Goal: Transaction & Acquisition: Purchase product/service

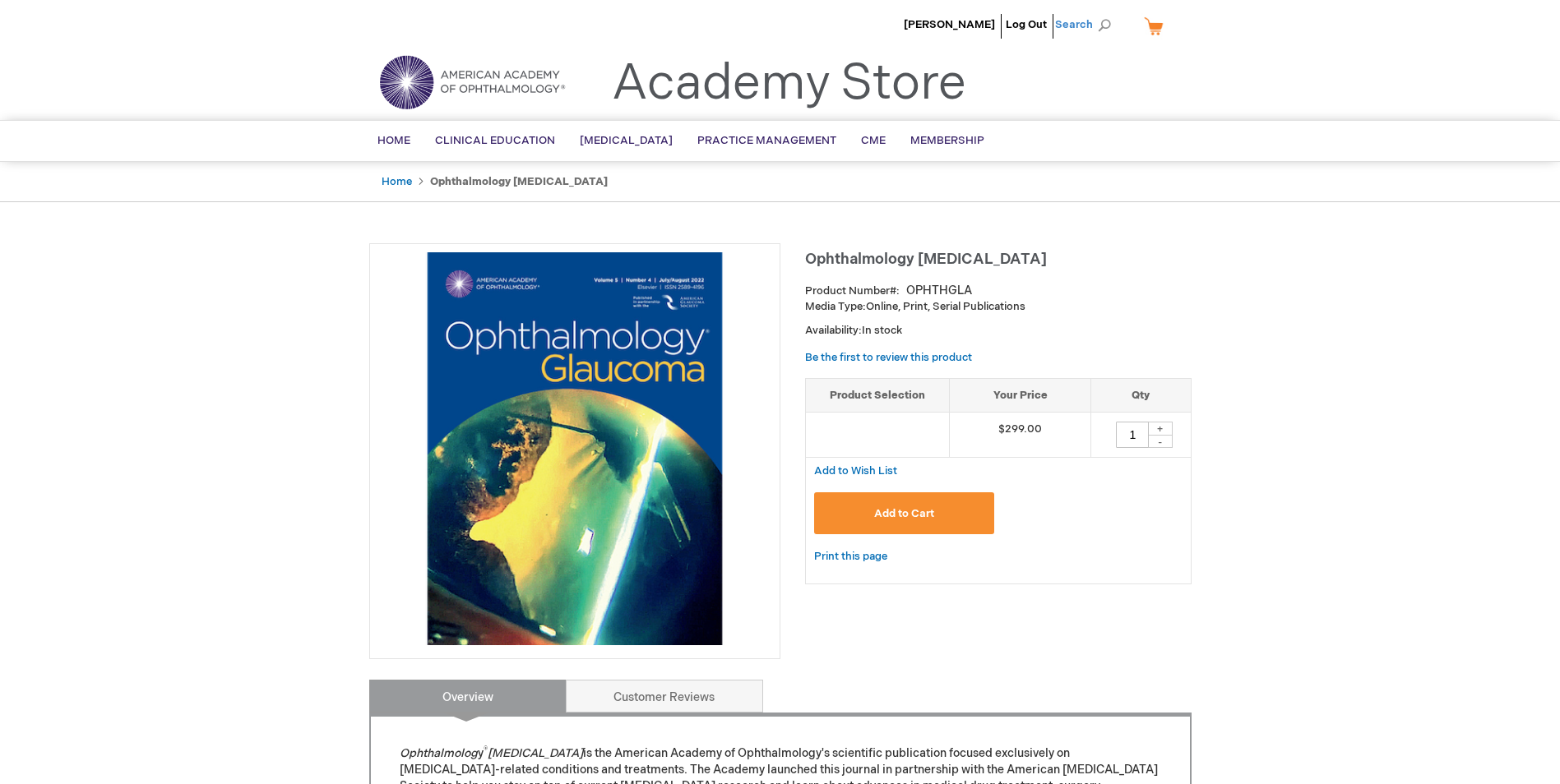
click at [1089, 23] on span "Search" at bounding box center [1086, 25] width 62 height 33
click at [1309, 236] on div "[PERSON_NAME] Log Out Search My Cart CLOSE RECENTLY ADDED ITEM(S) Close There a…" at bounding box center [780, 744] width 1560 height 1488
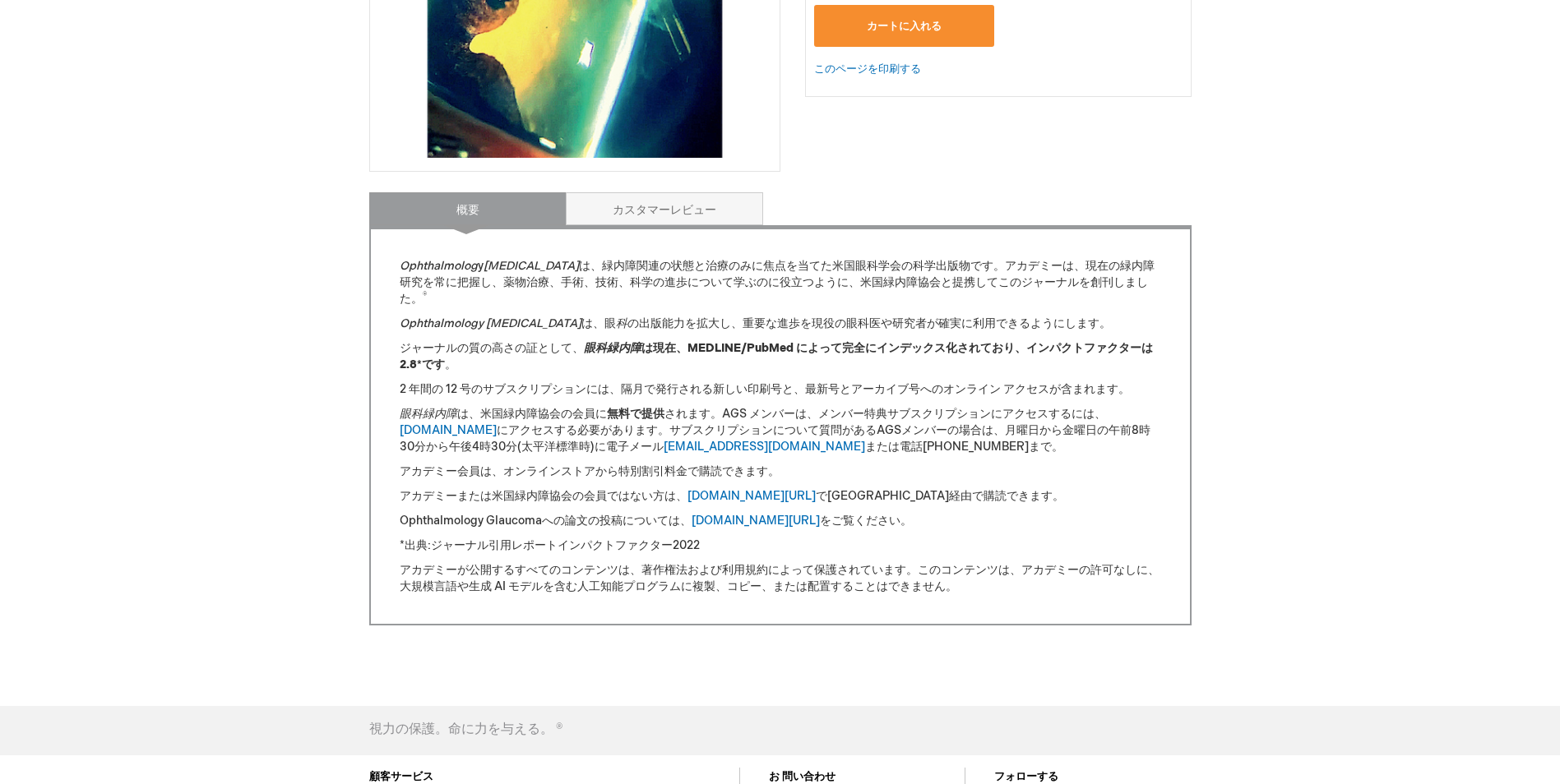
scroll to position [494, 0]
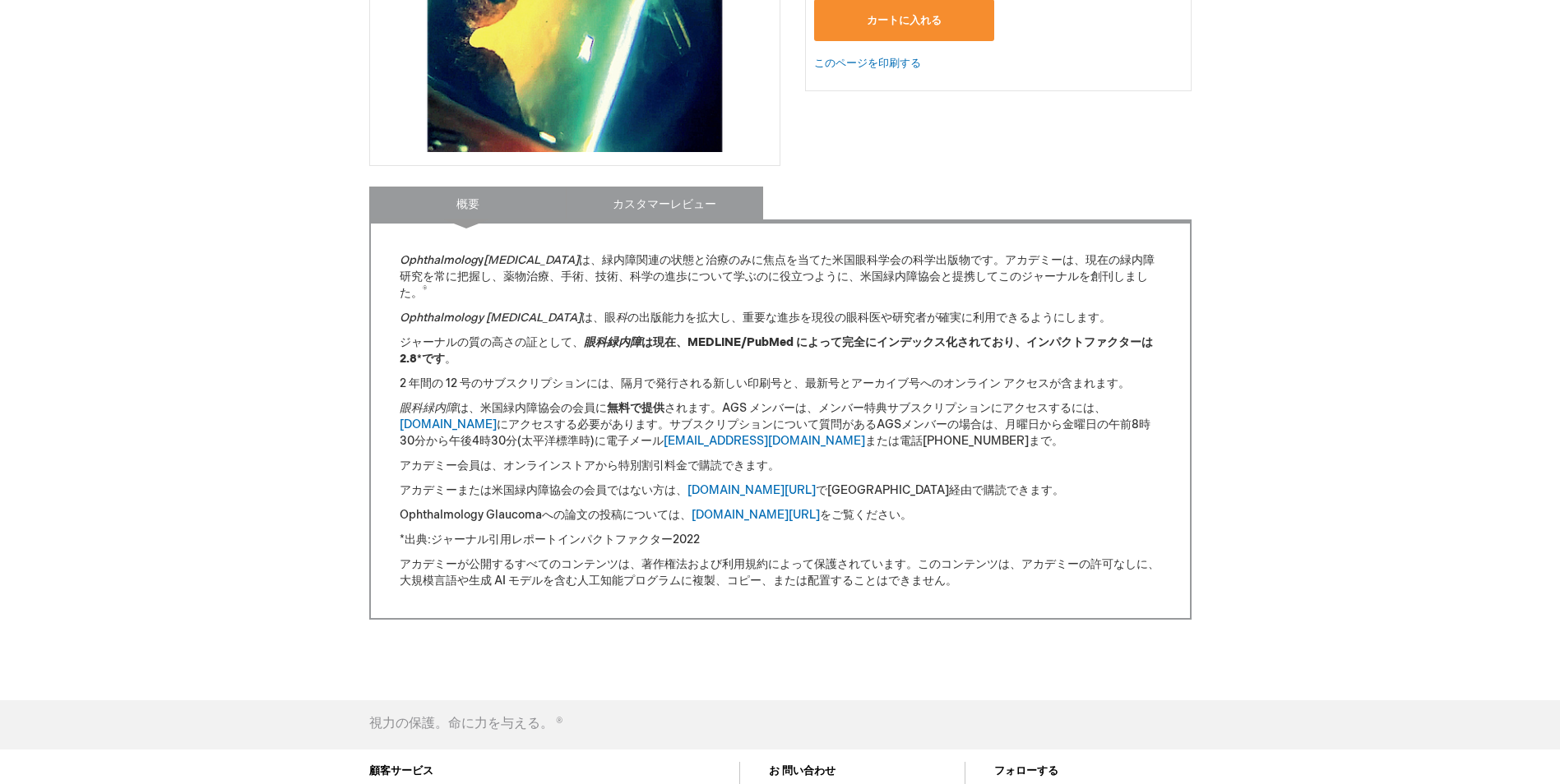
click at [671, 214] on link "カスタマーレビュー" at bounding box center [665, 203] width 197 height 33
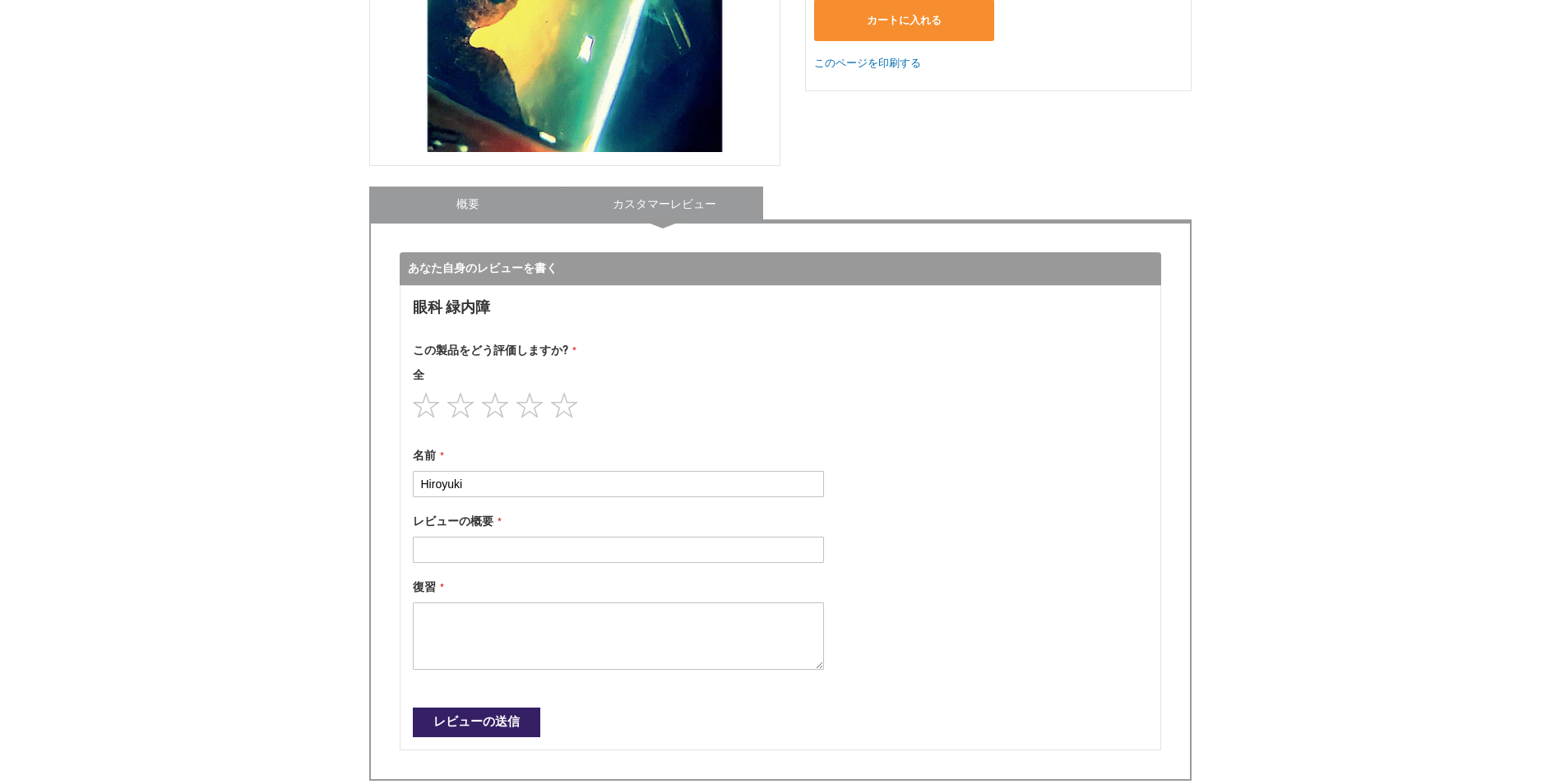
click at [475, 195] on link "概要" at bounding box center [467, 203] width 197 height 33
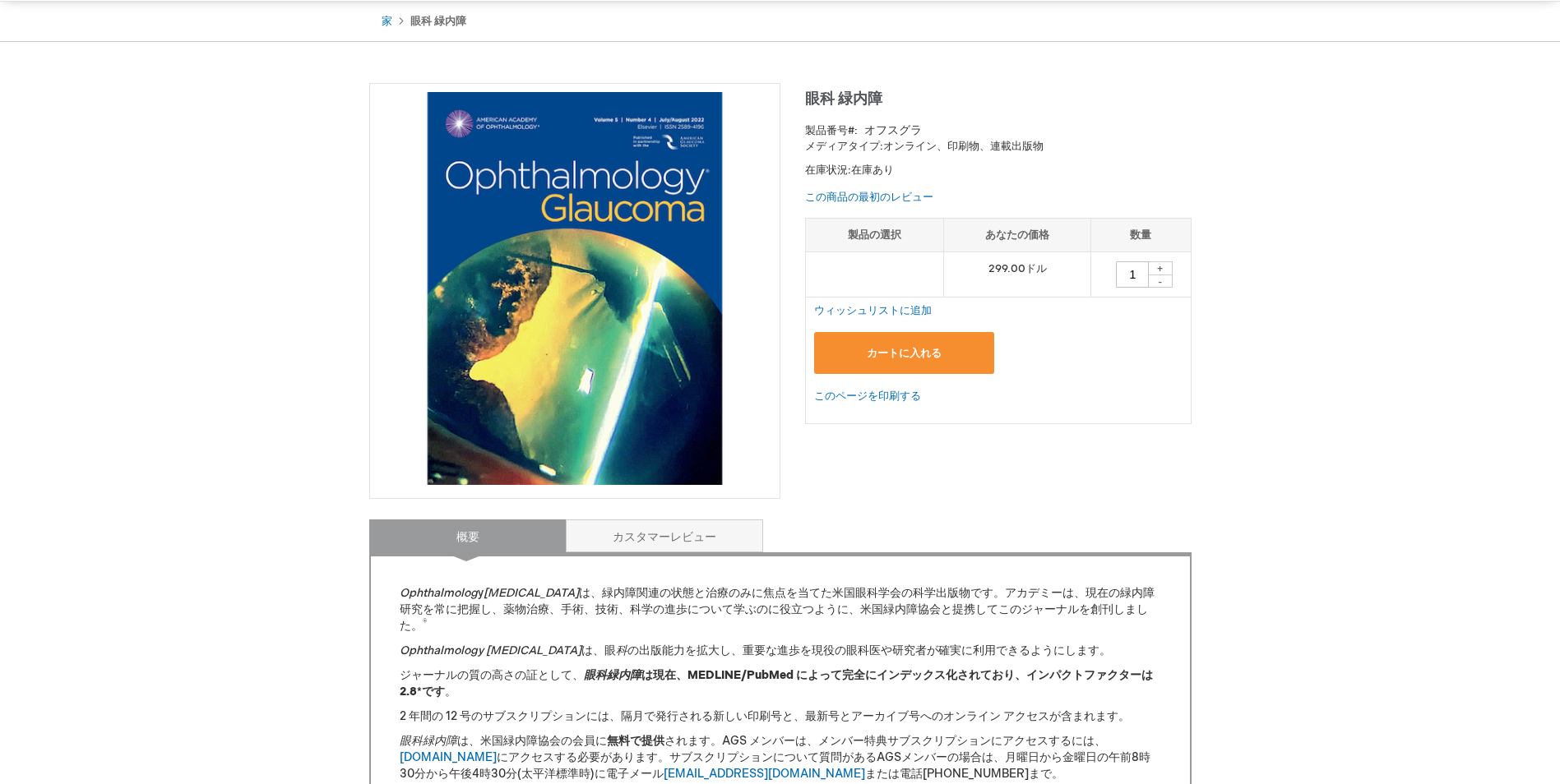
scroll to position [0, 0]
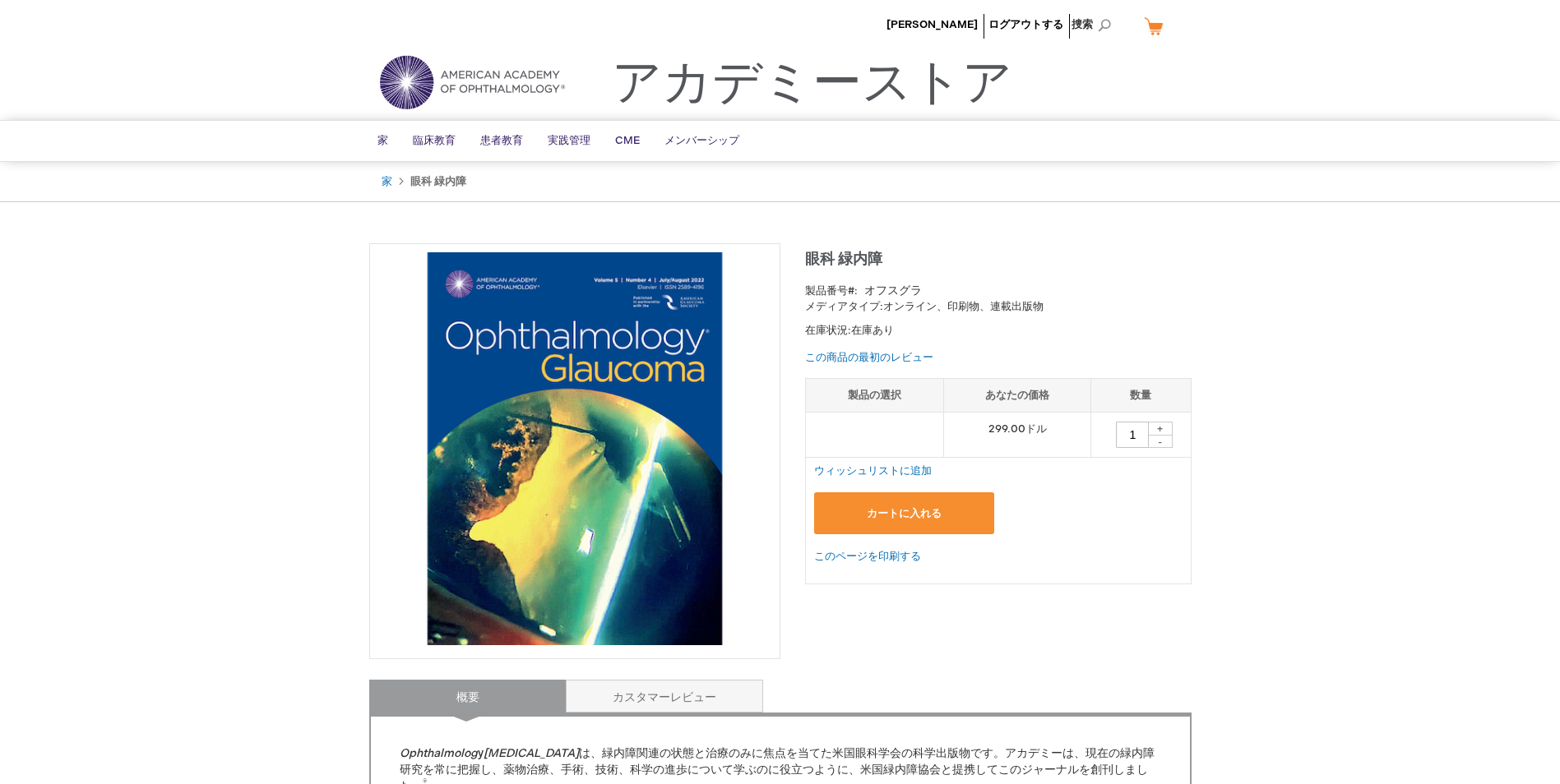
click at [509, 287] on img at bounding box center [574, 449] width 393 height 393
click at [387, 177] on link "家" at bounding box center [387, 182] width 11 height 13
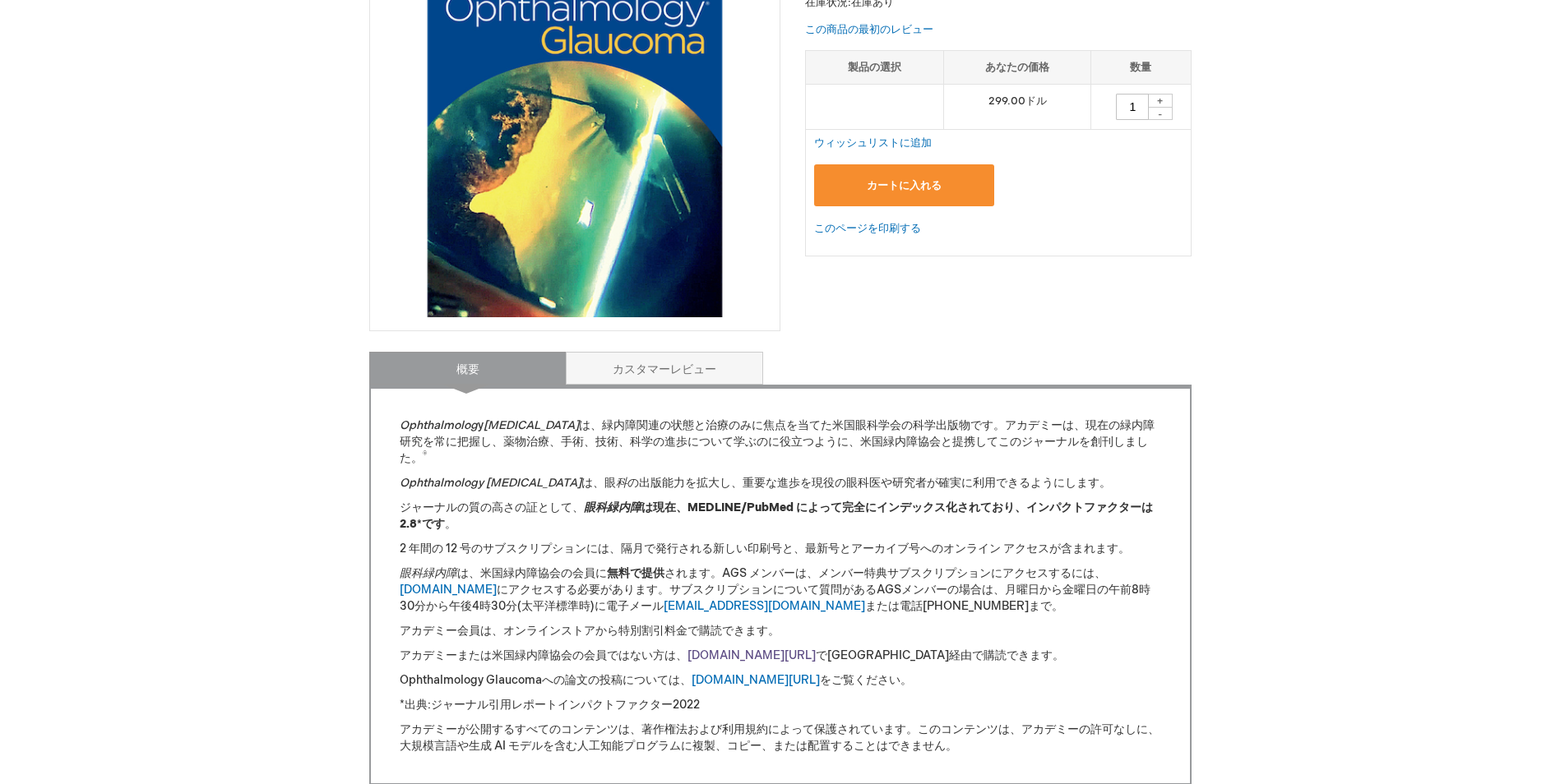
scroll to position [329, 0]
click at [643, 358] on link "カスタマーレビュー" at bounding box center [665, 368] width 197 height 33
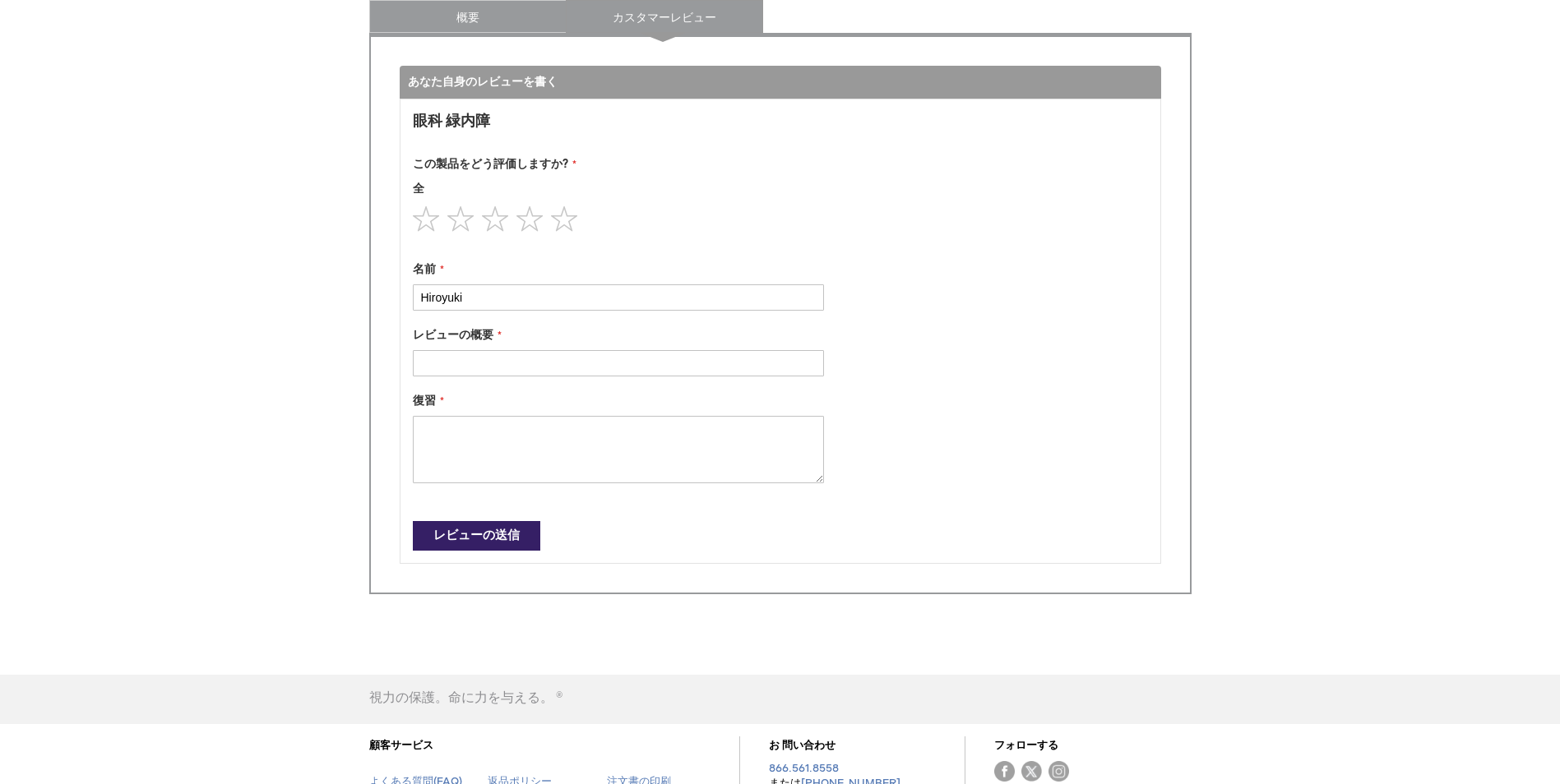
click at [466, 16] on link "概要" at bounding box center [467, 16] width 197 height 33
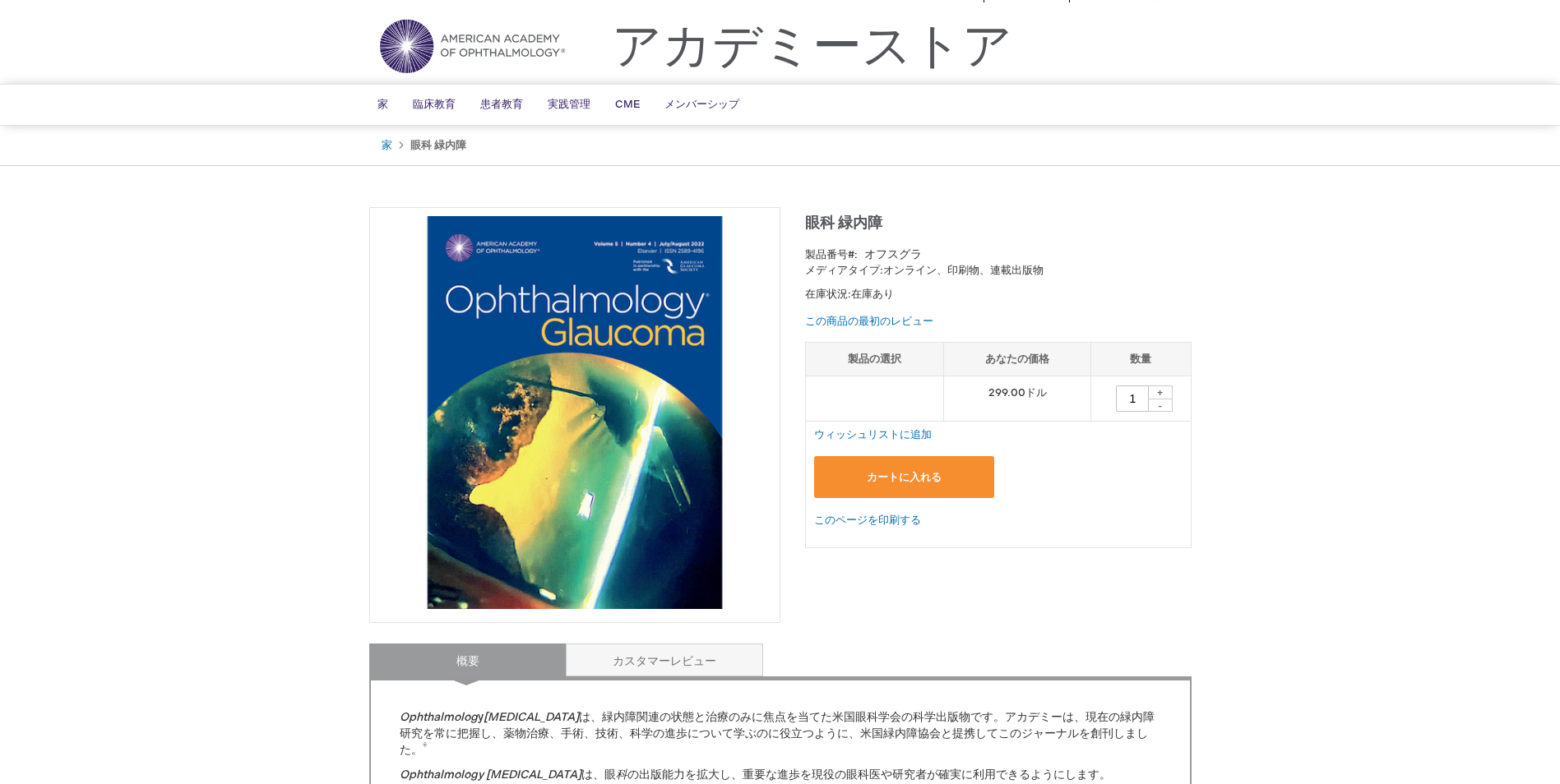
scroll to position [0, 0]
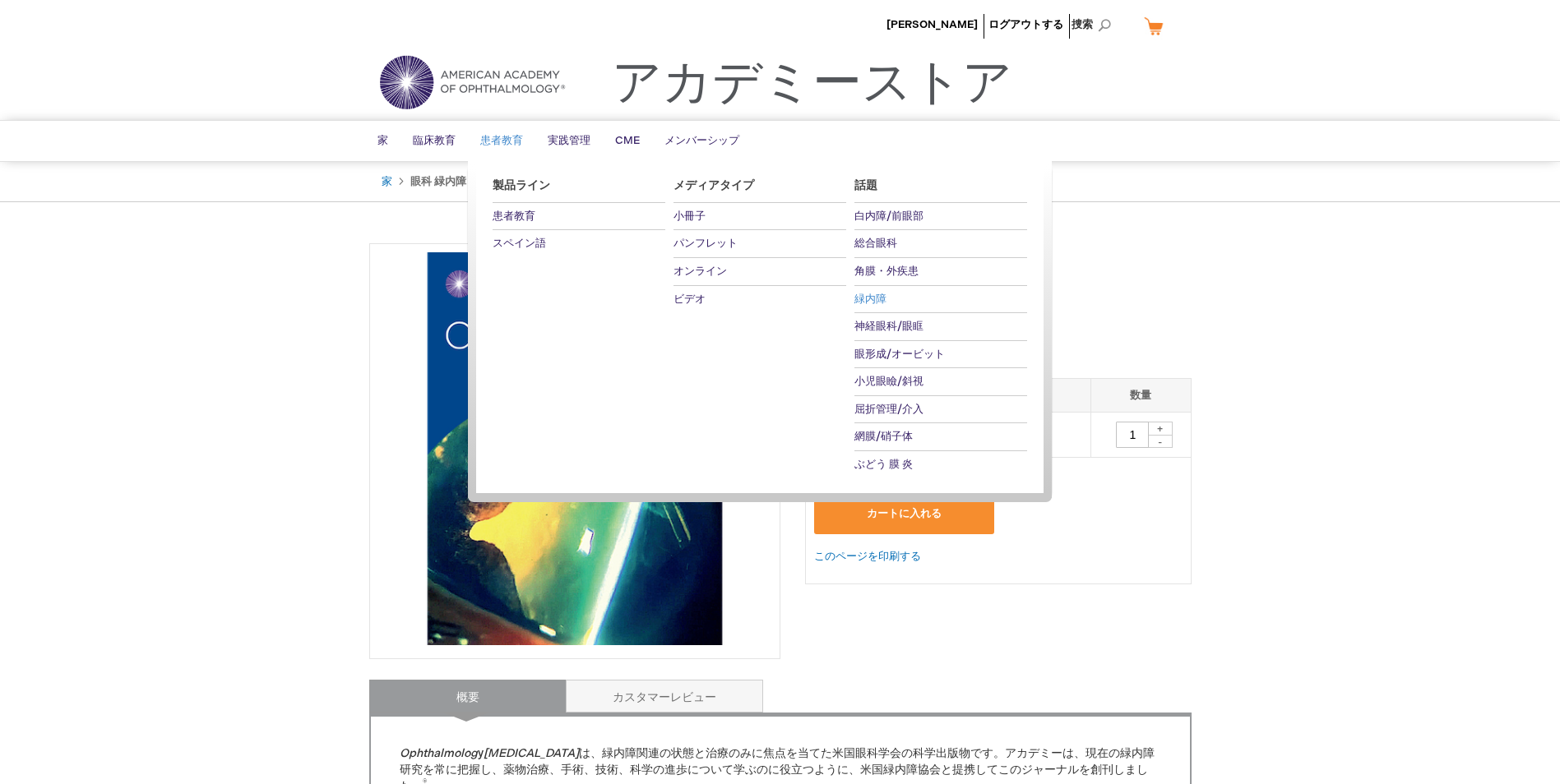
click at [868, 304] on span "緑内障" at bounding box center [870, 299] width 32 height 13
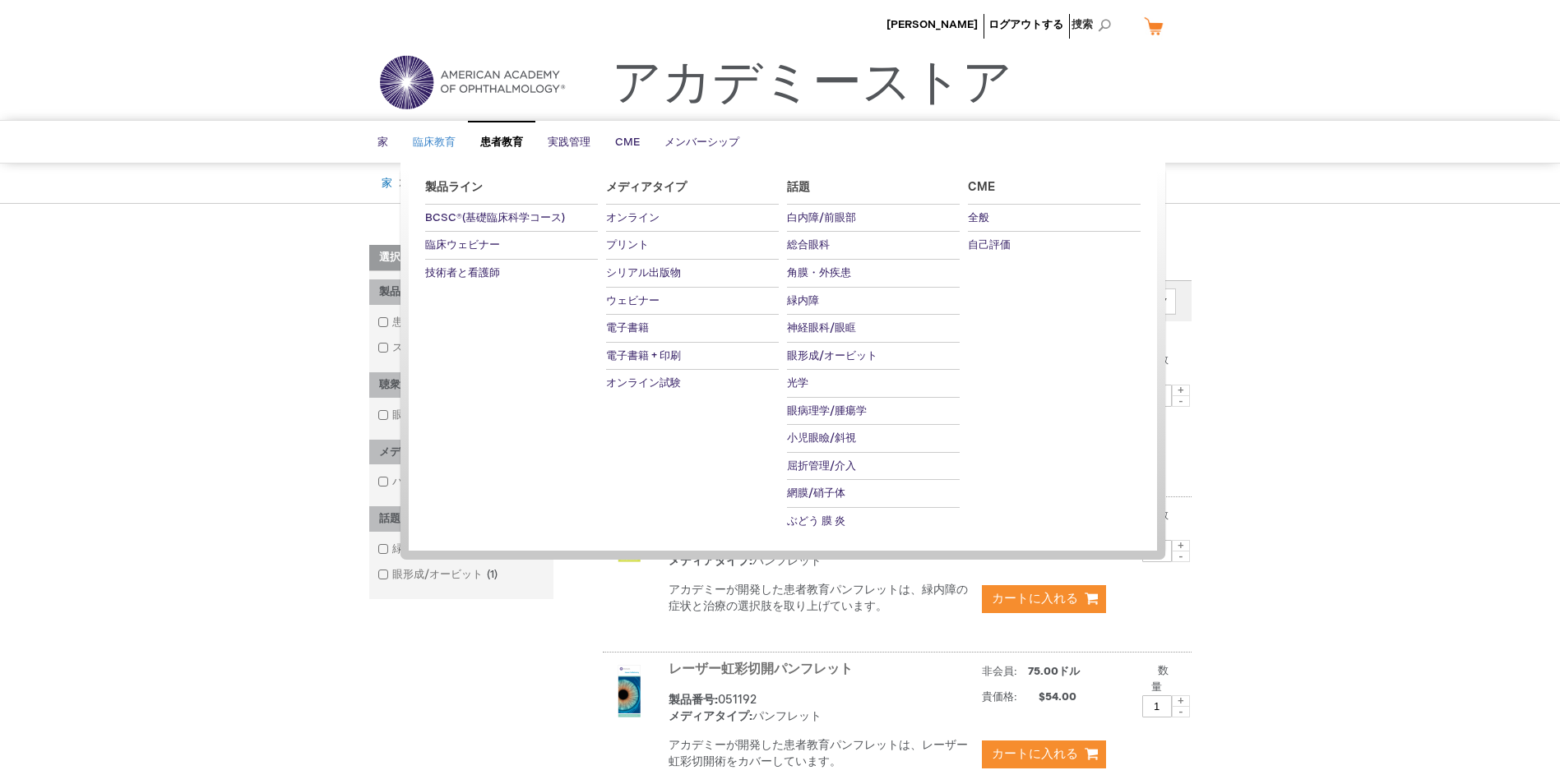
click at [436, 142] on span "臨床教育" at bounding box center [434, 142] width 43 height 13
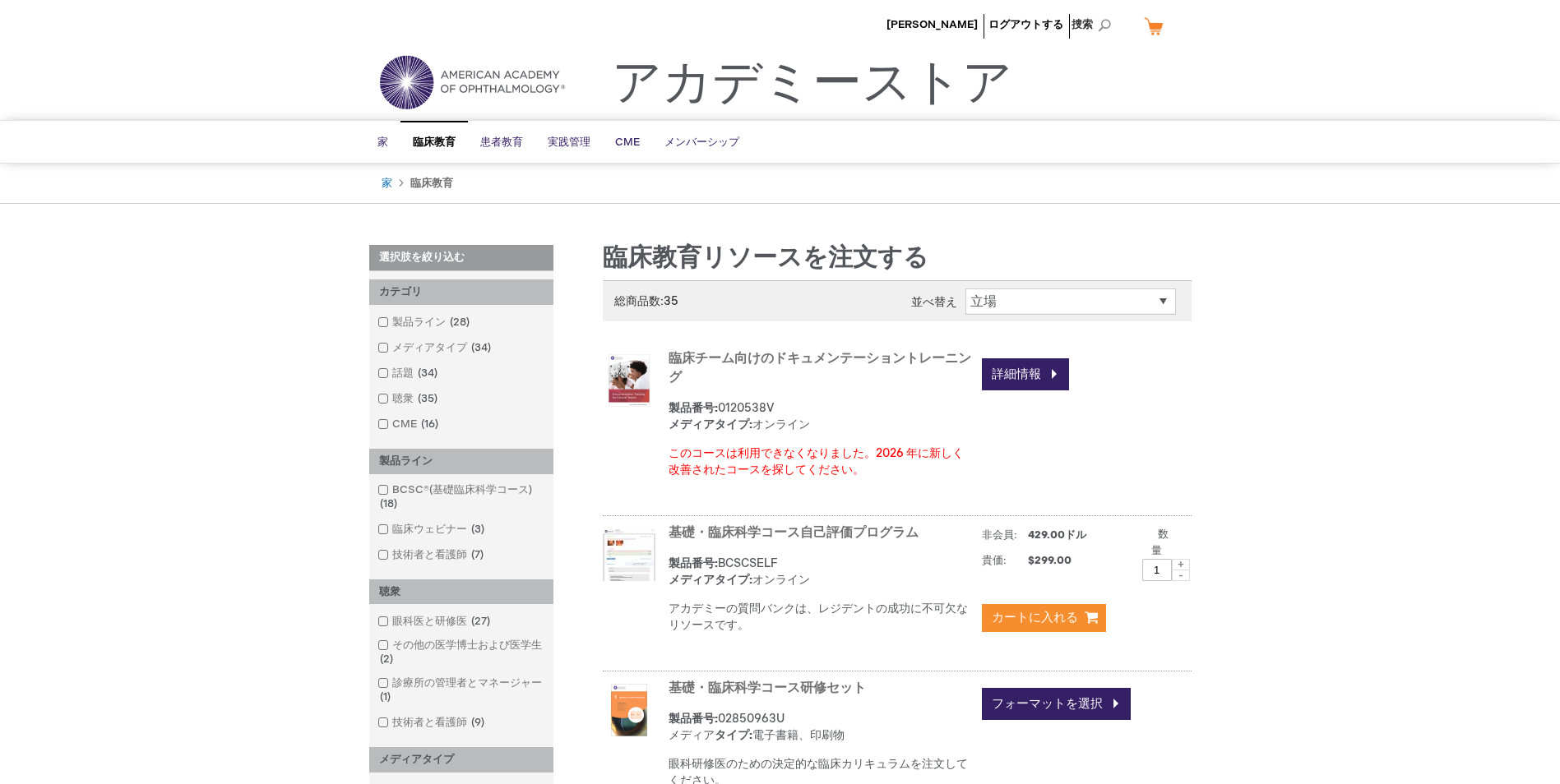
click at [712, 92] on link "アカデミーストア" at bounding box center [811, 83] width 401 height 59
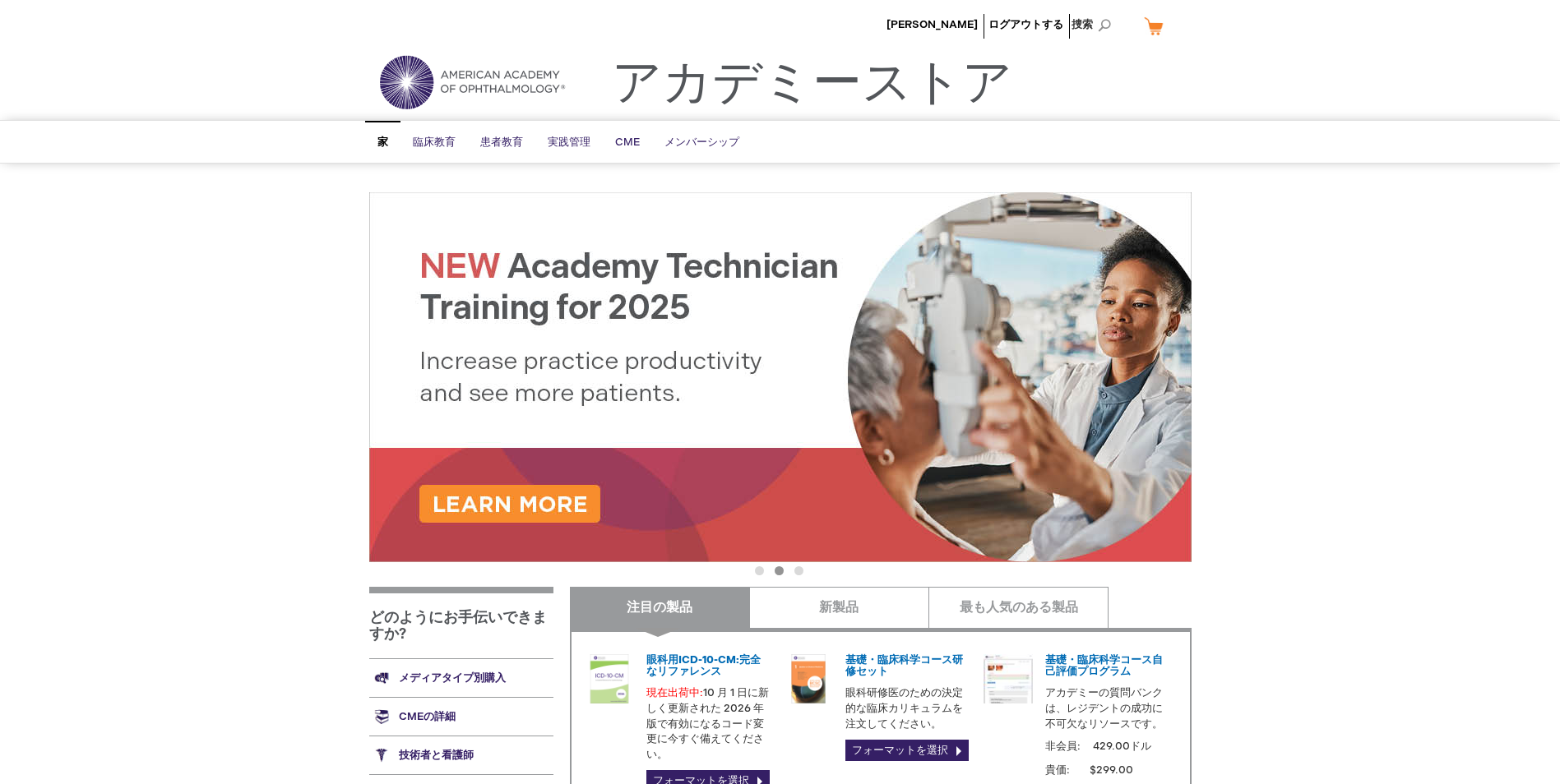
click at [461, 99] on img at bounding box center [472, 82] width 197 height 59
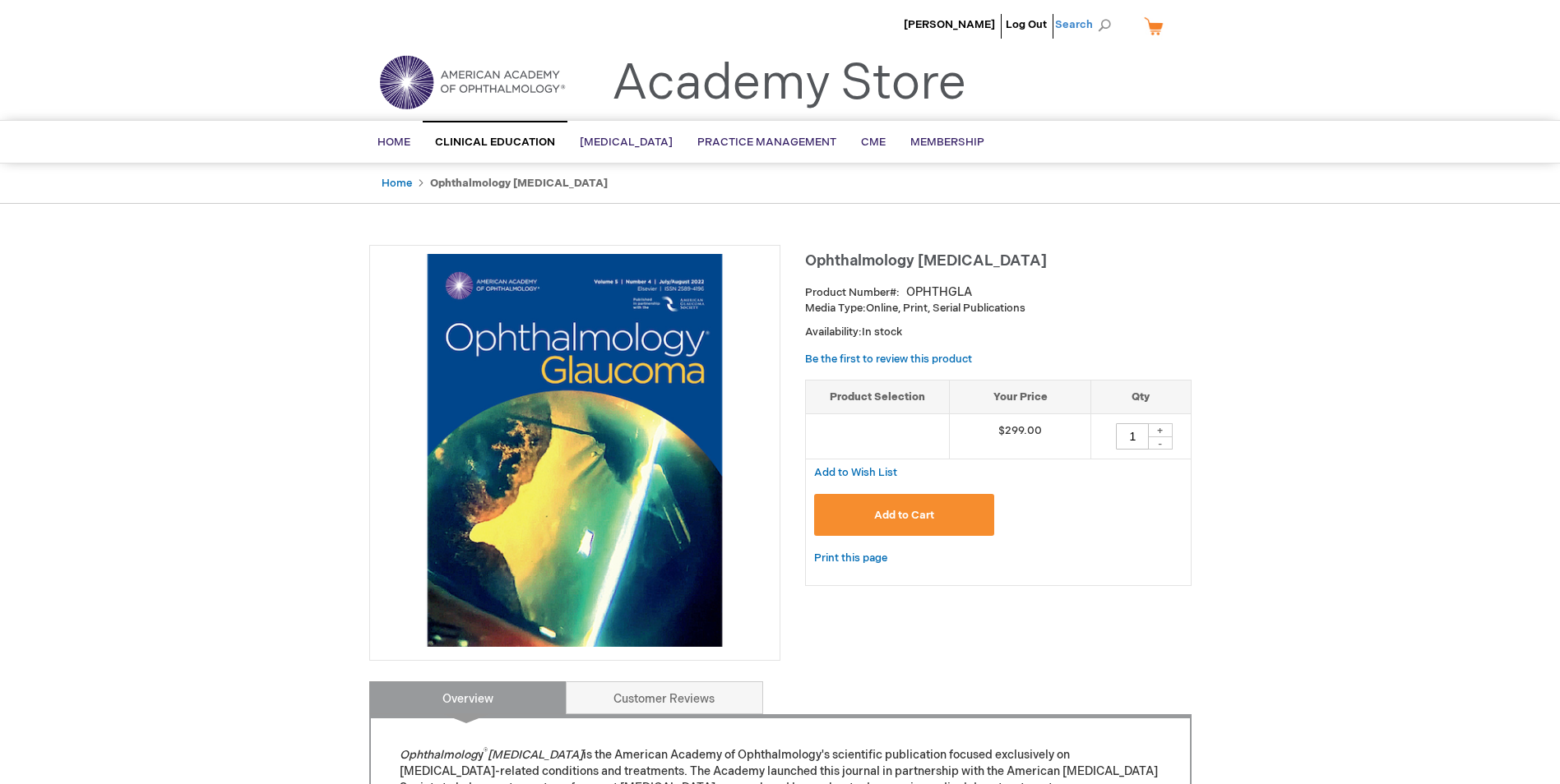
drag, startPoint x: 1149, startPoint y: 165, endPoint x: 1104, endPoint y: 20, distance: 151.8
click at [1104, 20] on span "Search" at bounding box center [1086, 25] width 62 height 33
type input "F"
type input "p"
click at [1187, 278] on div "Ophthalmology [MEDICAL_DATA] Product Number OPHTHGLA Media Type: Online, Print,…" at bounding box center [998, 423] width 386 height 358
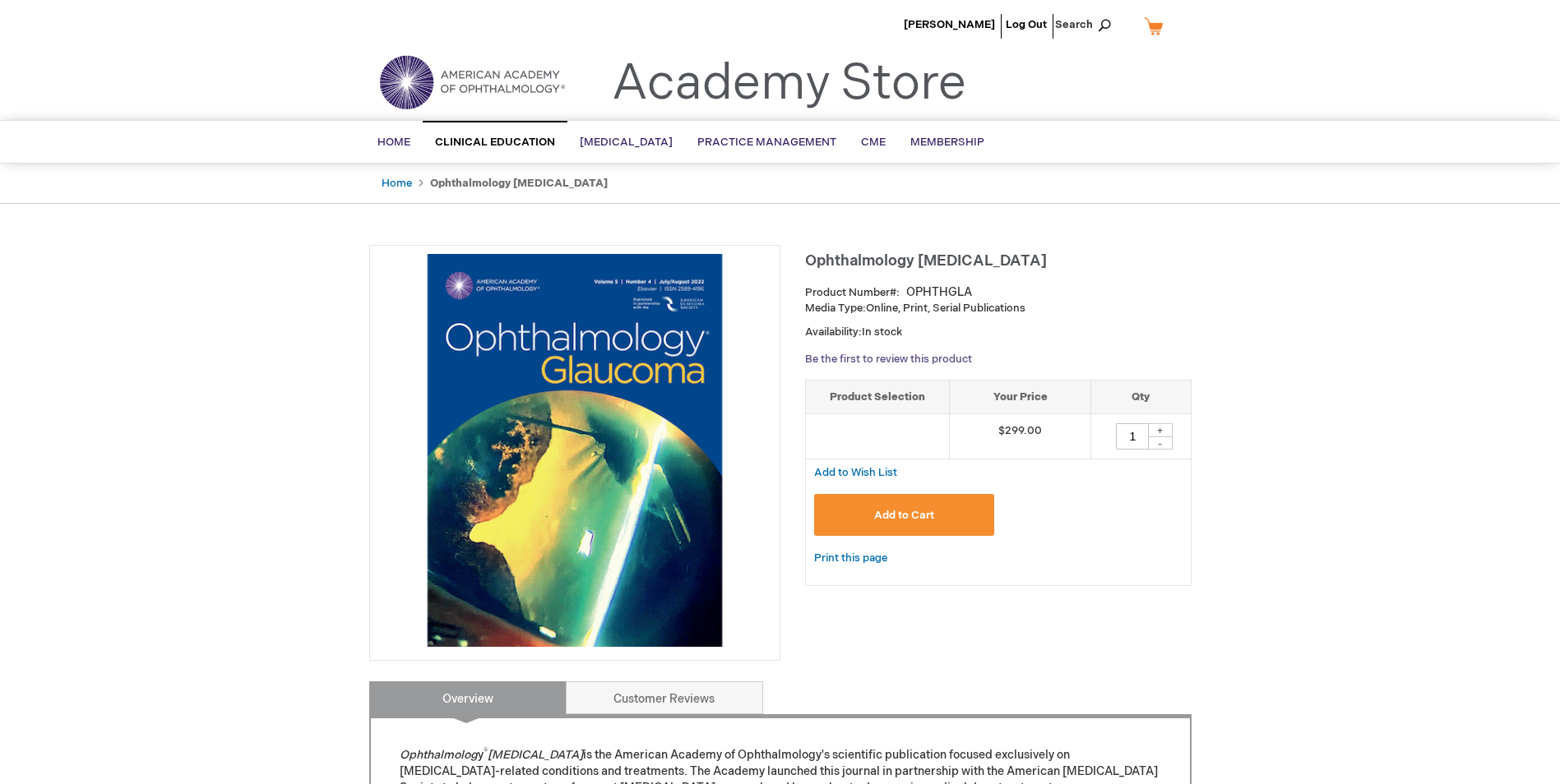
click at [917, 361] on link "Be the first to review this product" at bounding box center [888, 359] width 167 height 13
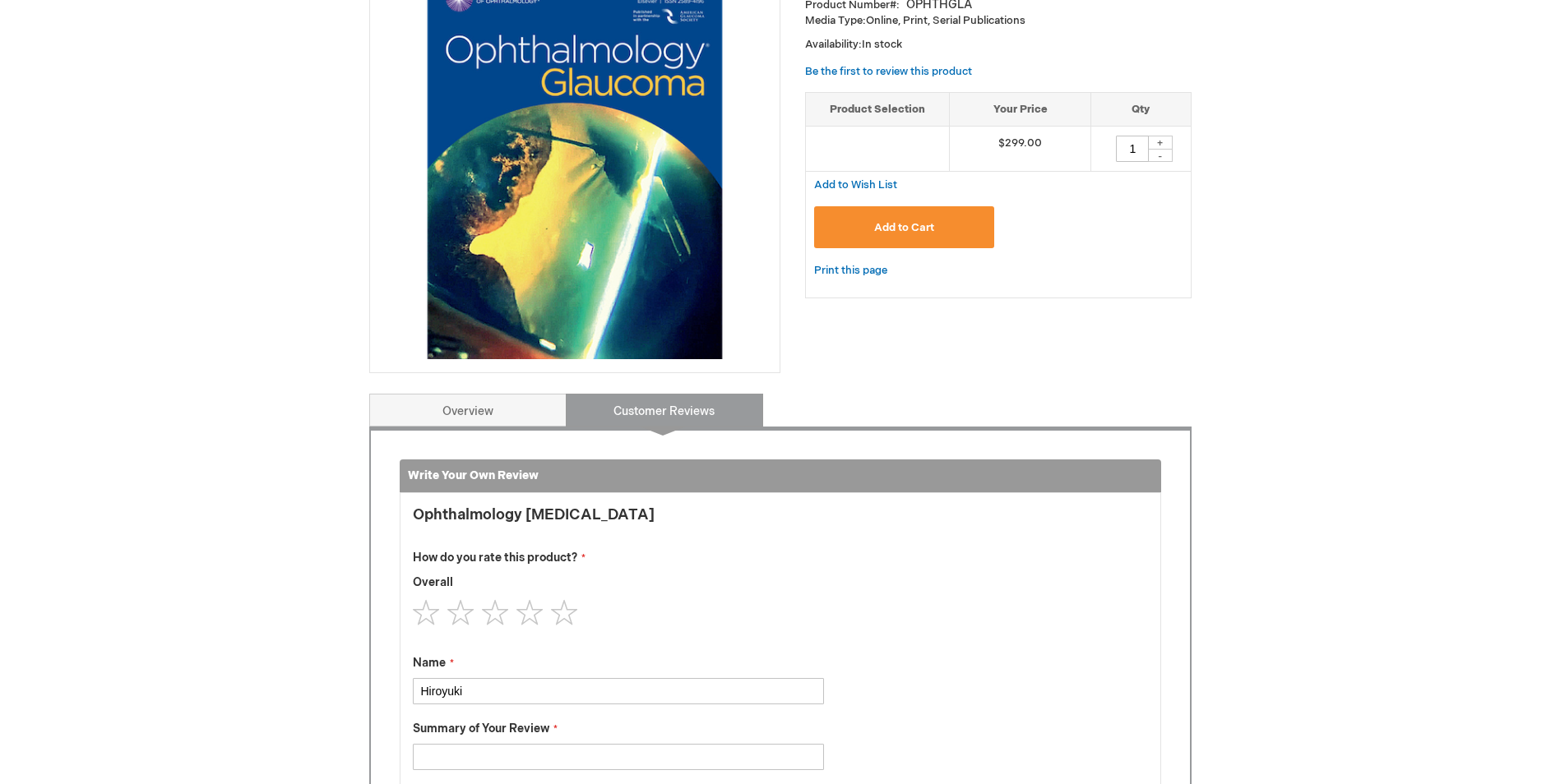
scroll to position [259, 0]
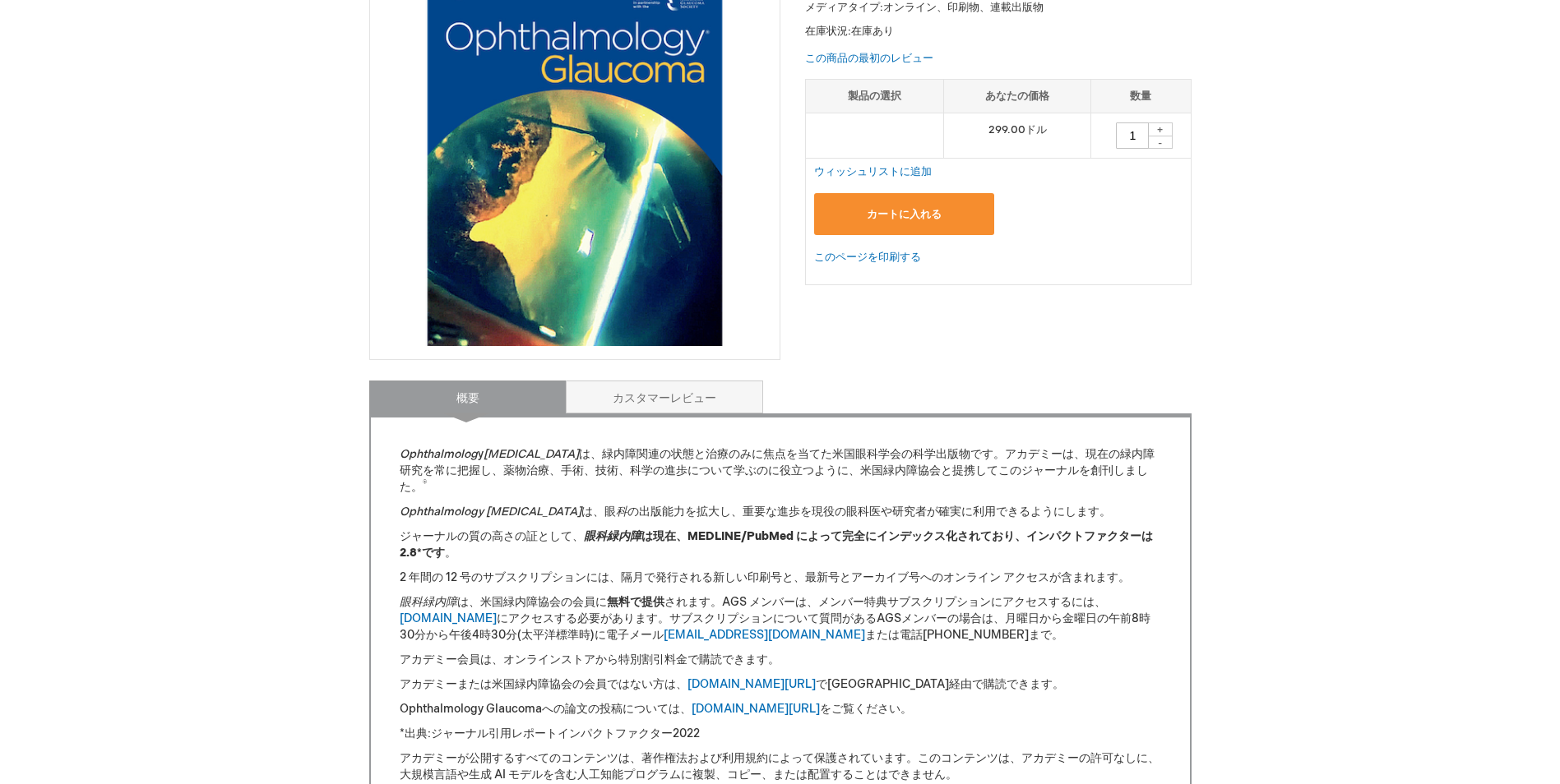
scroll to position [79, 0]
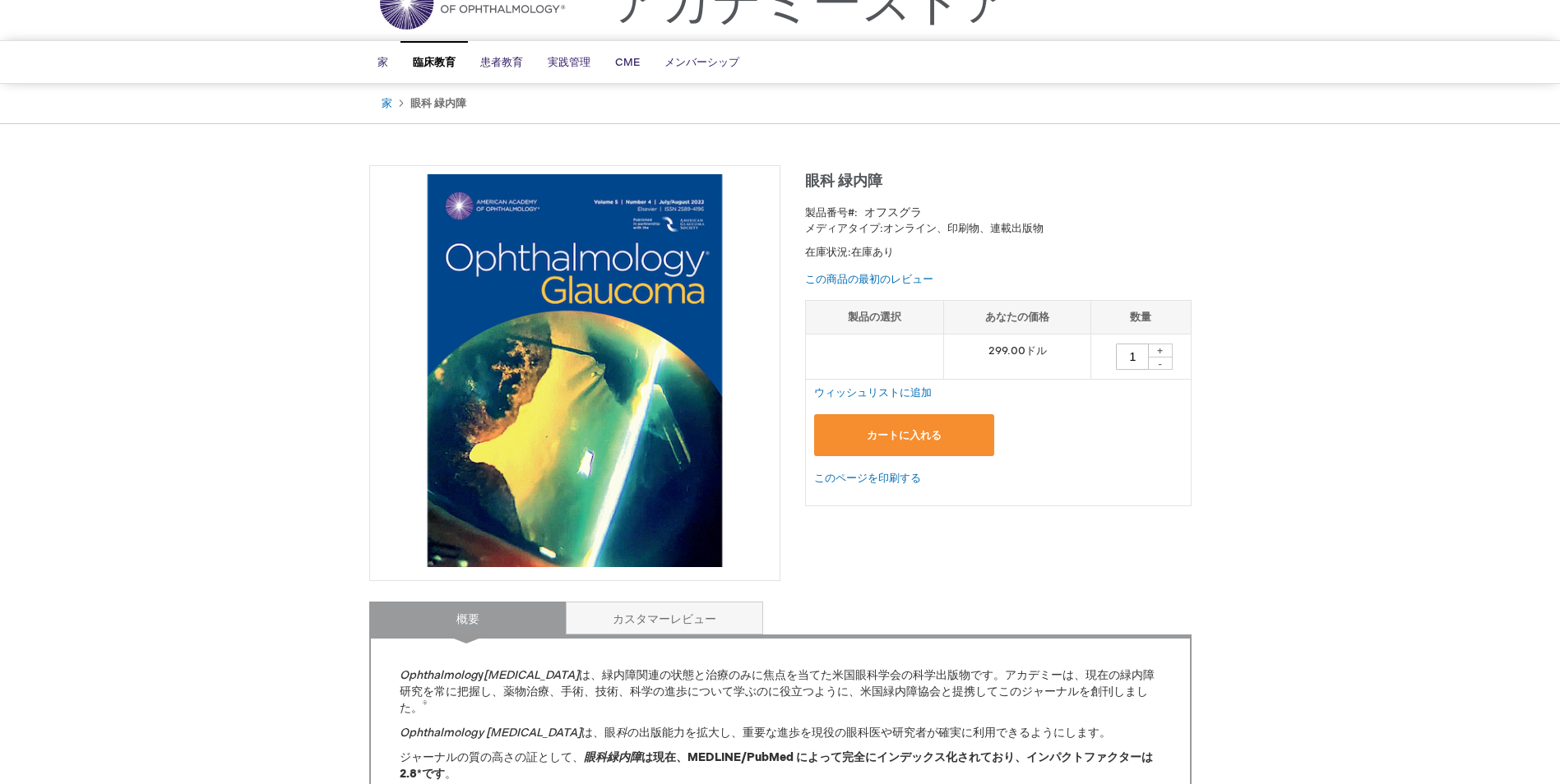
click at [888, 269] on div "この商品の最初のレビュー" at bounding box center [869, 278] width 129 height 19
click at [875, 278] on link "この商品の最初のレビュー" at bounding box center [869, 279] width 129 height 13
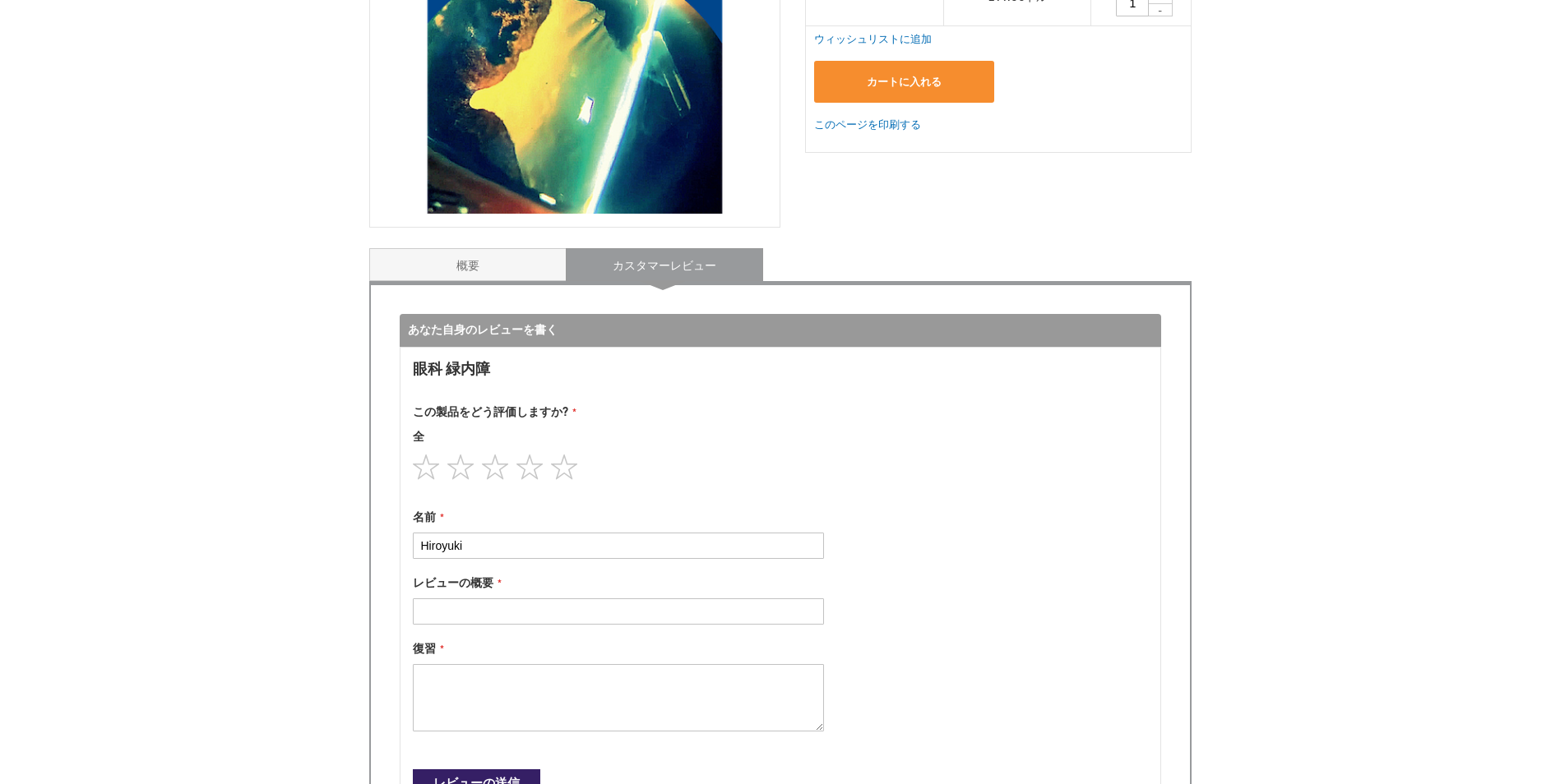
scroll to position [423, 0]
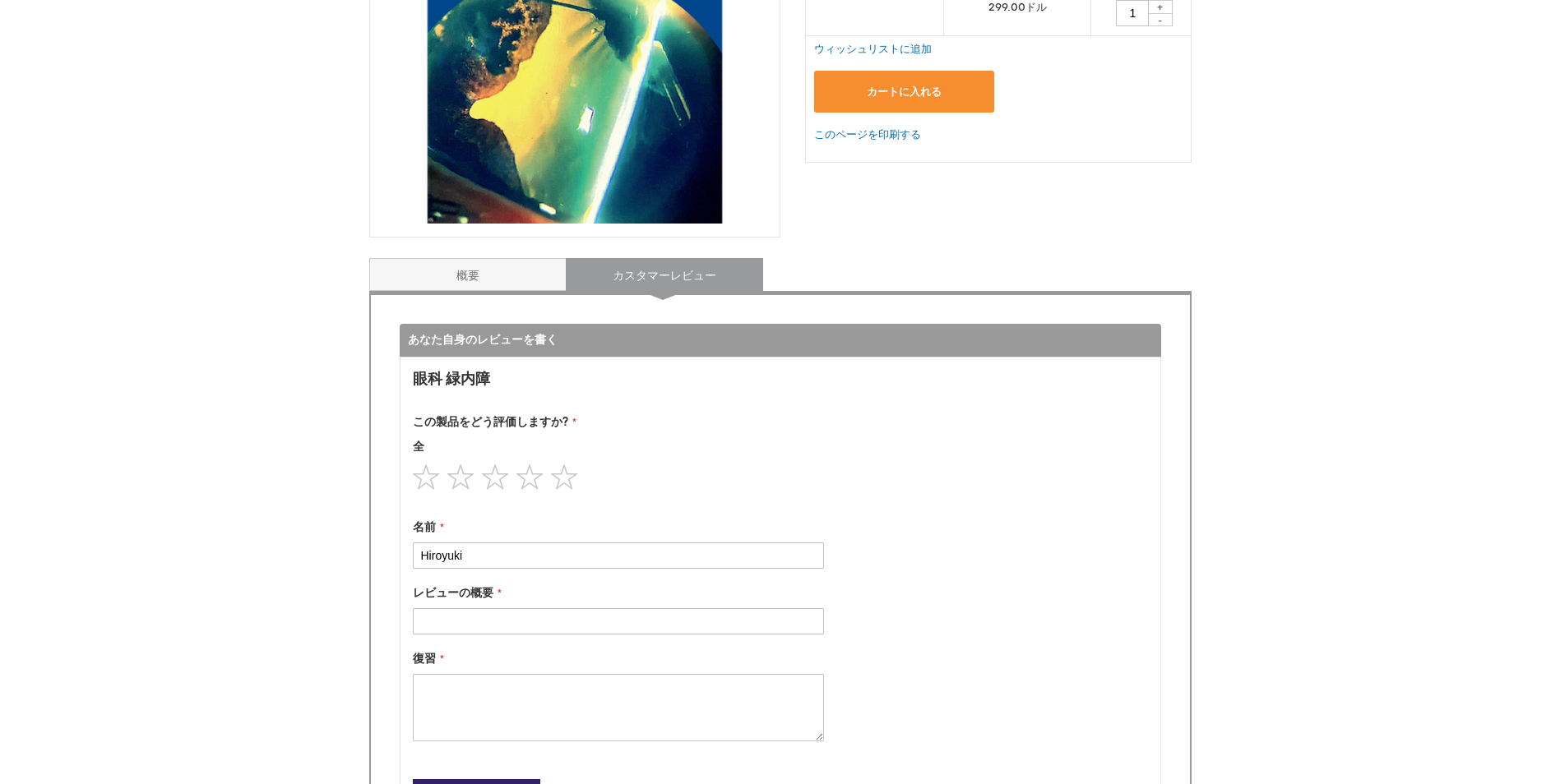
click at [476, 256] on div "眼科 緑内障 製品番号 オフスグラ メディアタイプ: オンライン、印刷物、連載出版物 在庫状況: 在庫あり この商品の最初のレビュー 製品の選択 あなたの価格…" at bounding box center [780, 367] width 822 height 1091
click at [466, 268] on link "概要" at bounding box center [467, 275] width 197 height 33
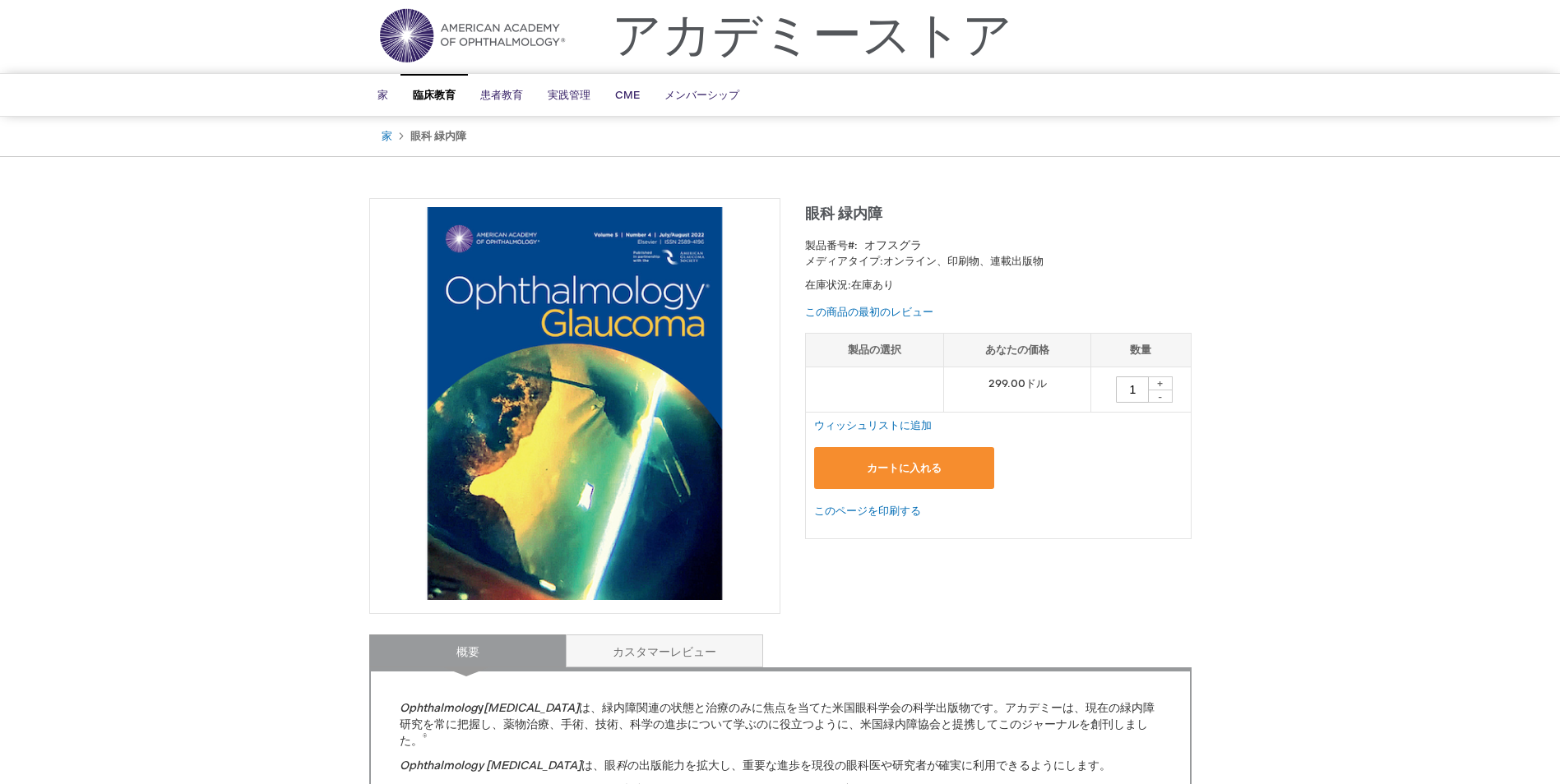
scroll to position [0, 0]
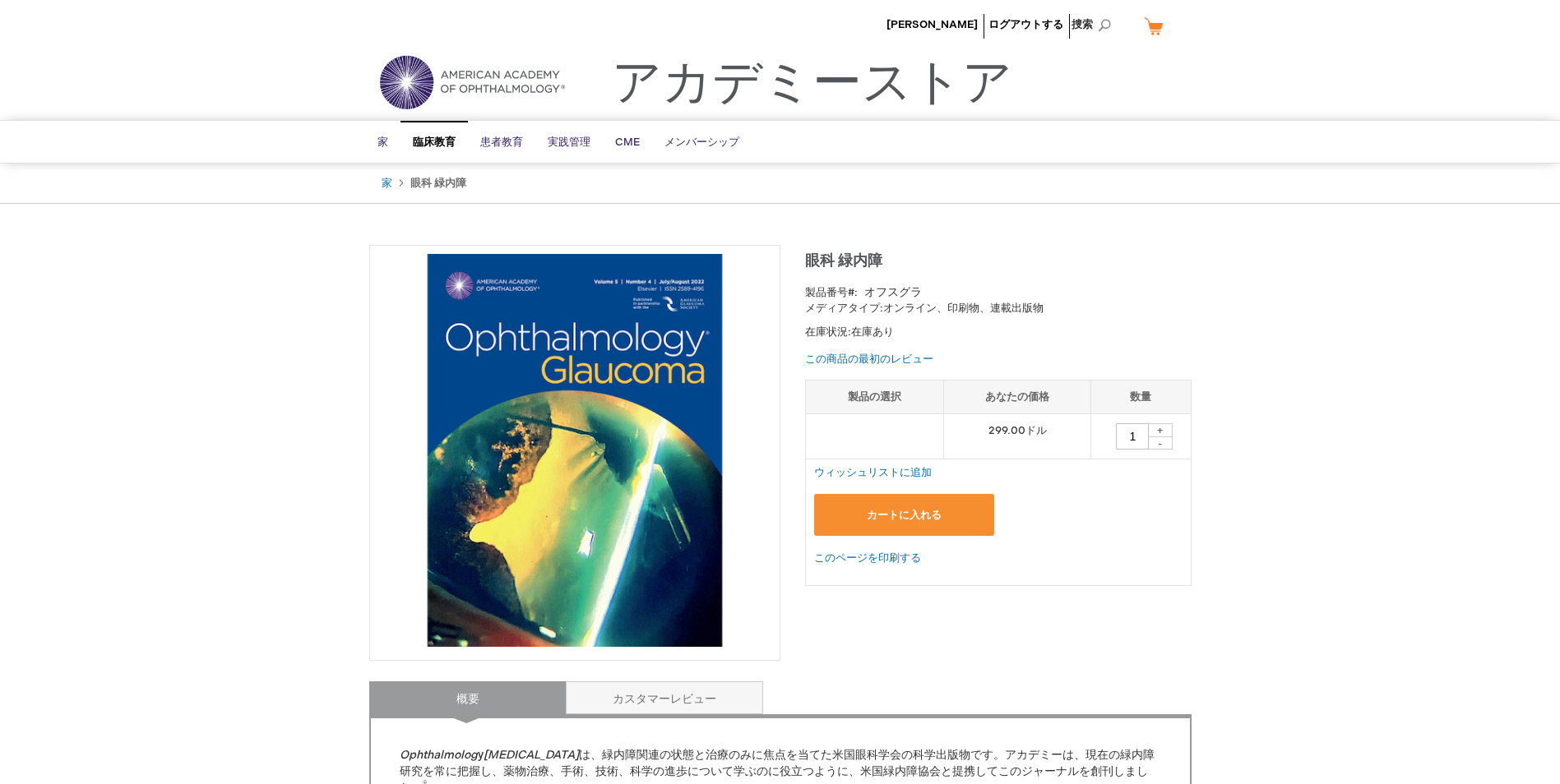
click at [504, 293] on img at bounding box center [574, 450] width 393 height 393
click at [863, 260] on span "眼科 緑内障" at bounding box center [843, 261] width 78 height 17
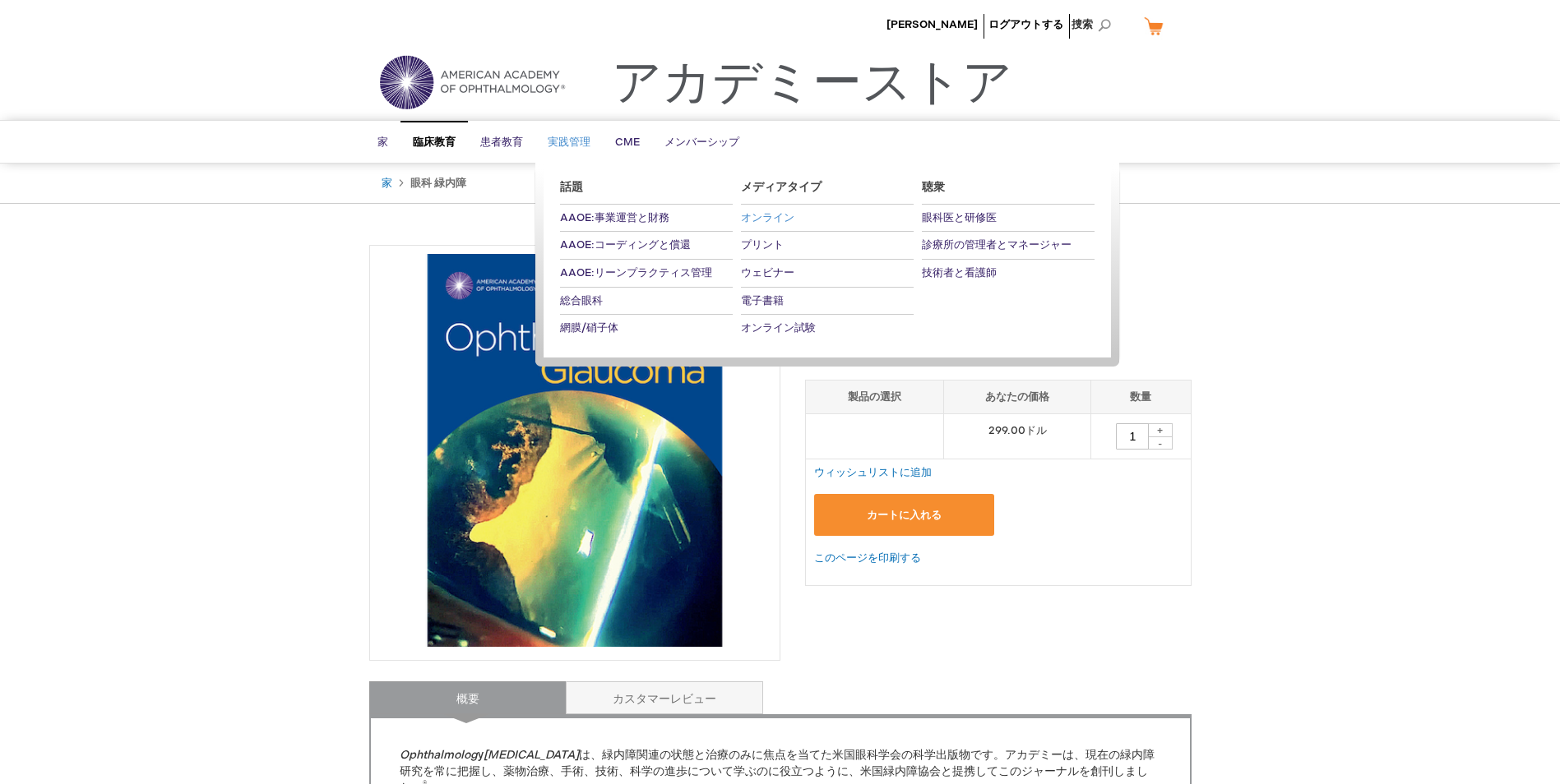
click at [770, 222] on span "オンライン" at bounding box center [768, 218] width 54 height 13
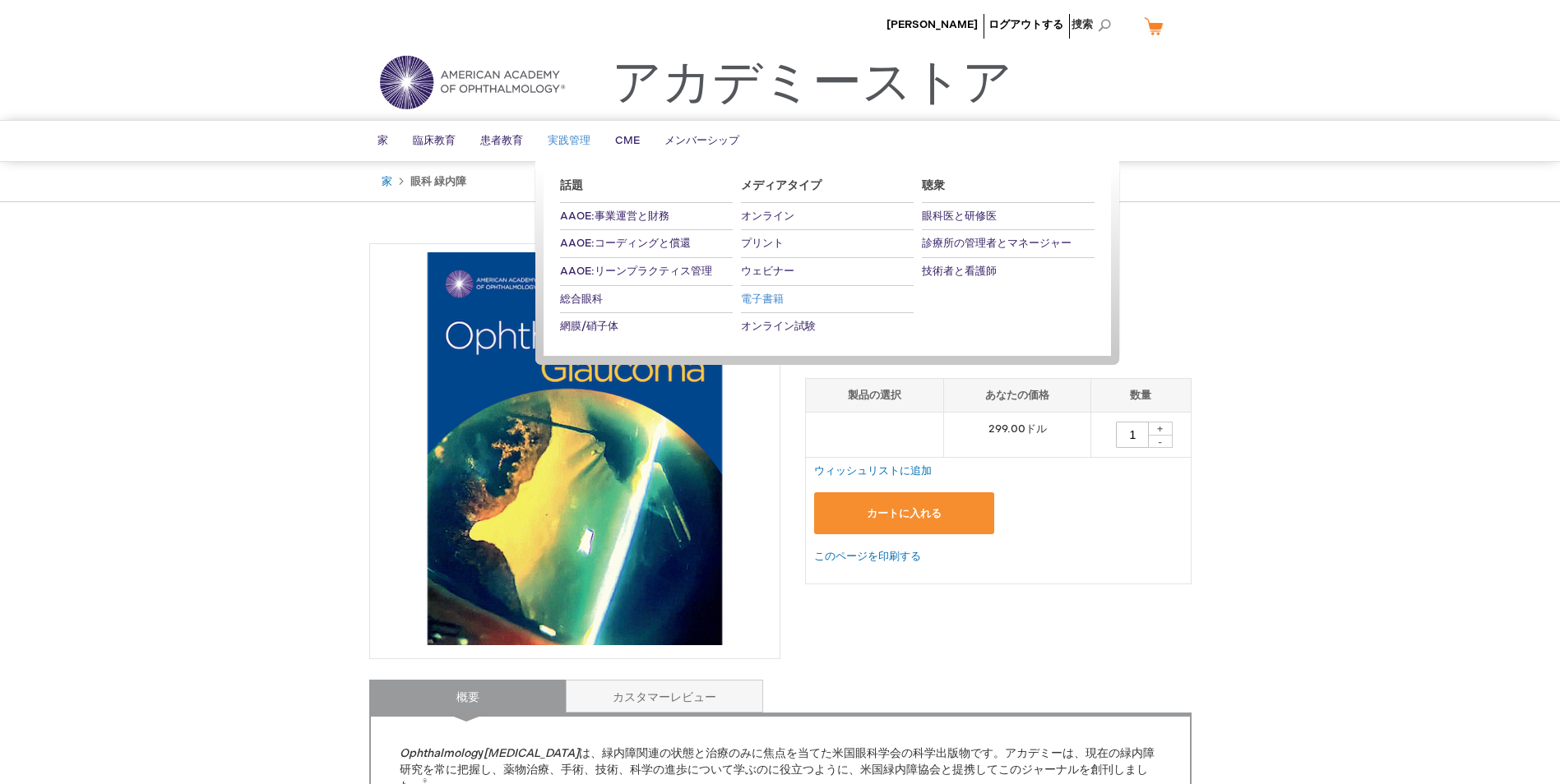
click at [742, 296] on span "電子書籍" at bounding box center [762, 299] width 43 height 13
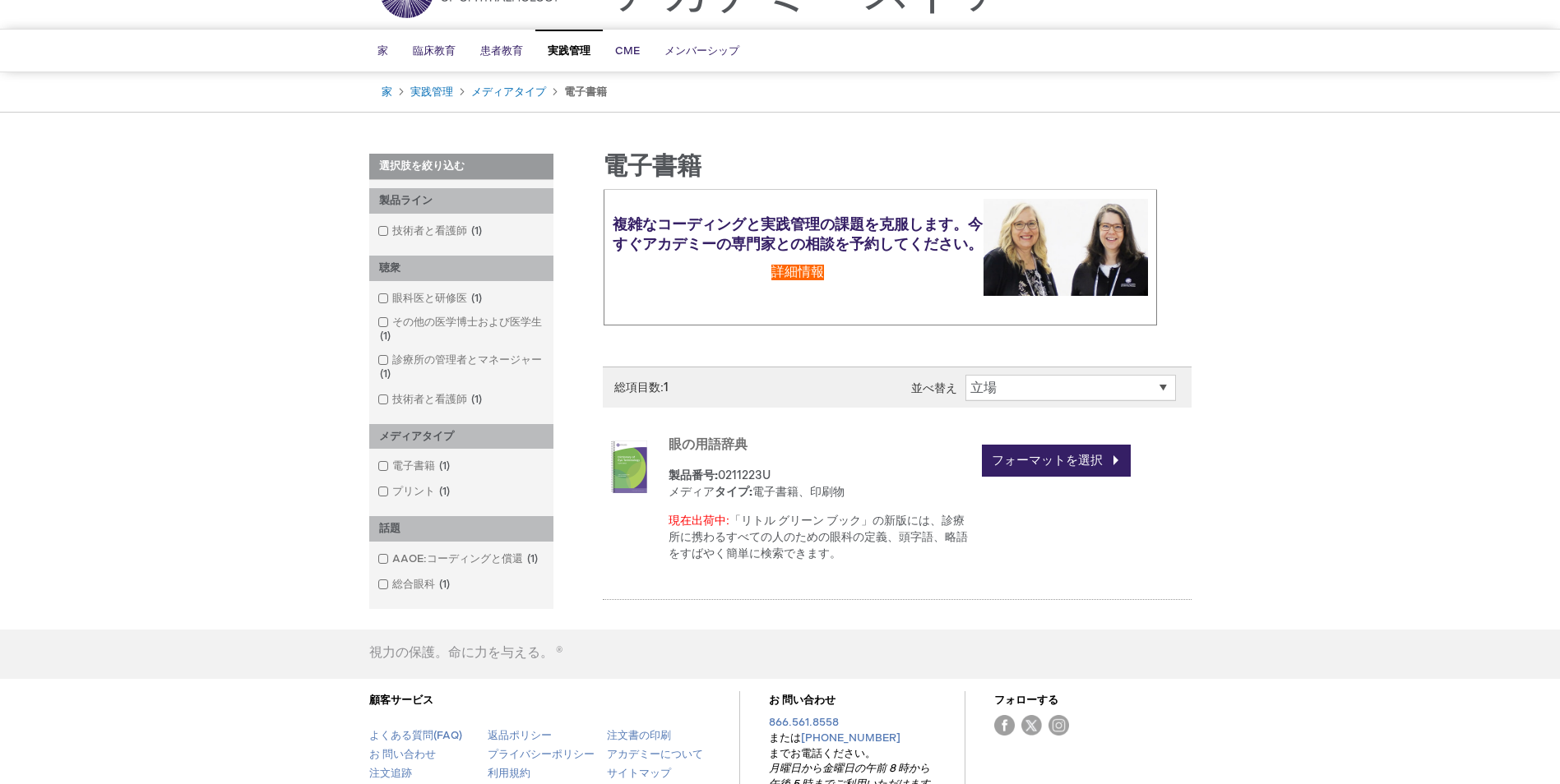
scroll to position [209, 0]
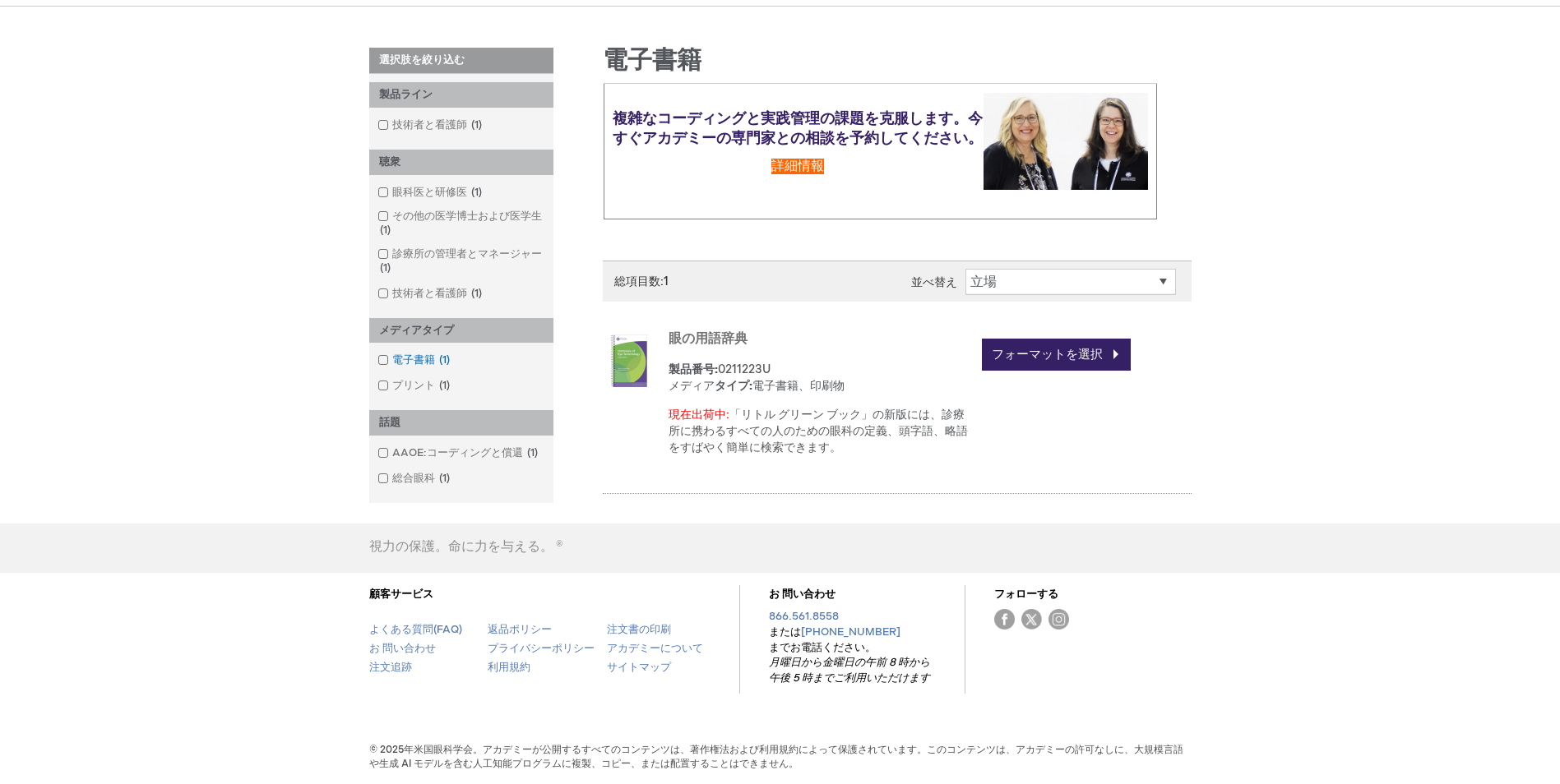
click at [416, 353] on font "電子書籍" at bounding box center [414, 360] width 43 height 13
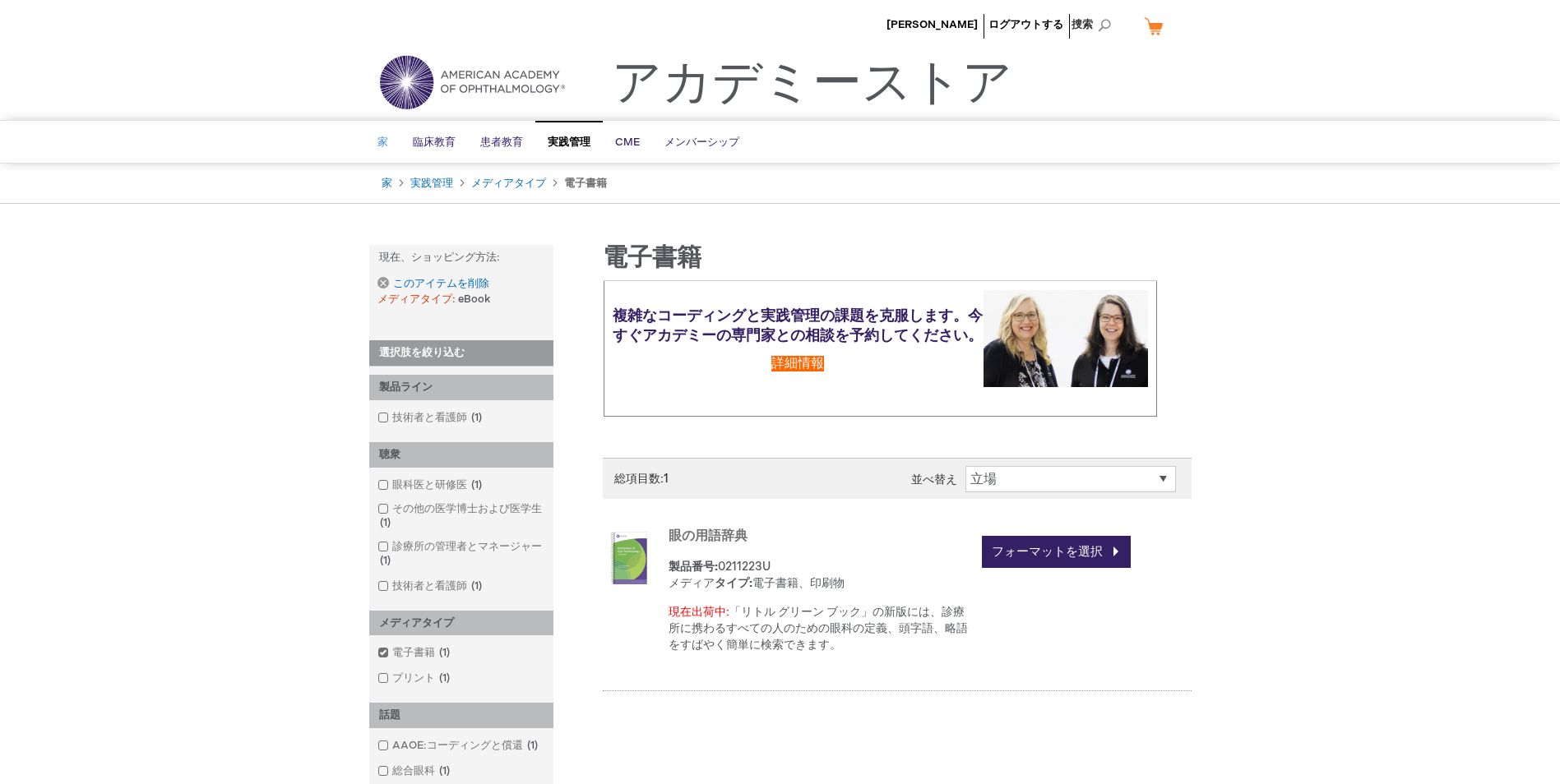
click at [385, 143] on span "家" at bounding box center [383, 142] width 11 height 13
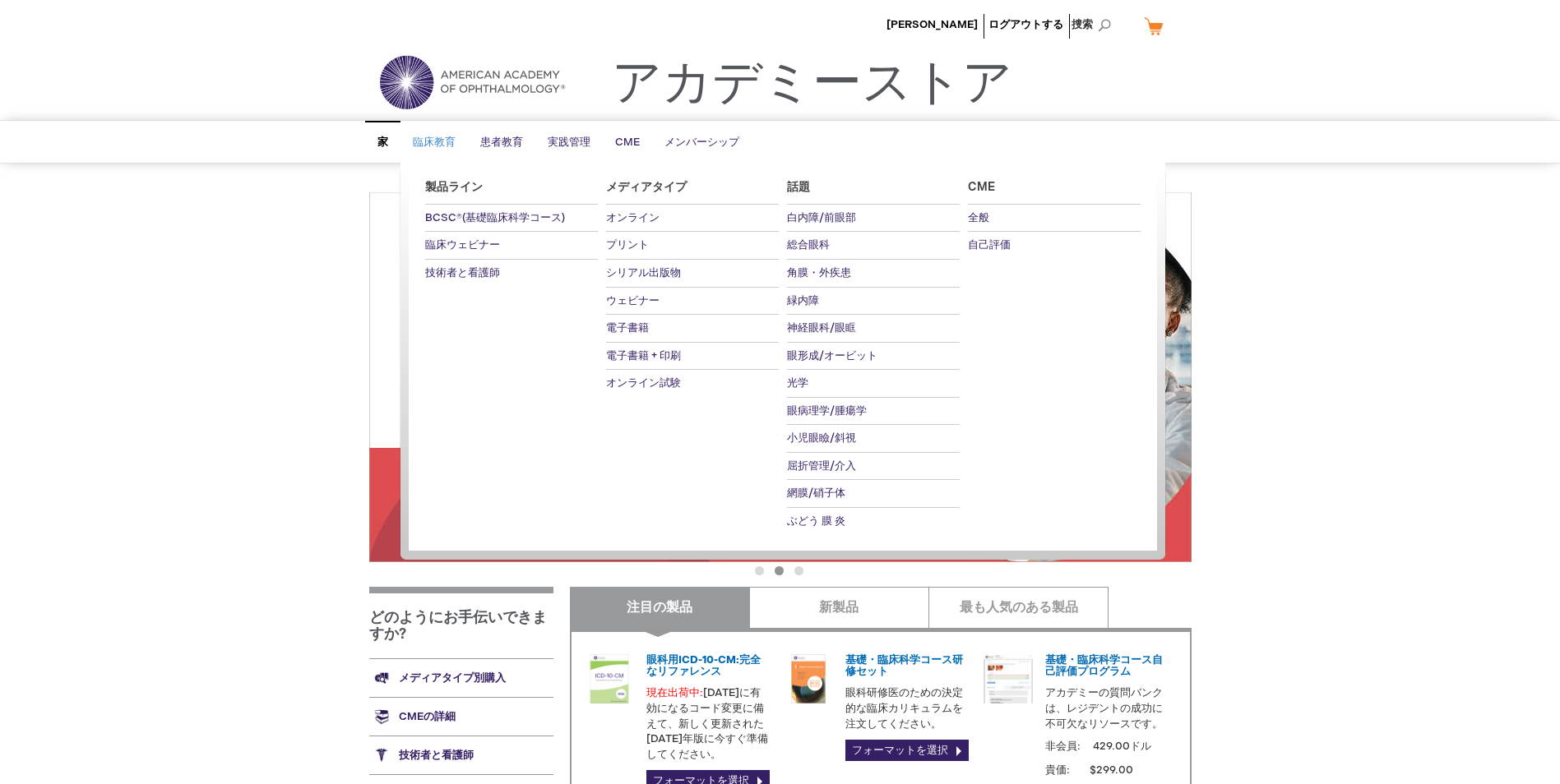
click at [442, 152] on link "臨床教育" at bounding box center [434, 142] width 68 height 40
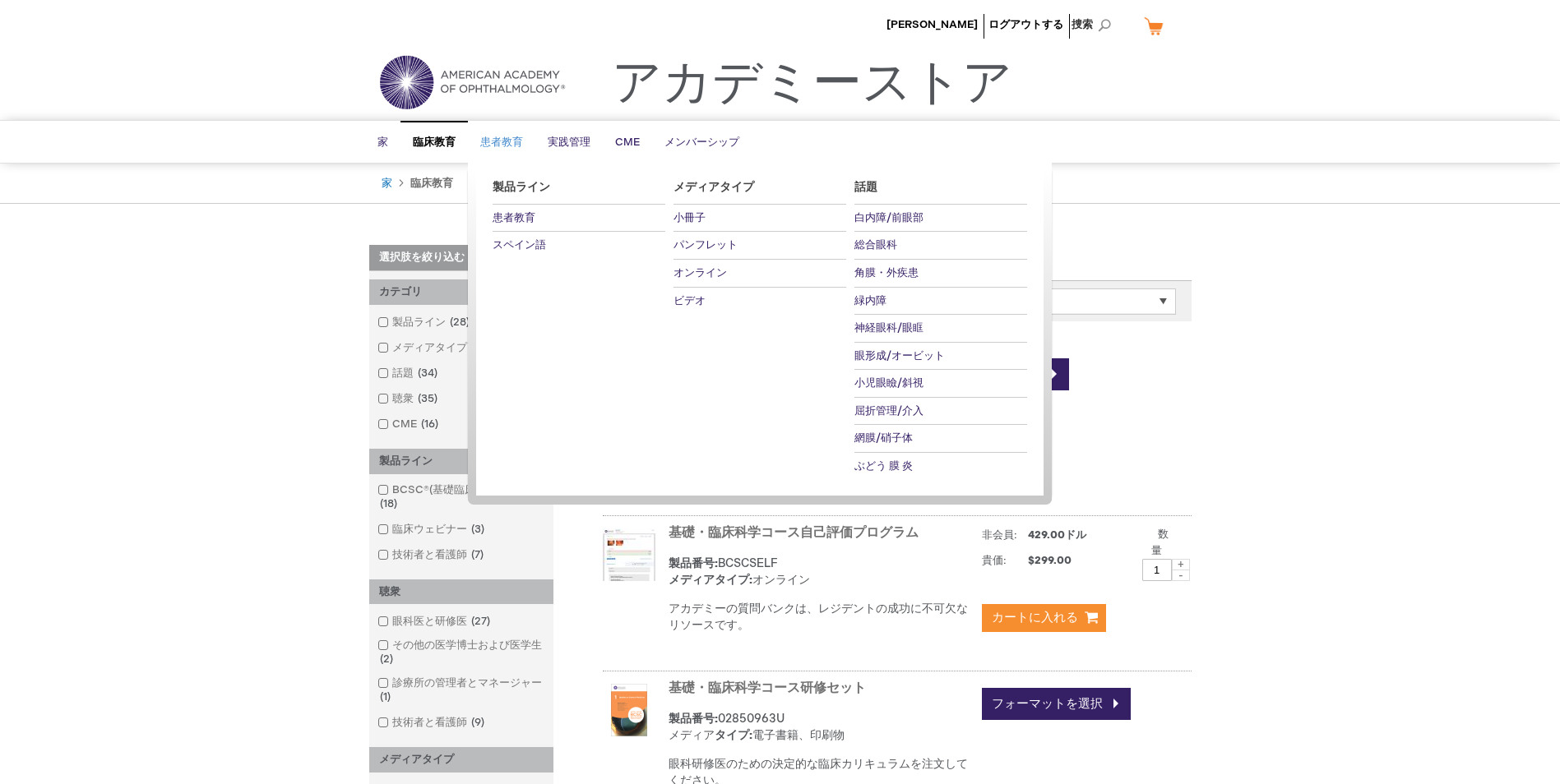
click at [495, 135] on link "患者教育" at bounding box center [502, 142] width 68 height 40
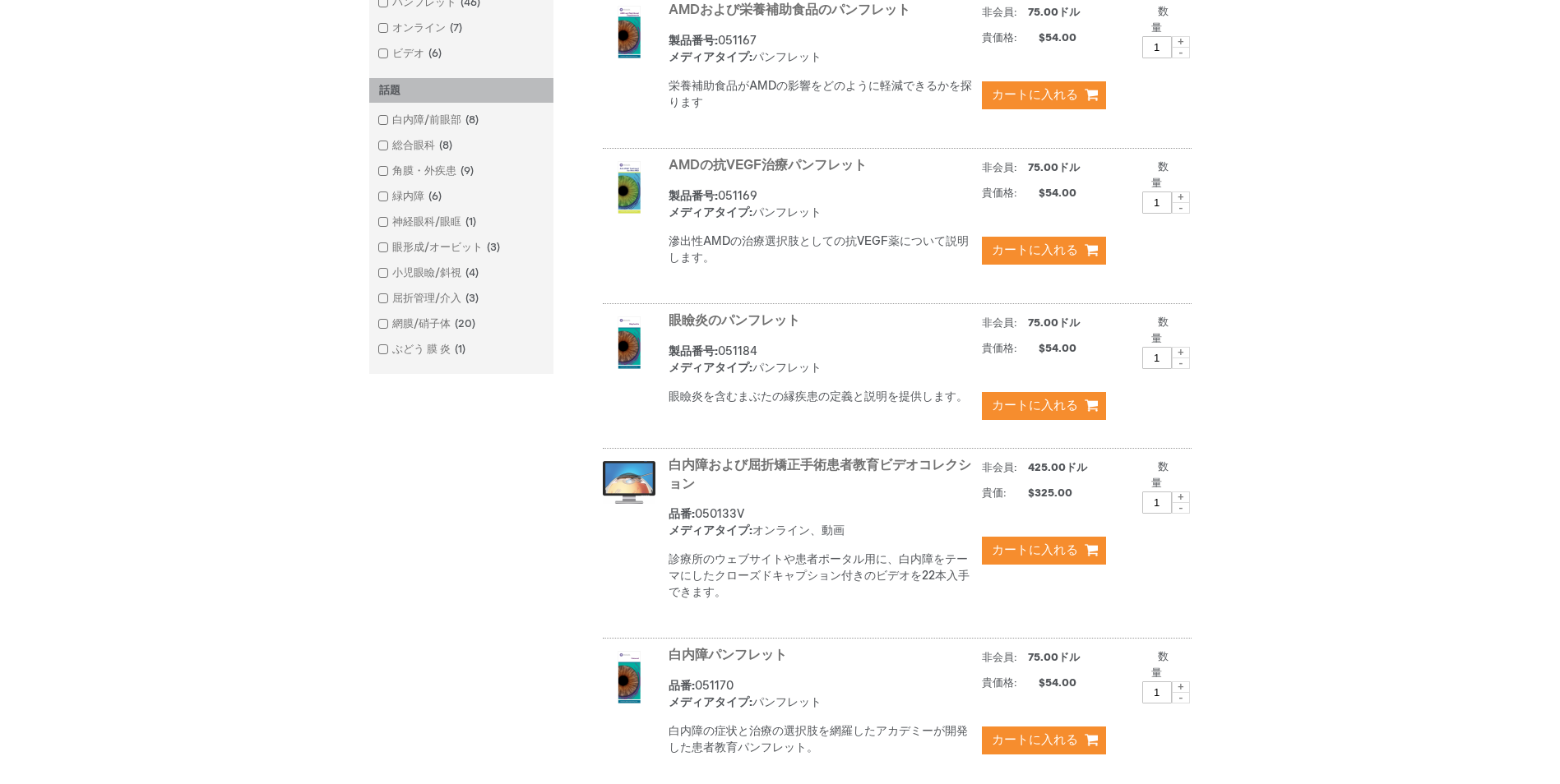
scroll to position [237, 0]
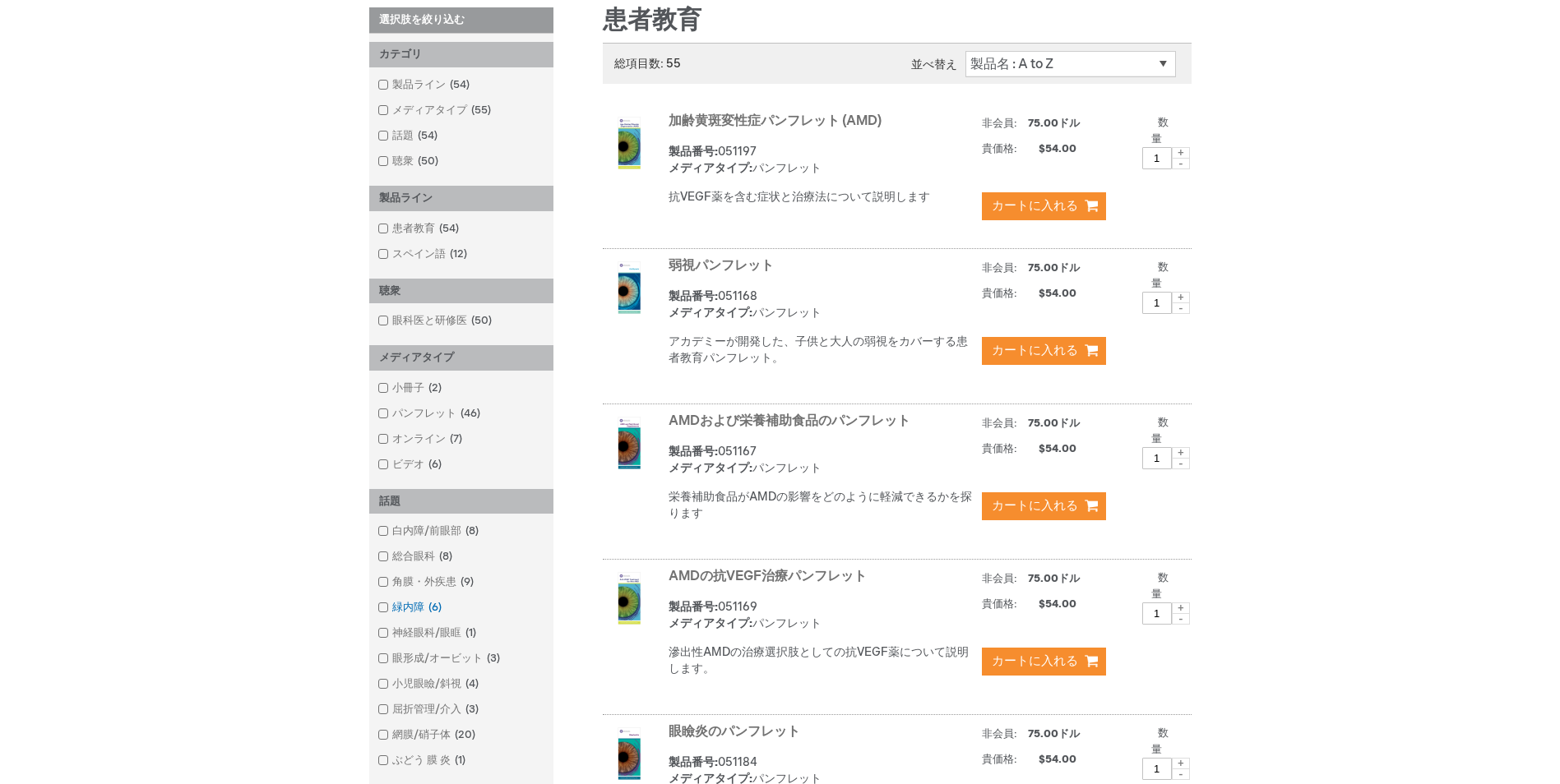
click at [414, 611] on font "緑内障" at bounding box center [408, 608] width 32 height 13
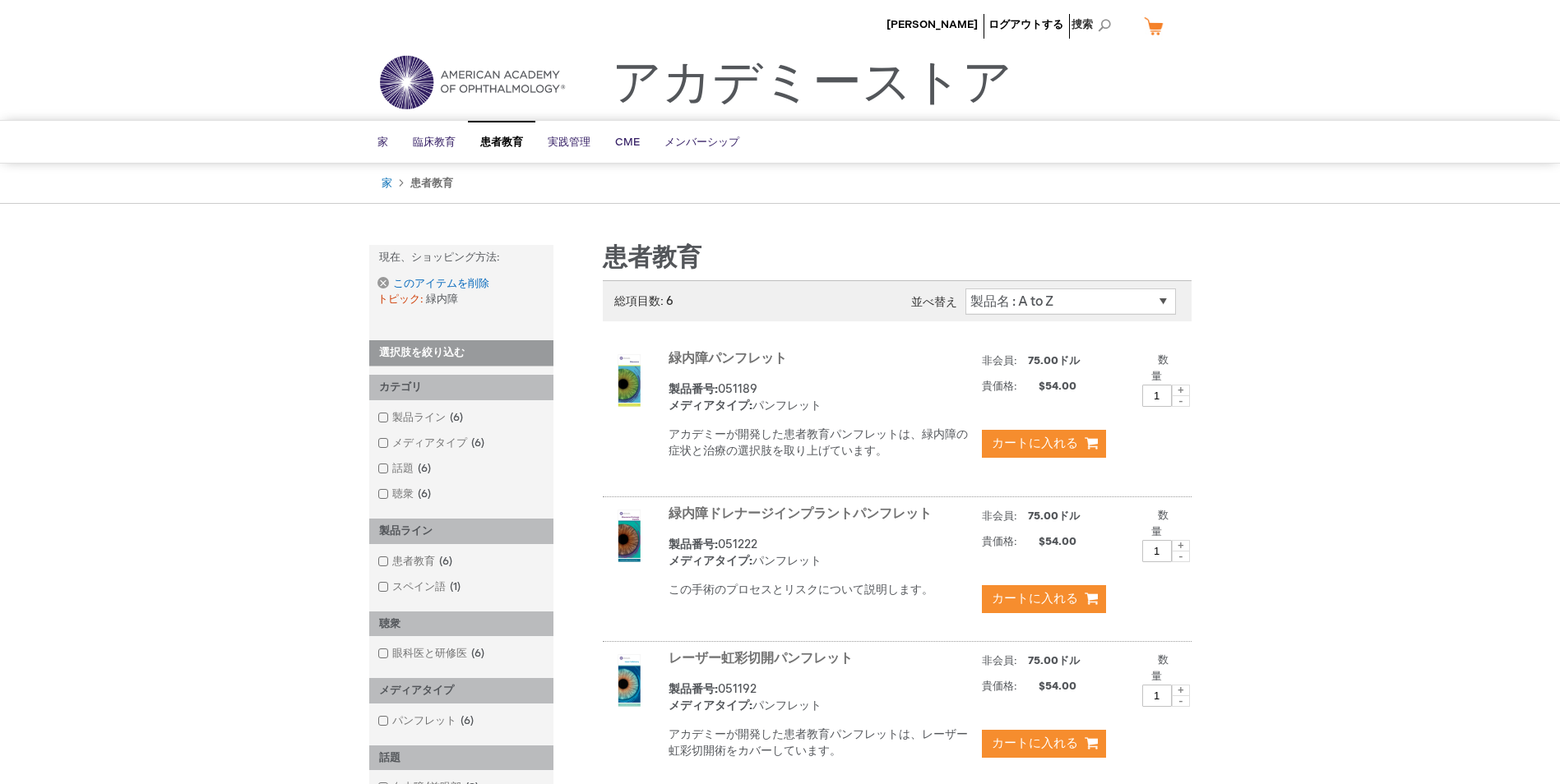
click at [424, 65] on img at bounding box center [472, 82] width 197 height 59
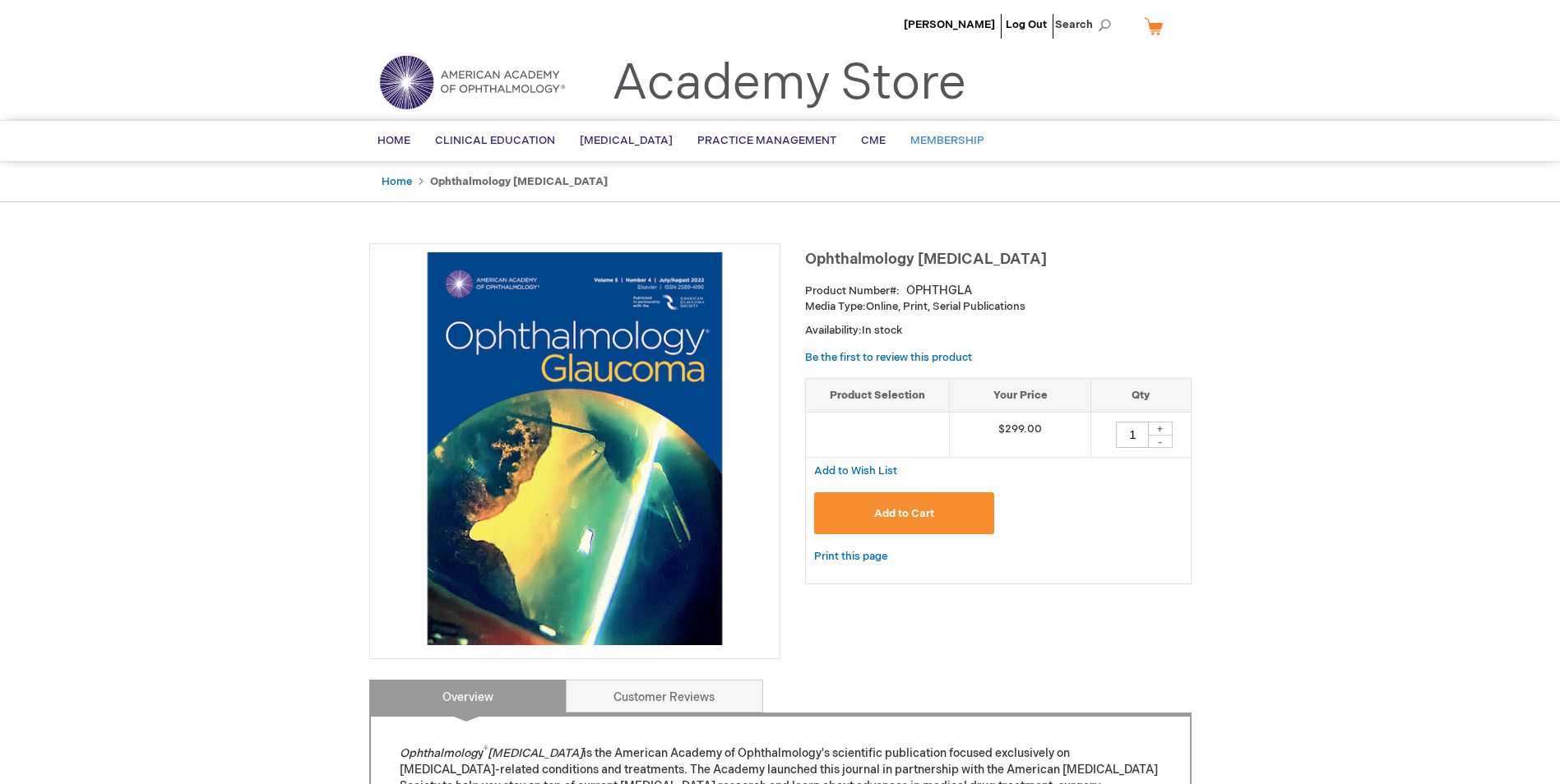
click at [933, 145] on span "Membership" at bounding box center [947, 141] width 74 height 13
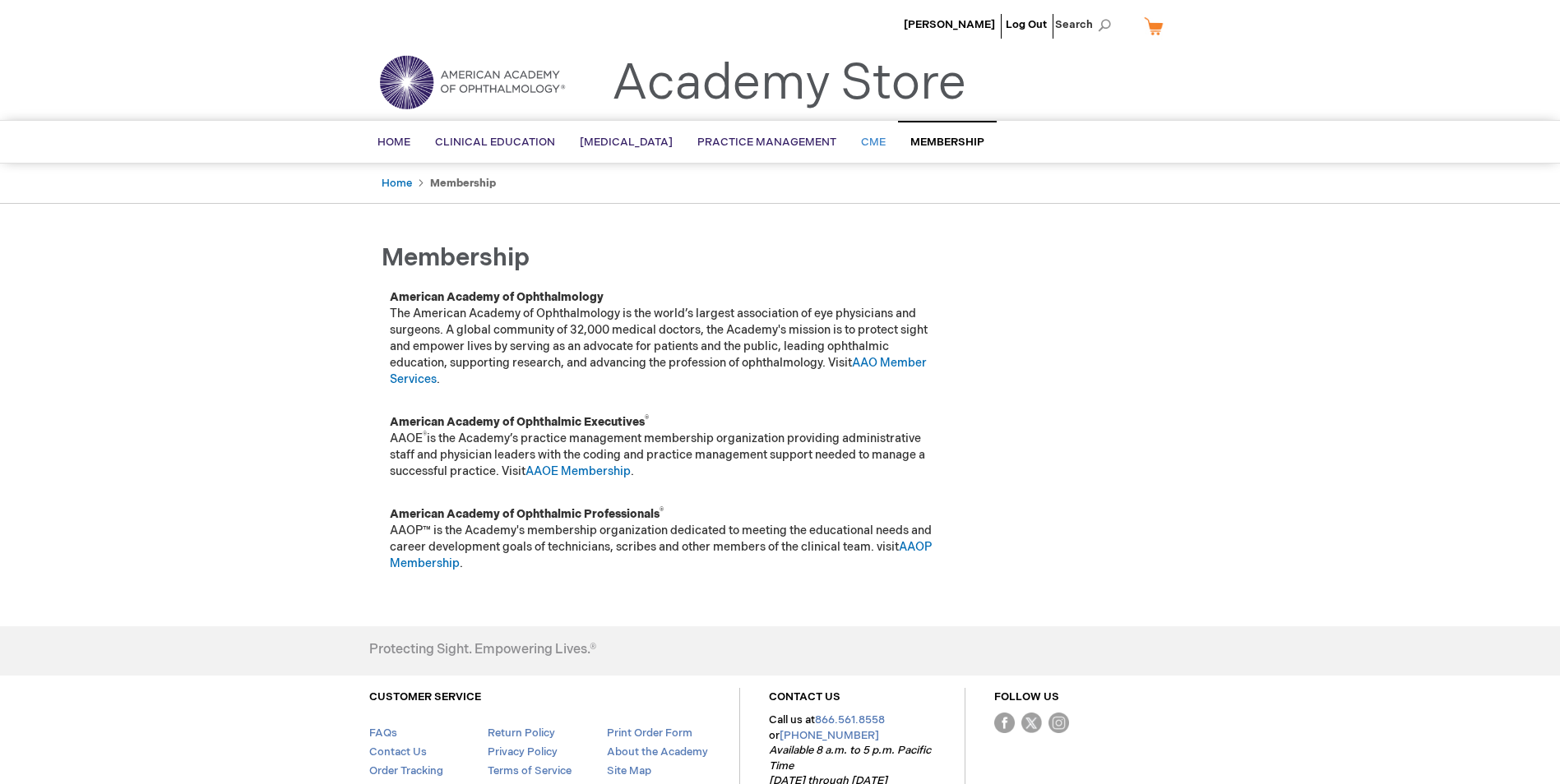
click at [898, 145] on link "CME" at bounding box center [874, 142] width 49 height 40
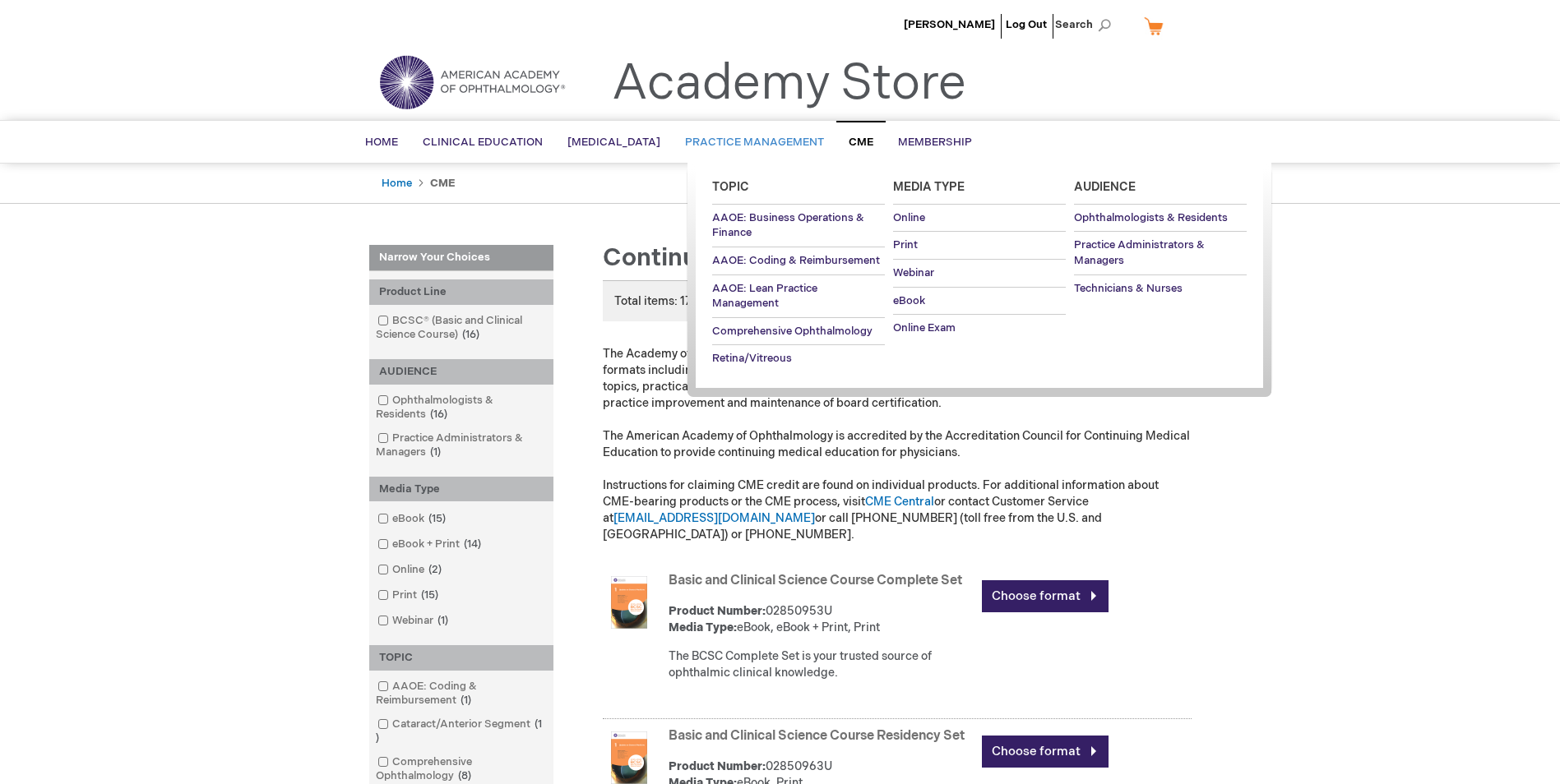
click at [739, 140] on span "Practice Management" at bounding box center [754, 142] width 139 height 13
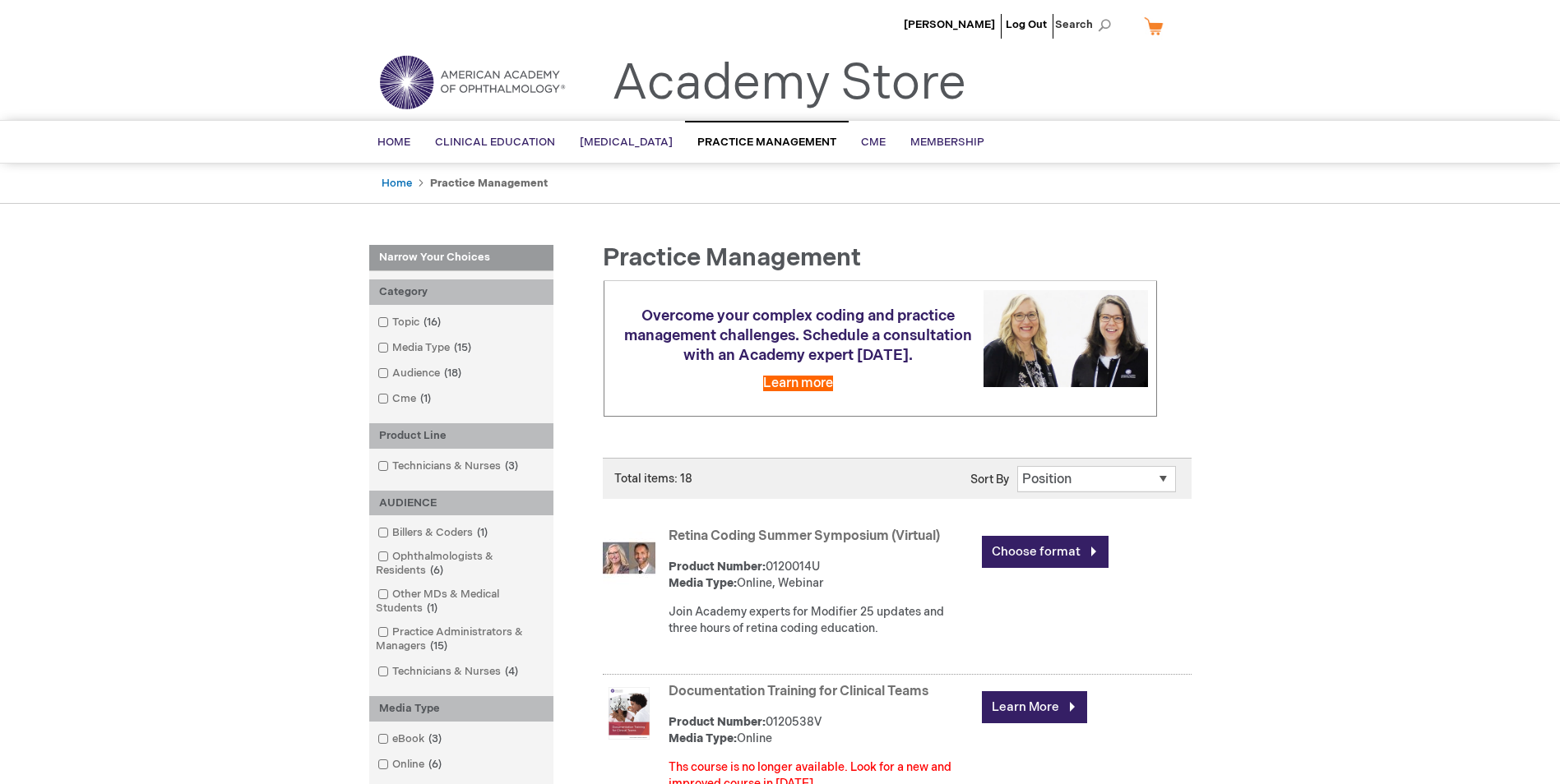
click at [415, 87] on img at bounding box center [472, 82] width 197 height 59
click at [393, 151] on link "Home" at bounding box center [393, 142] width 58 height 40
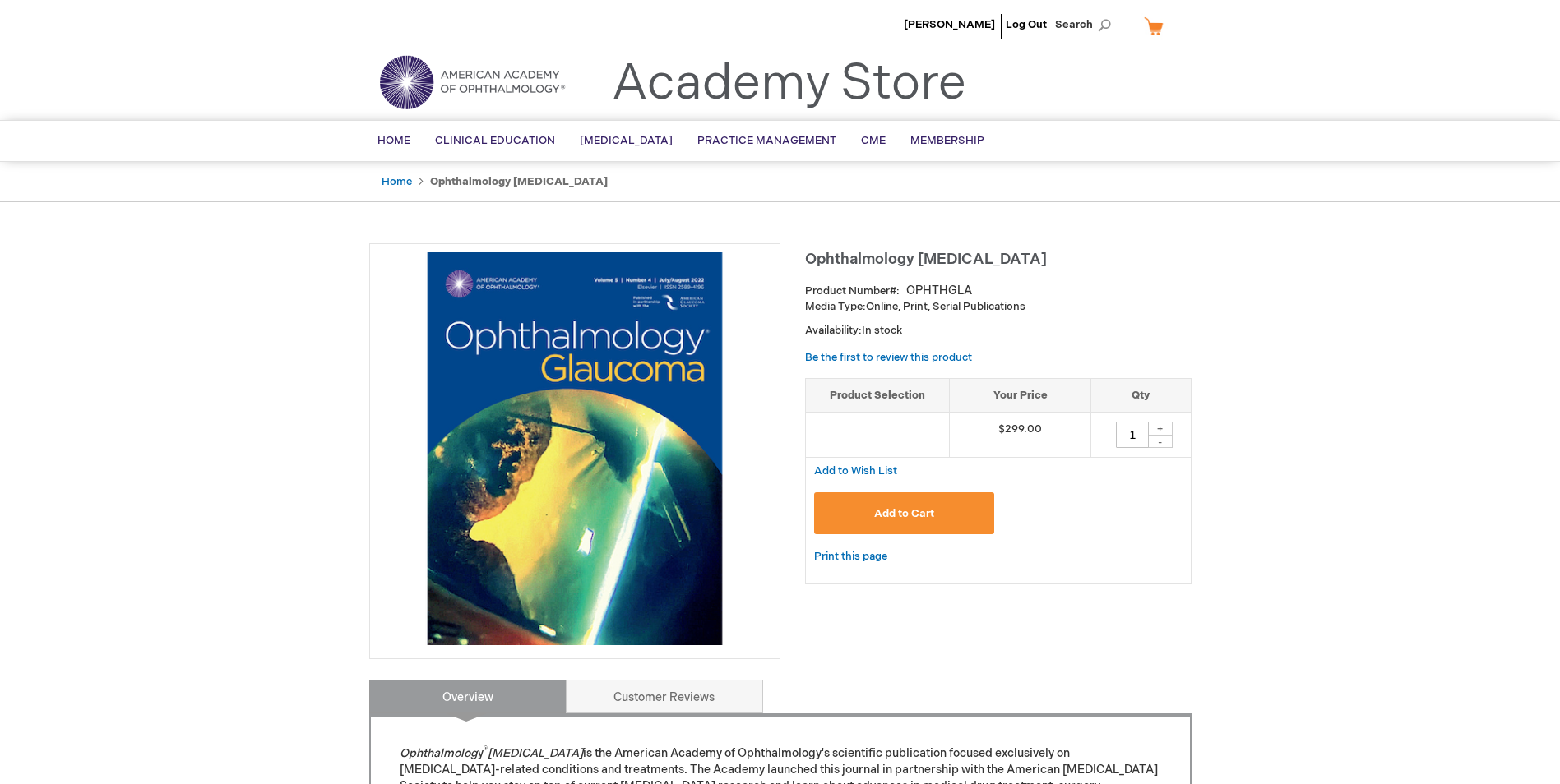
click at [605, 332] on img at bounding box center [574, 449] width 393 height 393
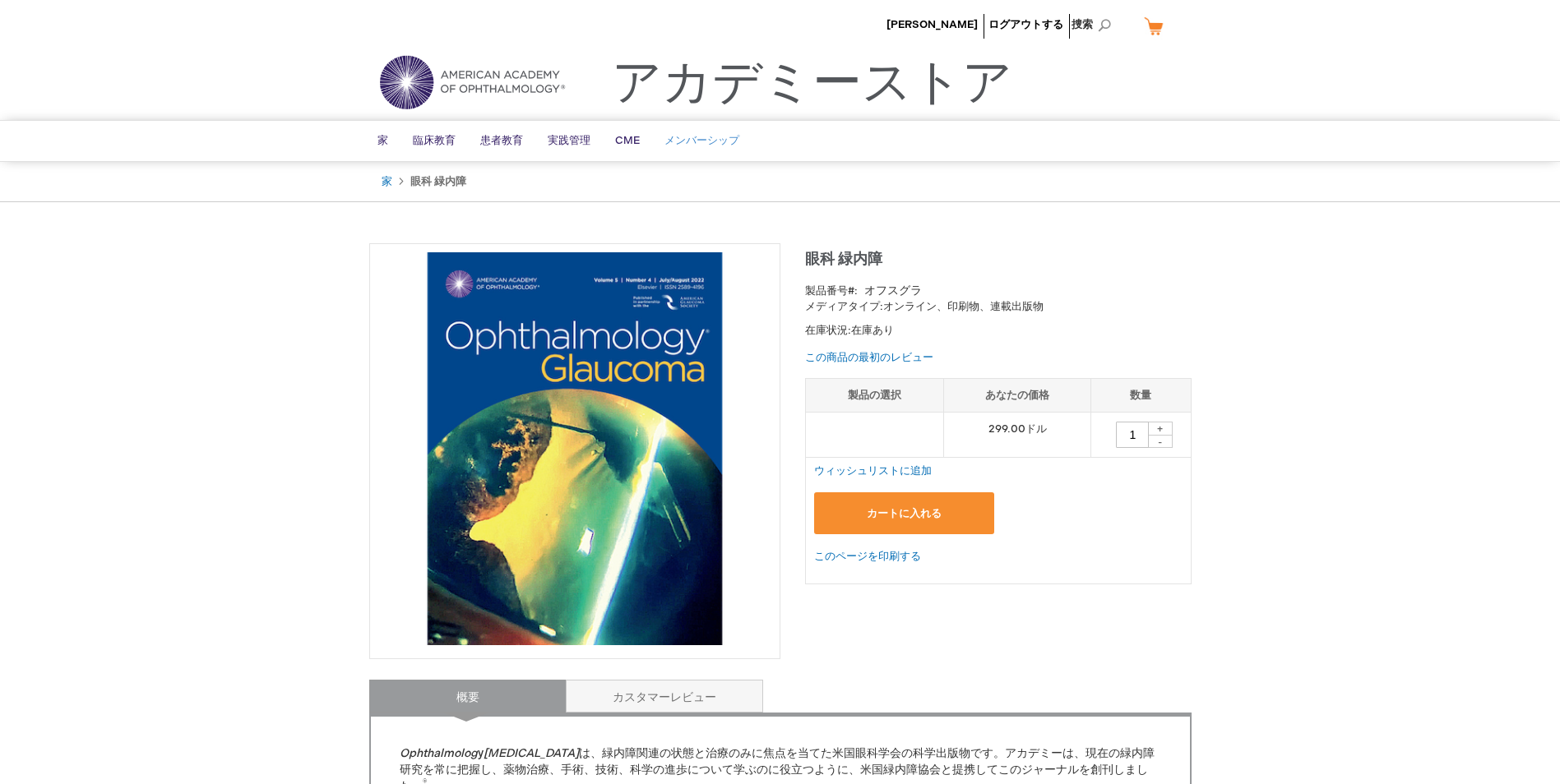
click at [688, 143] on span "メンバーシップ" at bounding box center [702, 141] width 75 height 13
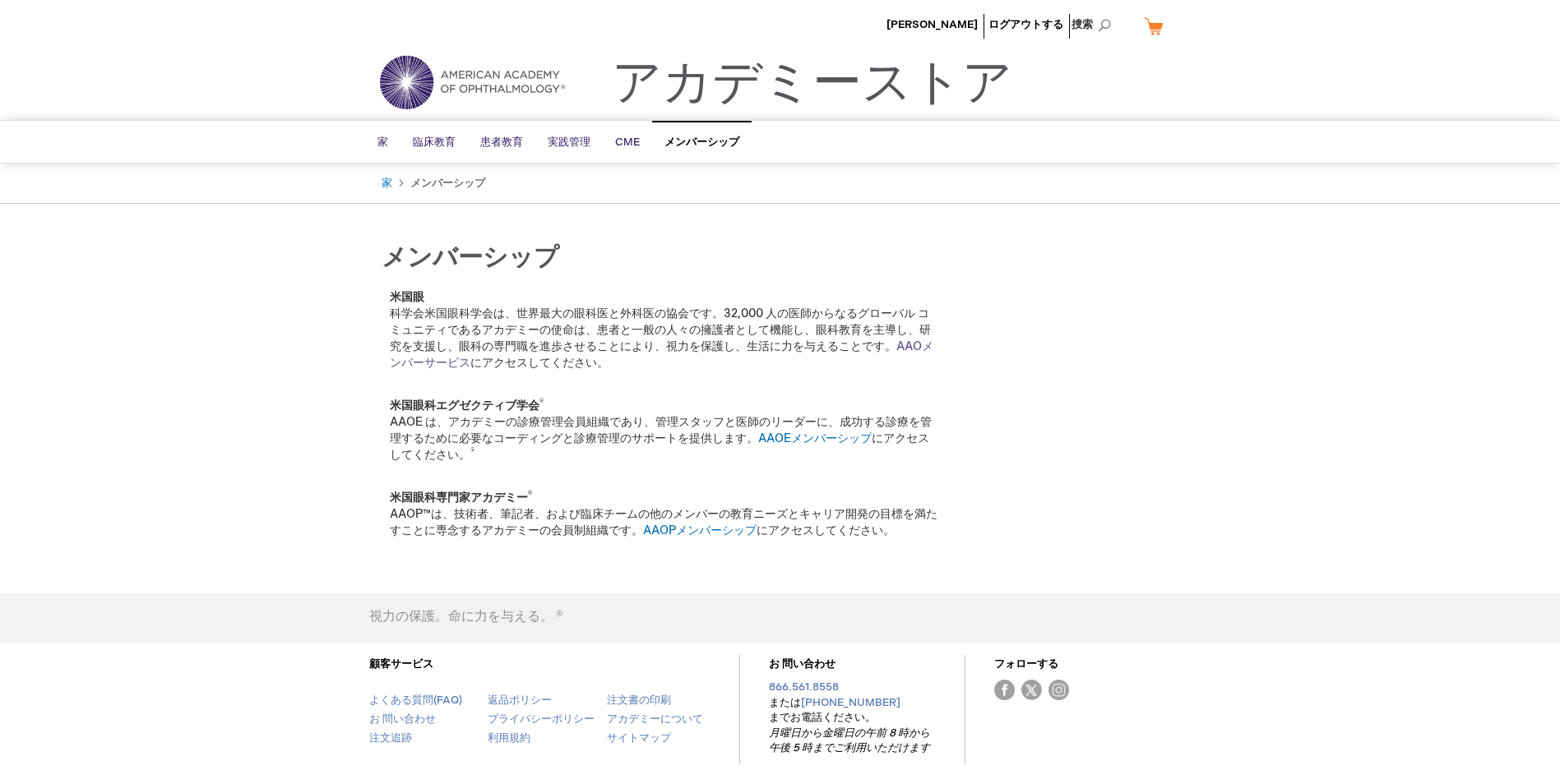
click at [897, 349] on link "AAOメンバーサービス" at bounding box center [661, 354] width 543 height 30
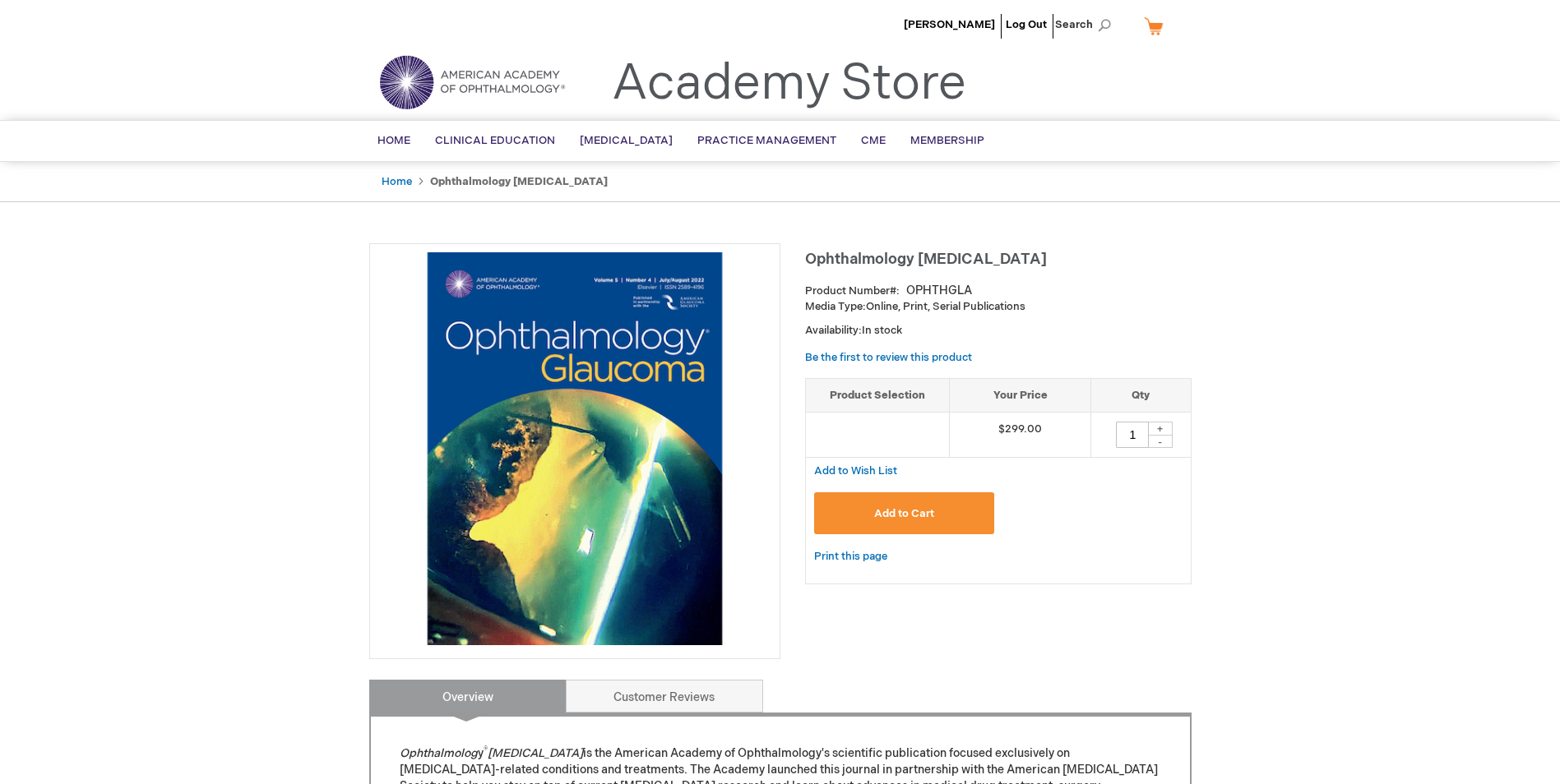
click at [1249, 220] on div "Hiroyuki Kondo Log Out Search My Cart CLOSE RECENTLY ADDED ITEM(S) Close There …" at bounding box center [780, 744] width 1560 height 1488
click at [1073, 18] on span "Search" at bounding box center [1086, 25] width 62 height 33
type input "2024"
click at [1098, 13] on button "Search" at bounding box center [1105, 26] width 13 height 26
click at [1093, 29] on span "Search" at bounding box center [1086, 25] width 62 height 33
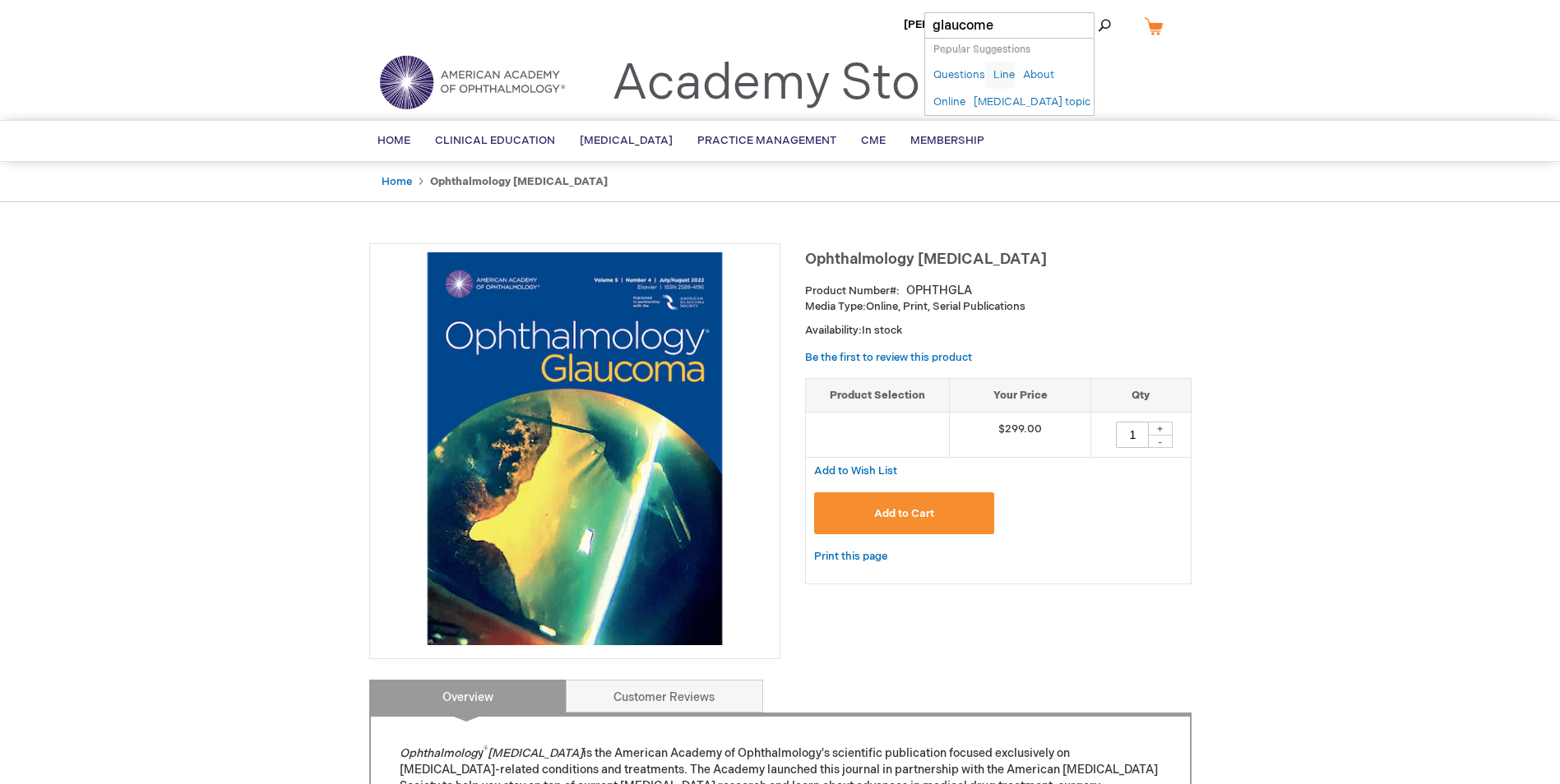
type input "glaucome"
click at [1098, 13] on button "Search" at bounding box center [1105, 26] width 13 height 26
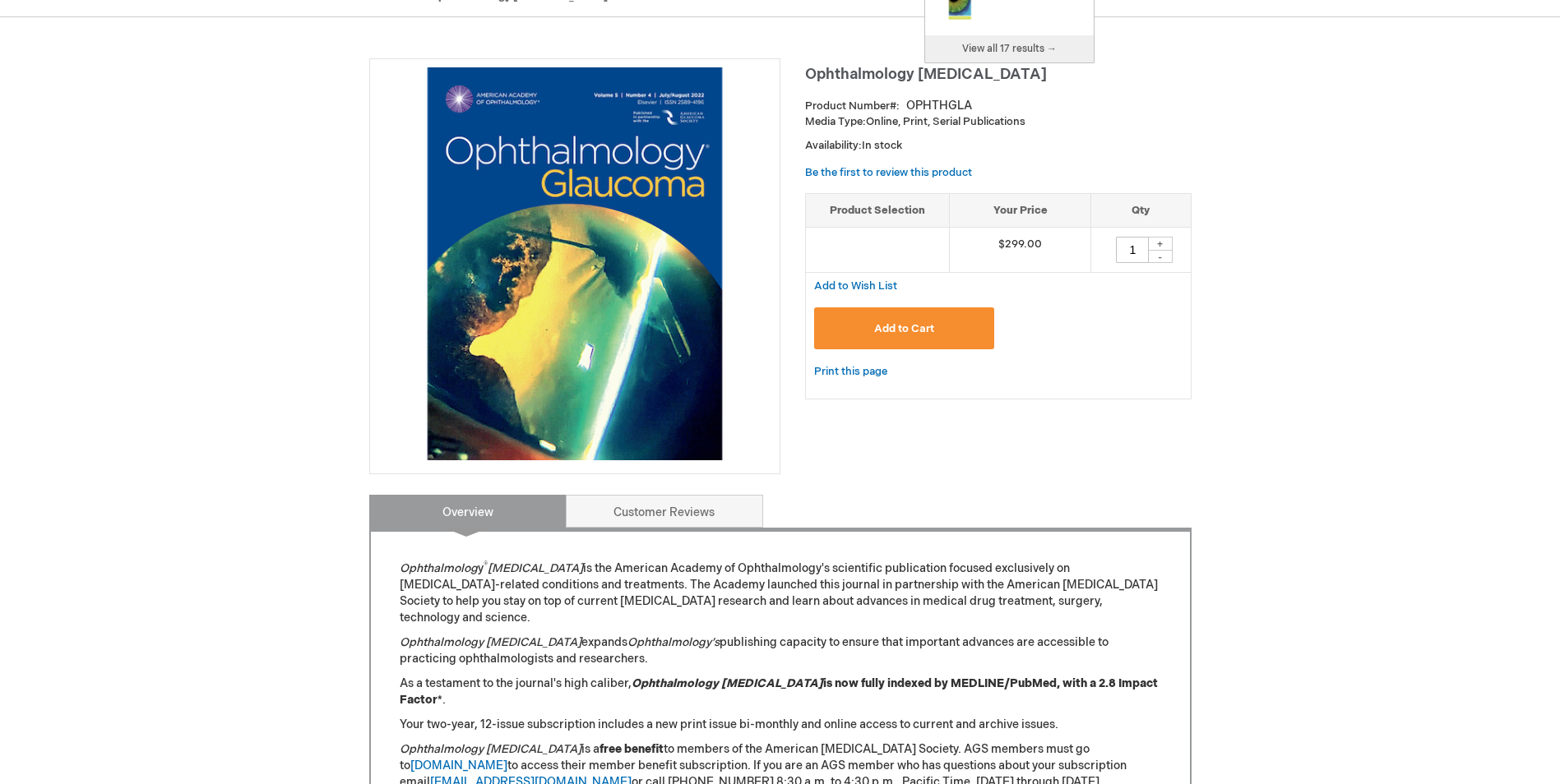
scroll to position [5, 0]
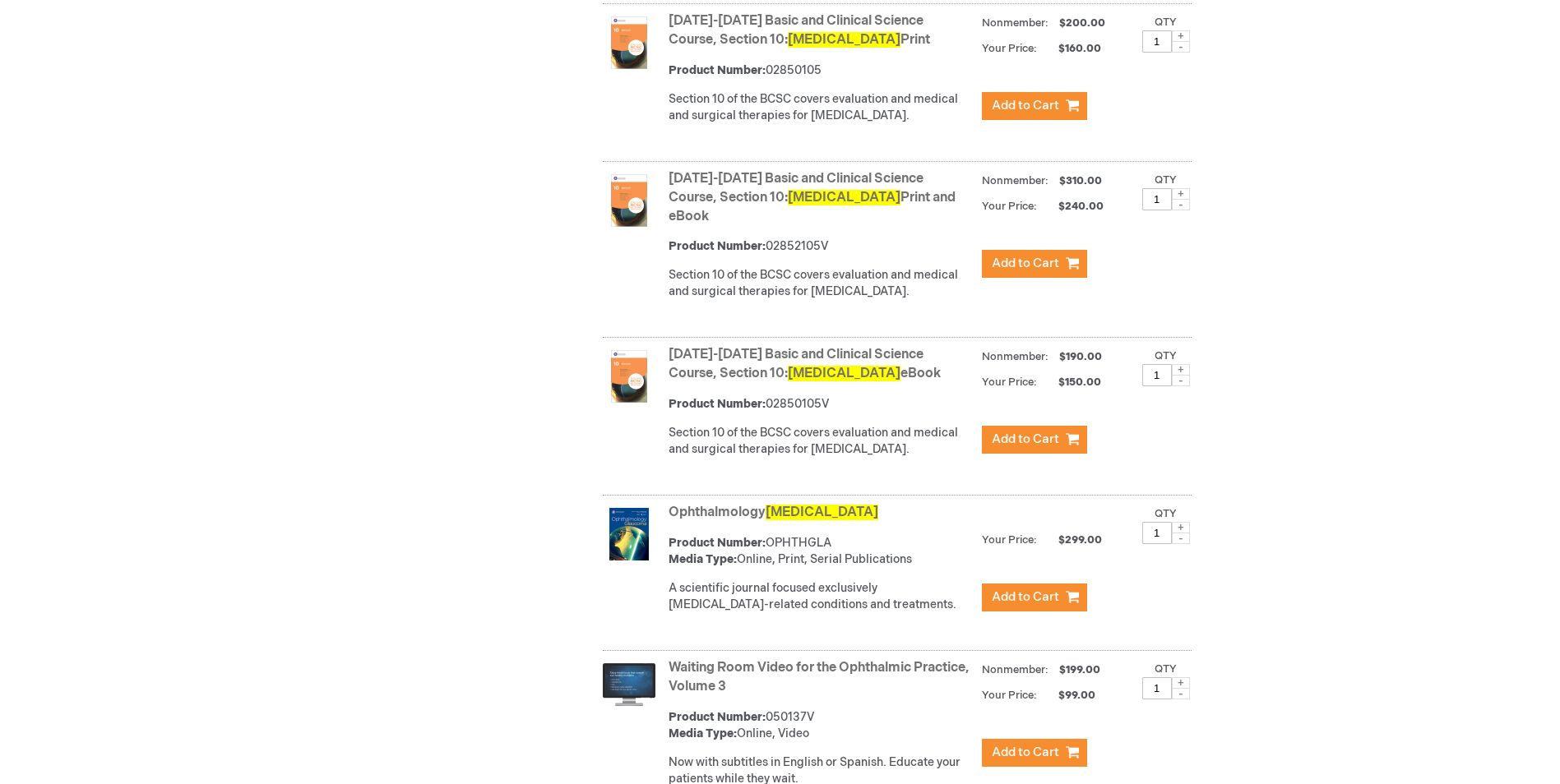
scroll to position [1299, 0]
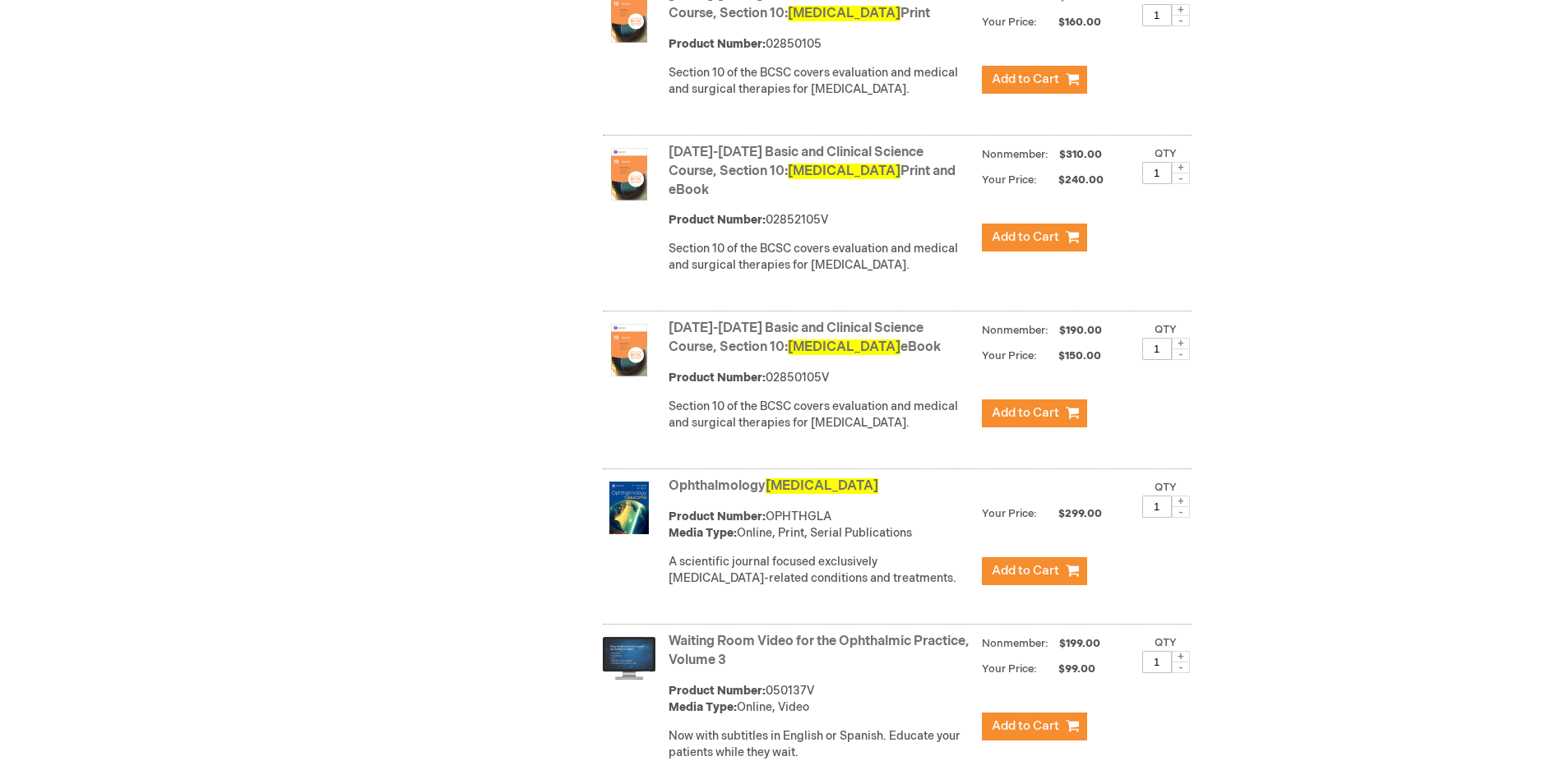
click at [641, 498] on img at bounding box center [629, 508] width 53 height 53
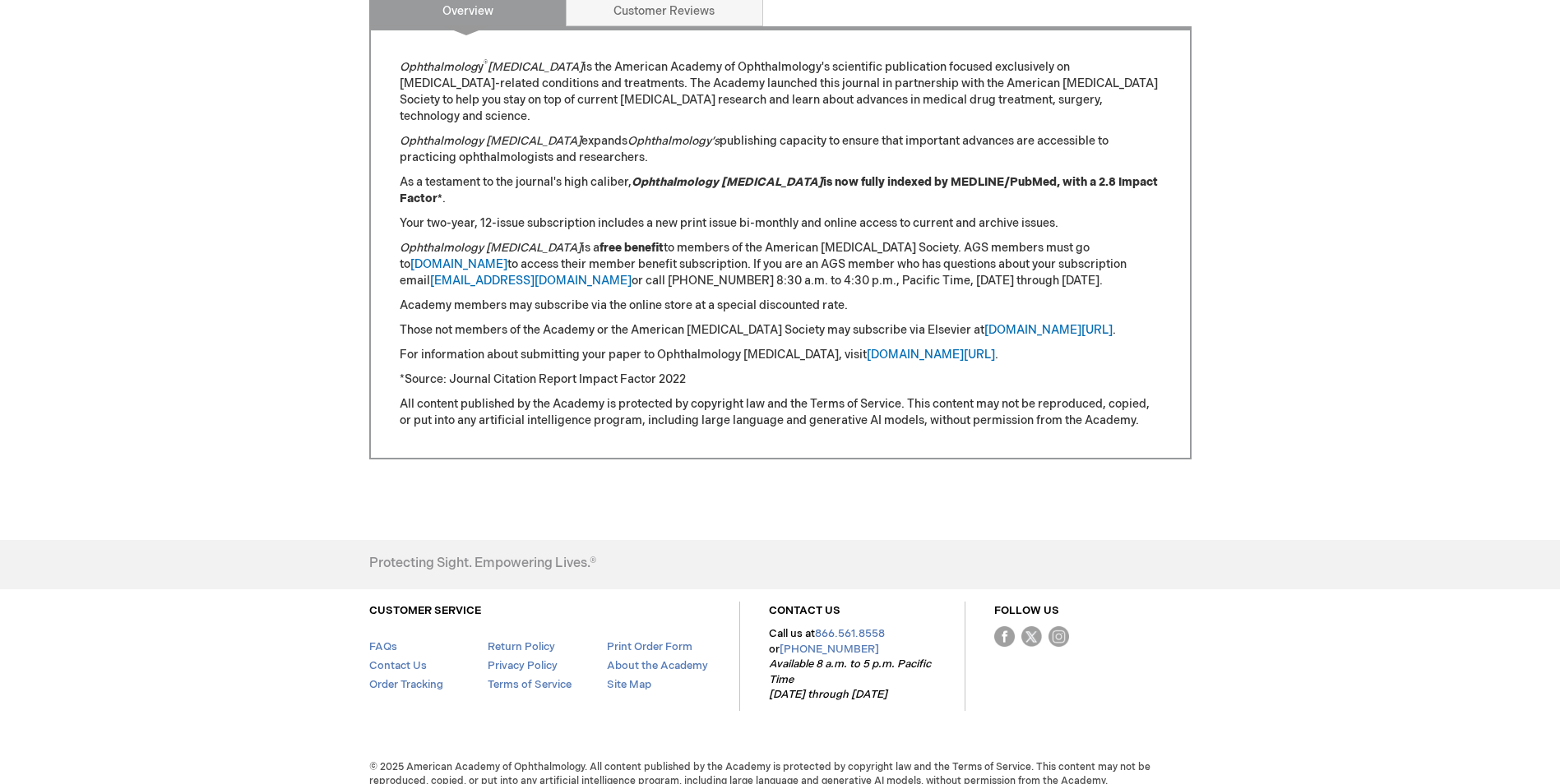
scroll to position [29, 0]
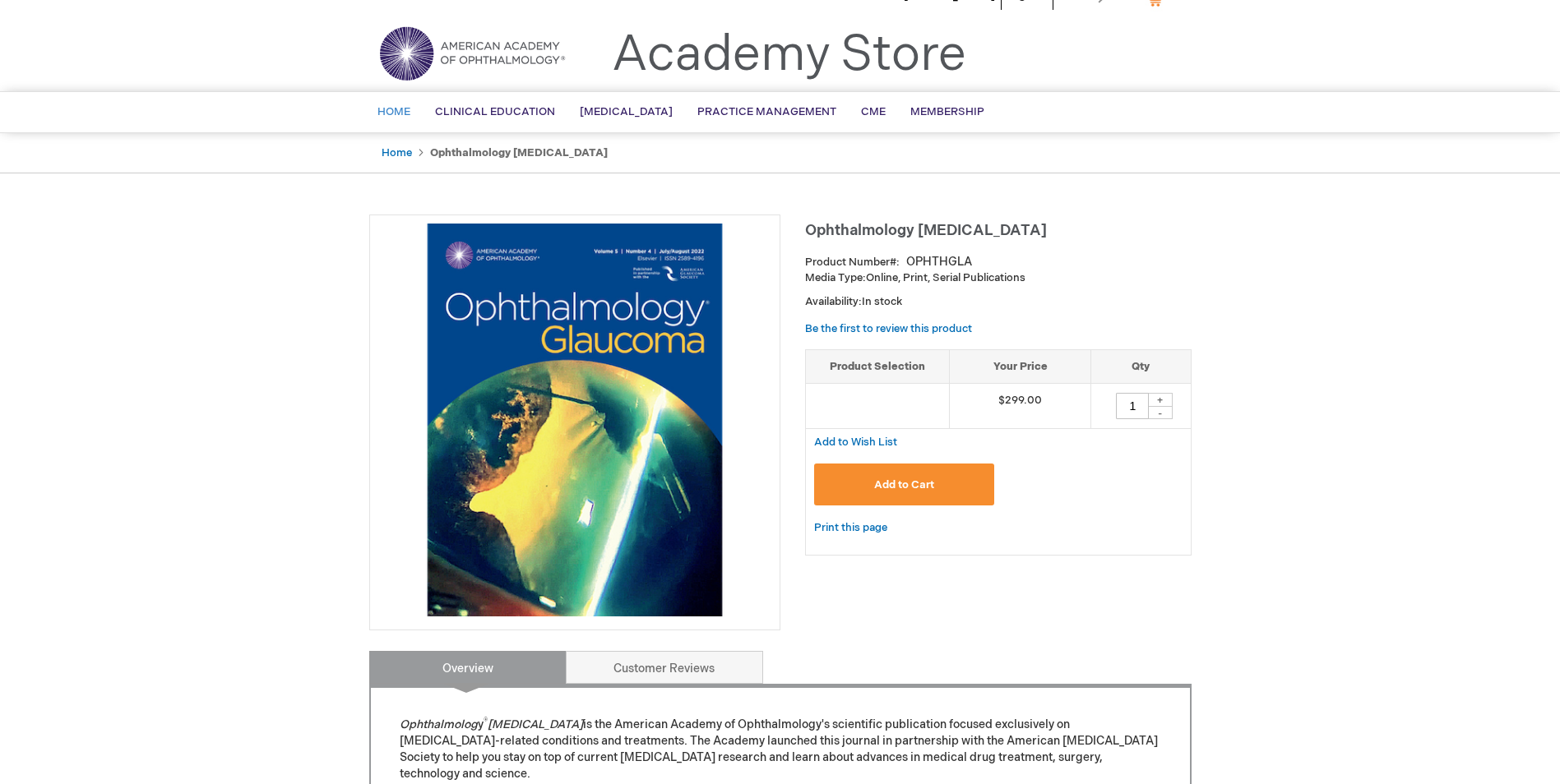
click at [400, 113] on span "Home" at bounding box center [394, 111] width 33 height 13
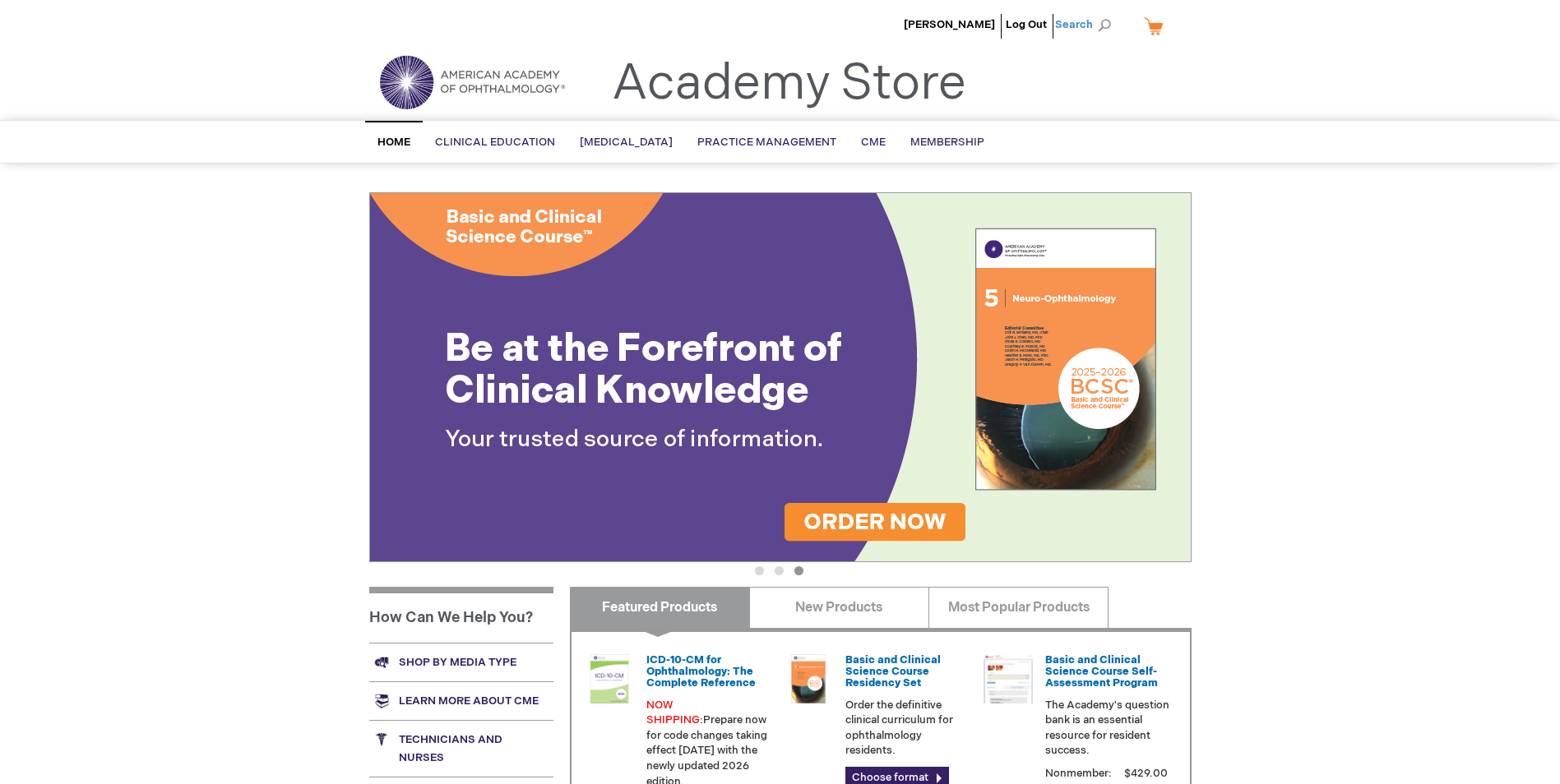
click at [1066, 30] on span "Search" at bounding box center [1086, 25] width 62 height 33
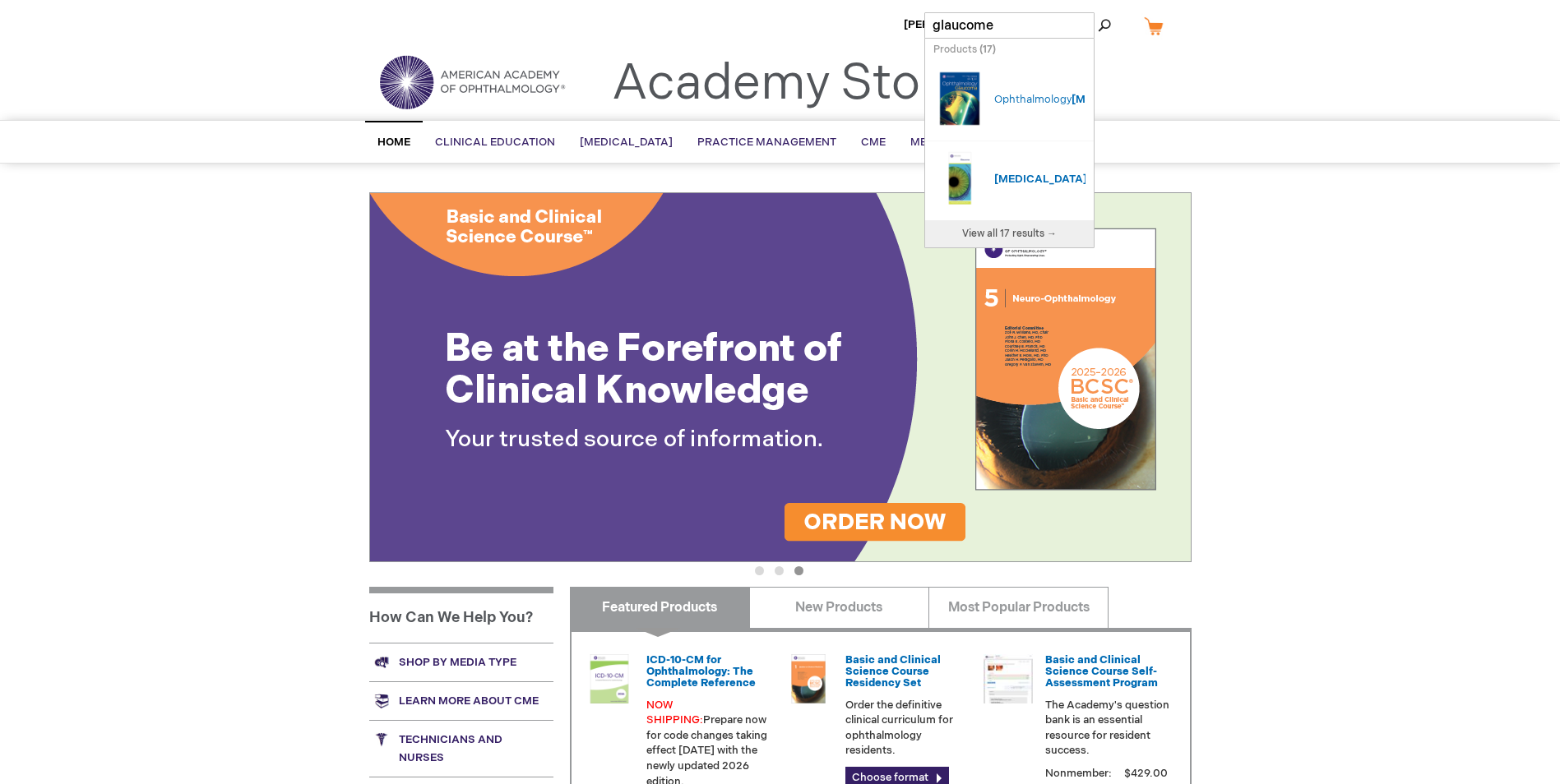
type input "glaucome"
click at [1052, 234] on link "View all 17 results →" at bounding box center [1009, 234] width 169 height 27
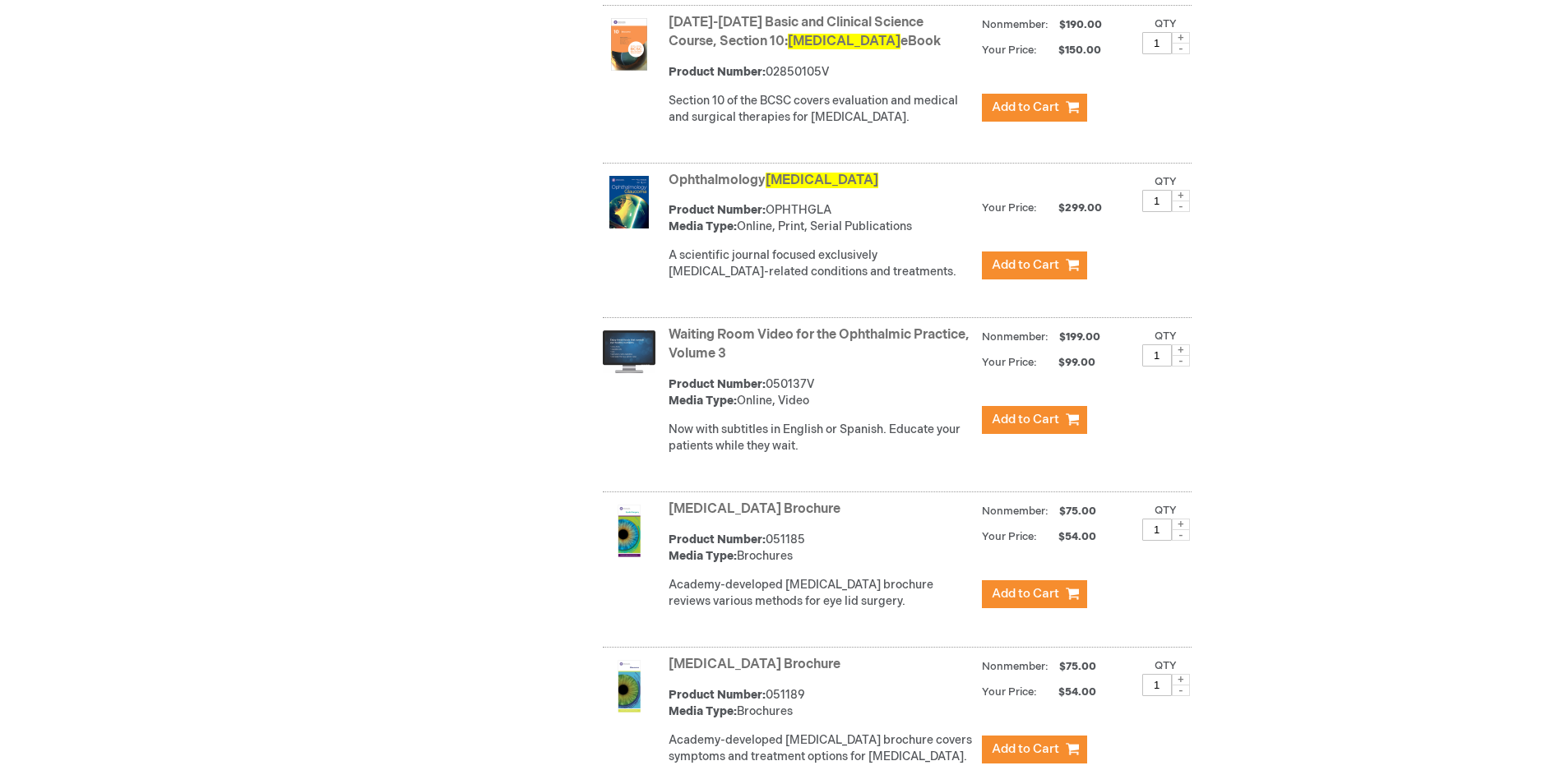
scroll to position [1546, 0]
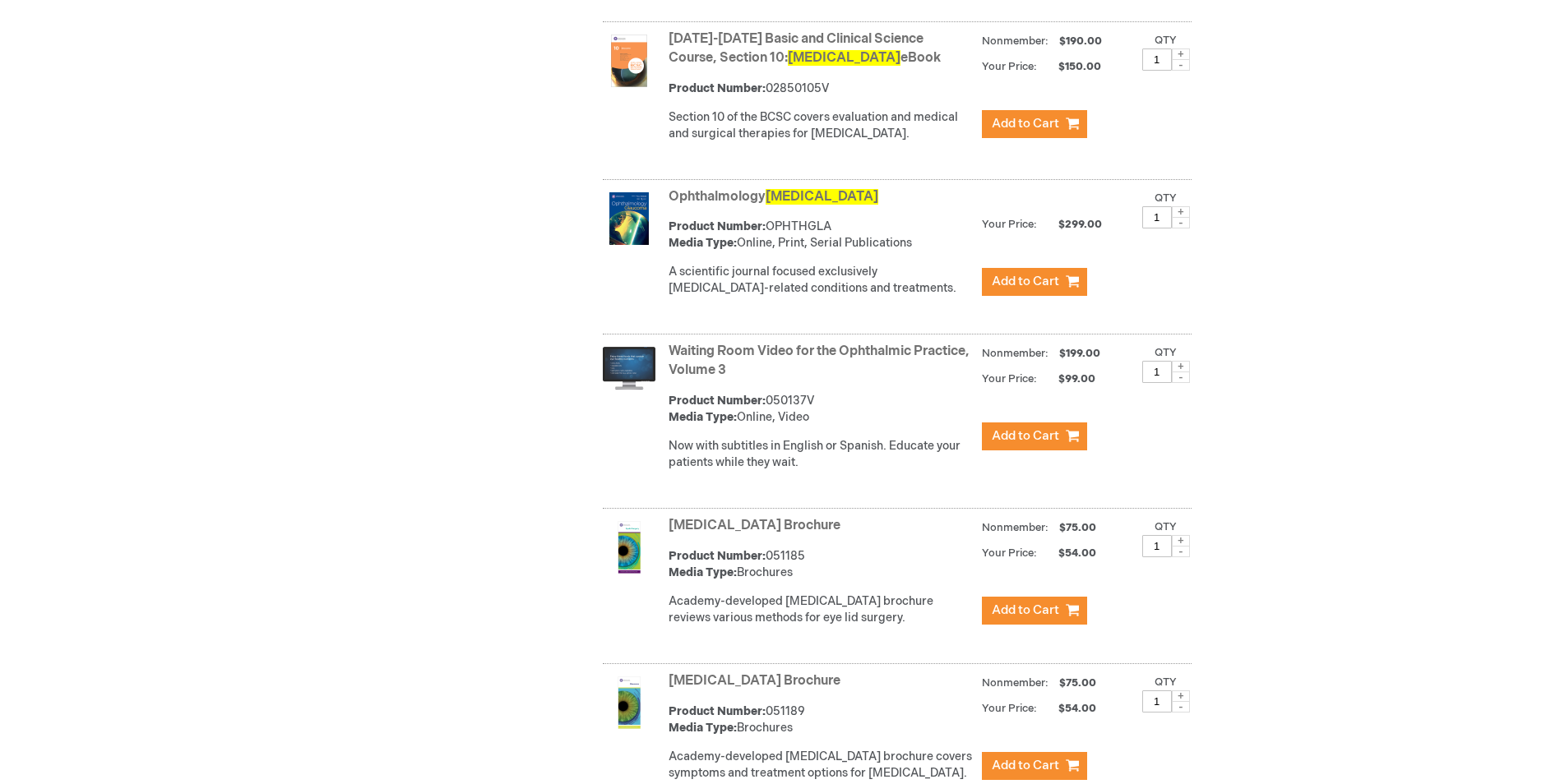
drag, startPoint x: 776, startPoint y: 216, endPoint x: 882, endPoint y: 263, distance: 116.0
click at [882, 263] on div "Ophthalmology Glaucoma Product Number: OPHTHGLA Media Type: Online, Print, Seri…" at bounding box center [929, 247] width 523 height 126
drag, startPoint x: 882, startPoint y: 263, endPoint x: 762, endPoint y: 222, distance: 126.8
click at [762, 222] on div "Product Number: OPHTHGLA Media Type: Online, Print, Serial Publications" at bounding box center [821, 235] width 305 height 33
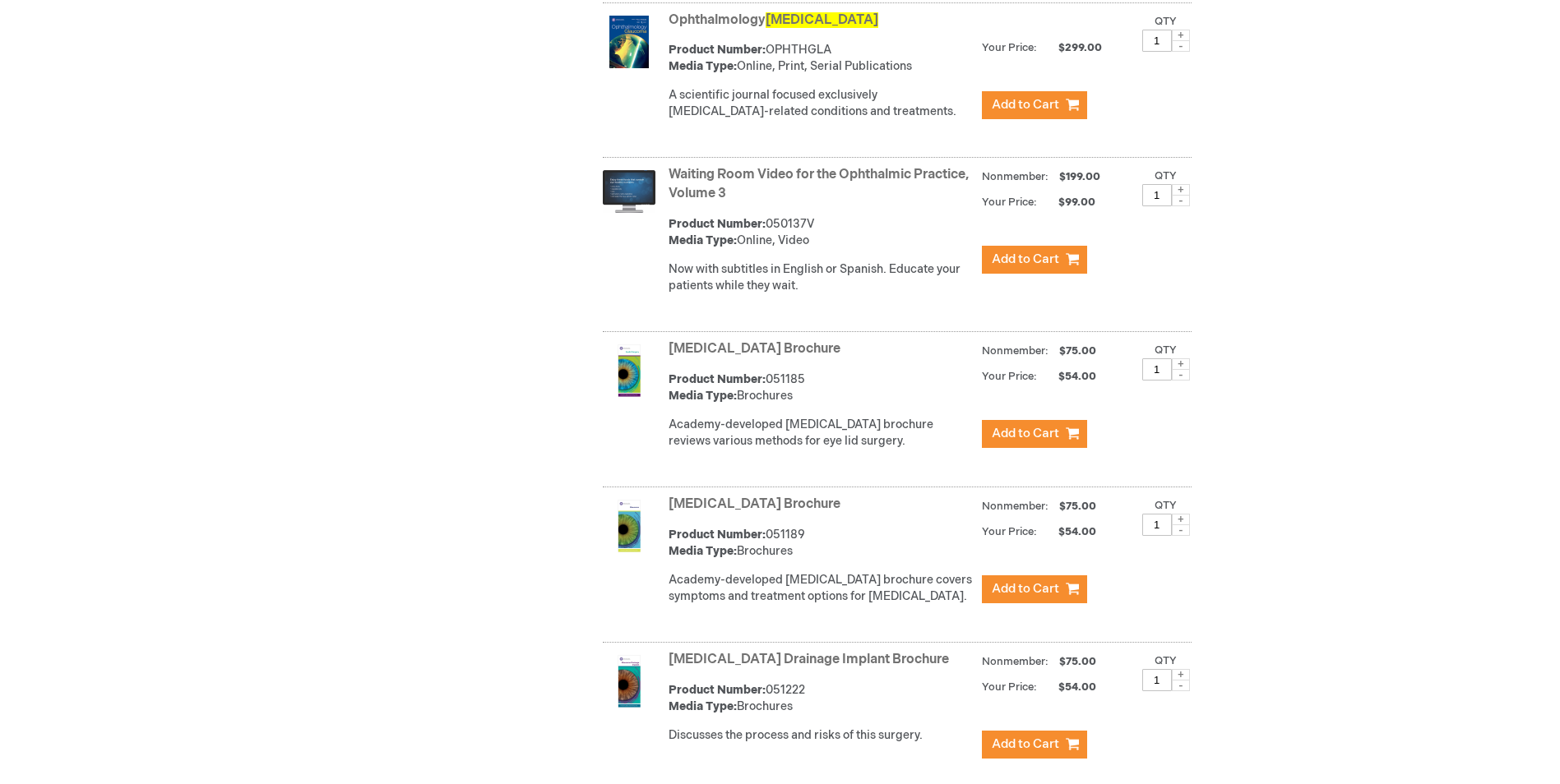
scroll to position [1464, 0]
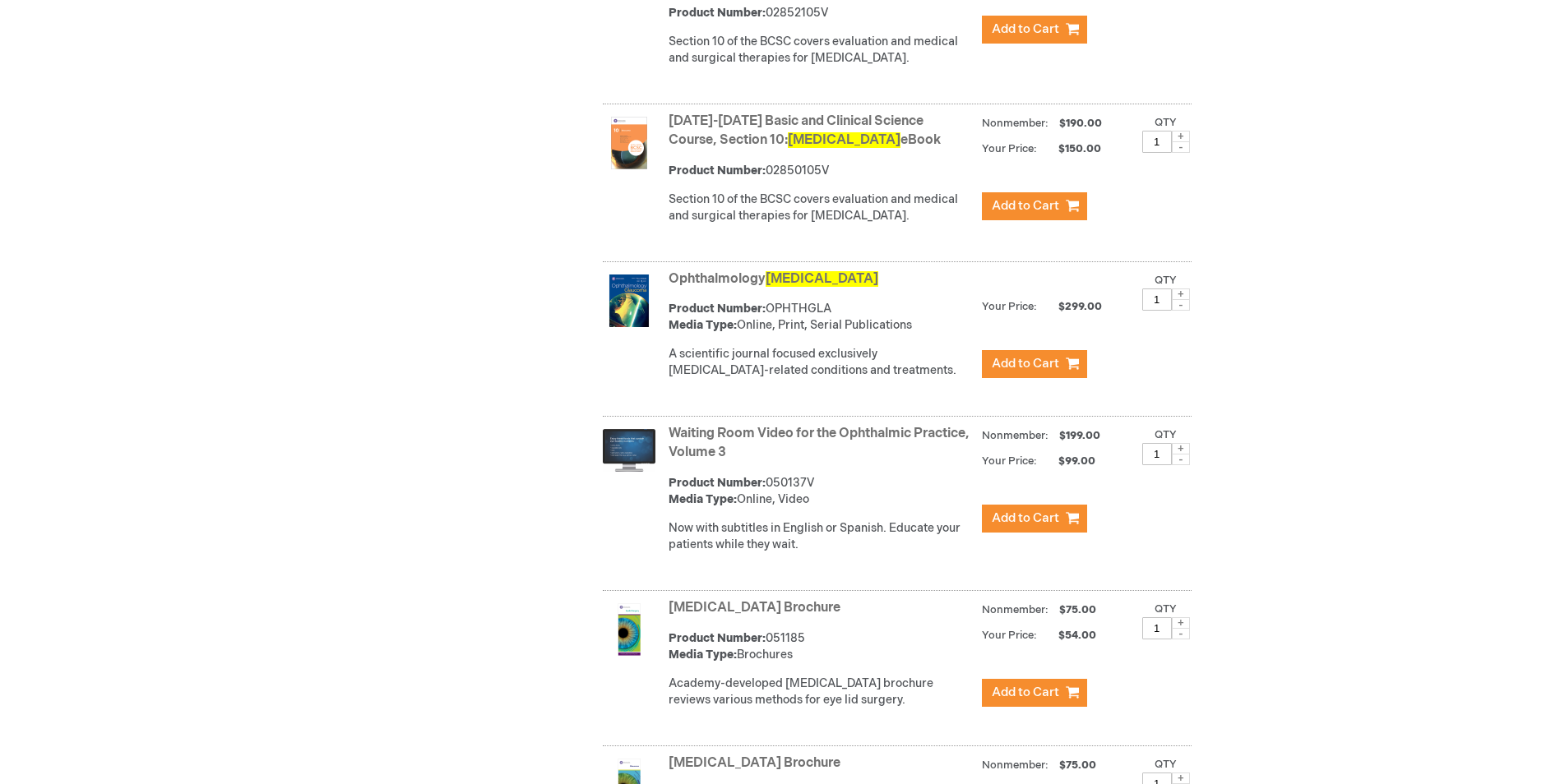
click at [636, 285] on img at bounding box center [629, 301] width 53 height 53
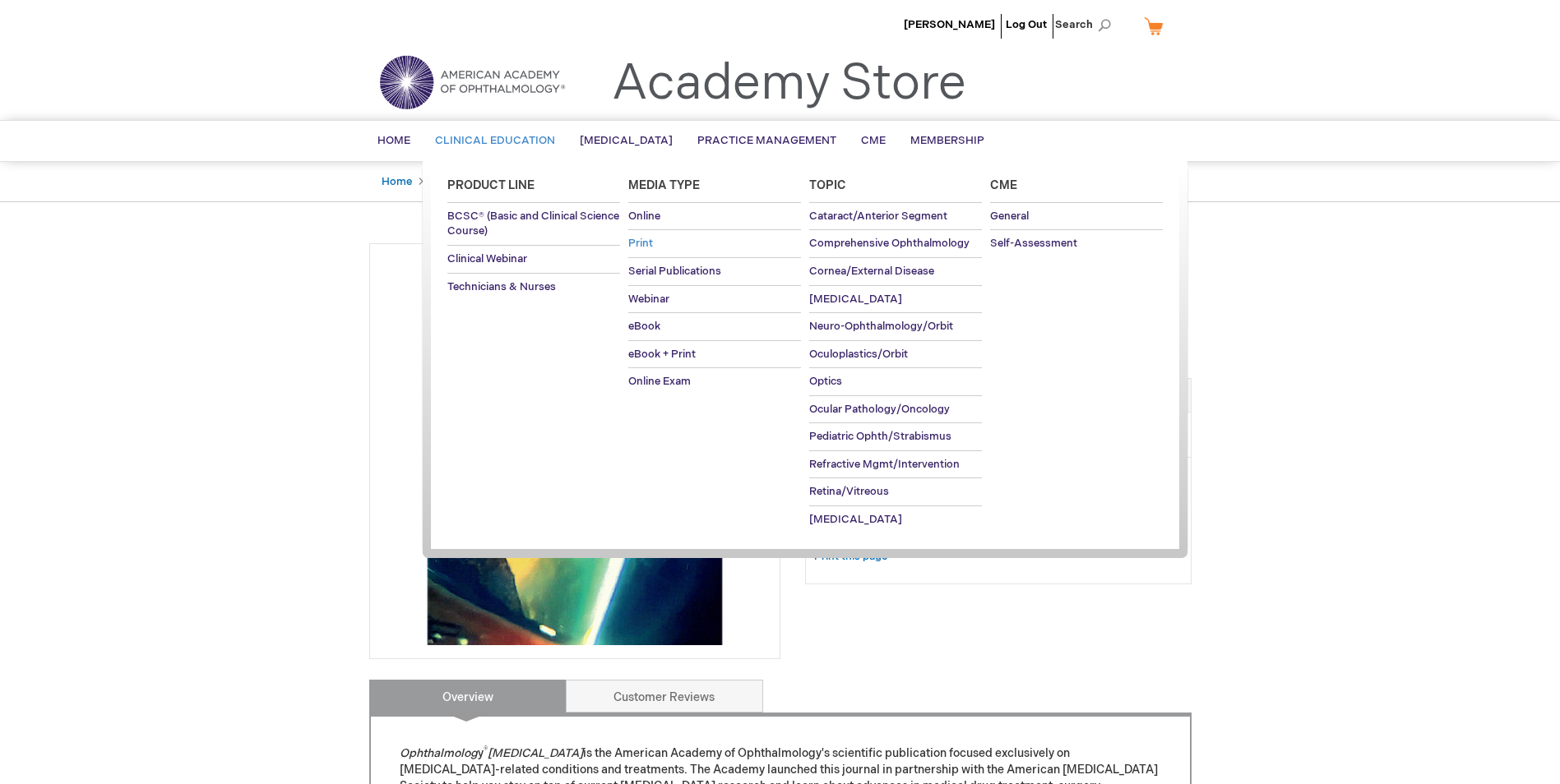
click at [648, 242] on span "Print" at bounding box center [640, 243] width 25 height 13
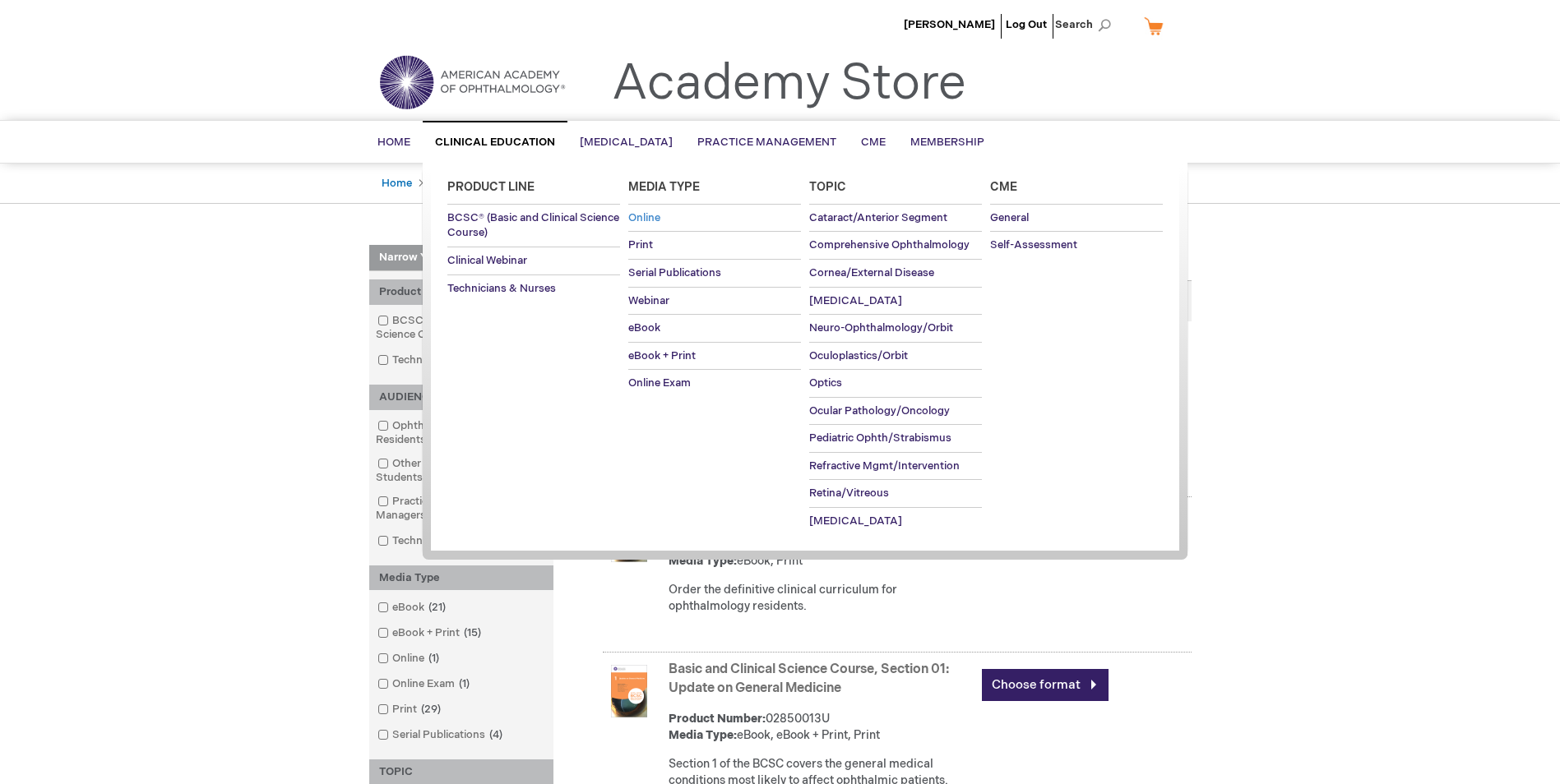
click at [652, 216] on span "Online" at bounding box center [644, 218] width 32 height 13
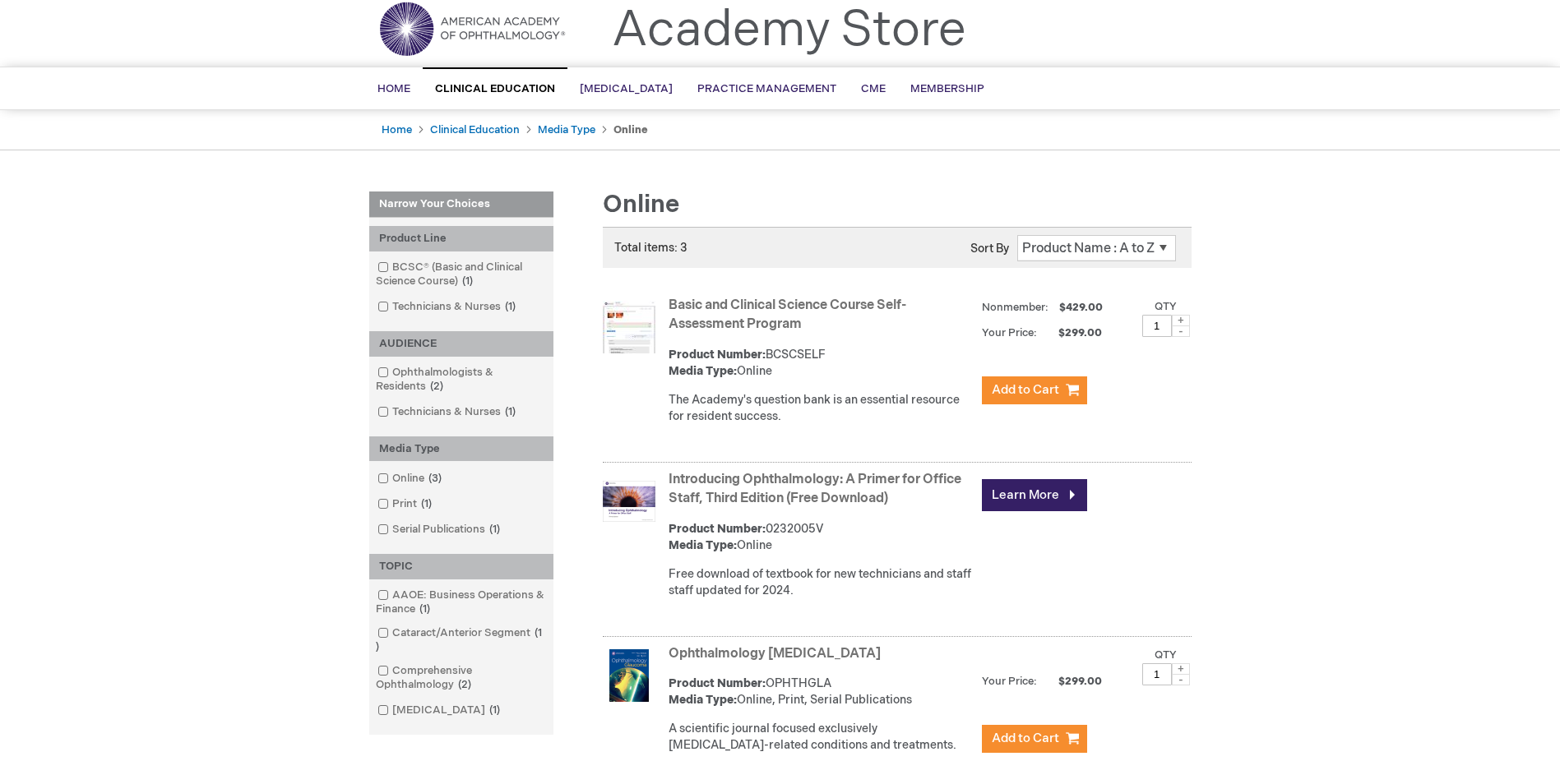
scroll to position [346, 0]
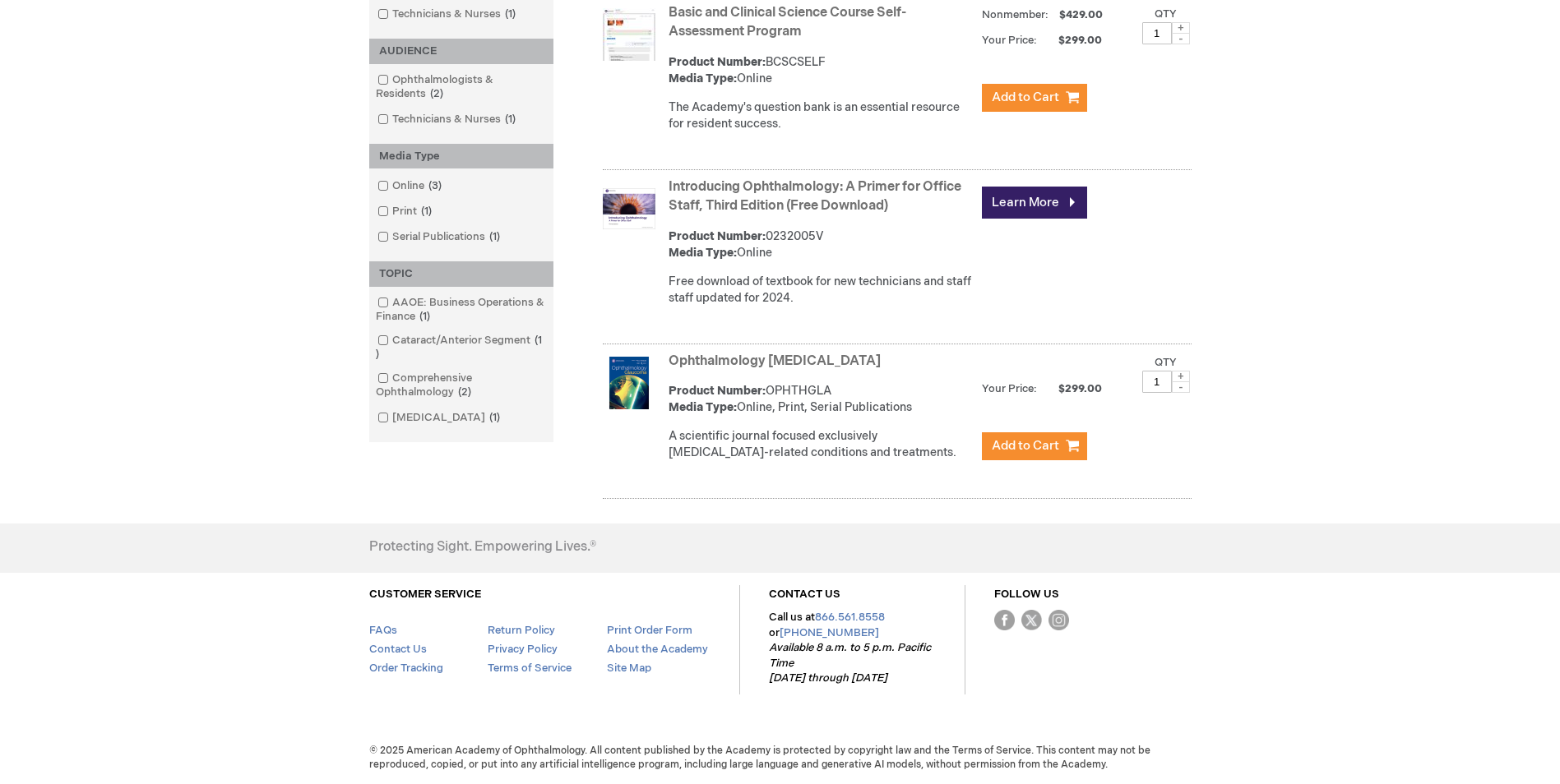
click at [638, 409] on img at bounding box center [629, 383] width 53 height 53
click at [643, 391] on img at bounding box center [629, 383] width 53 height 53
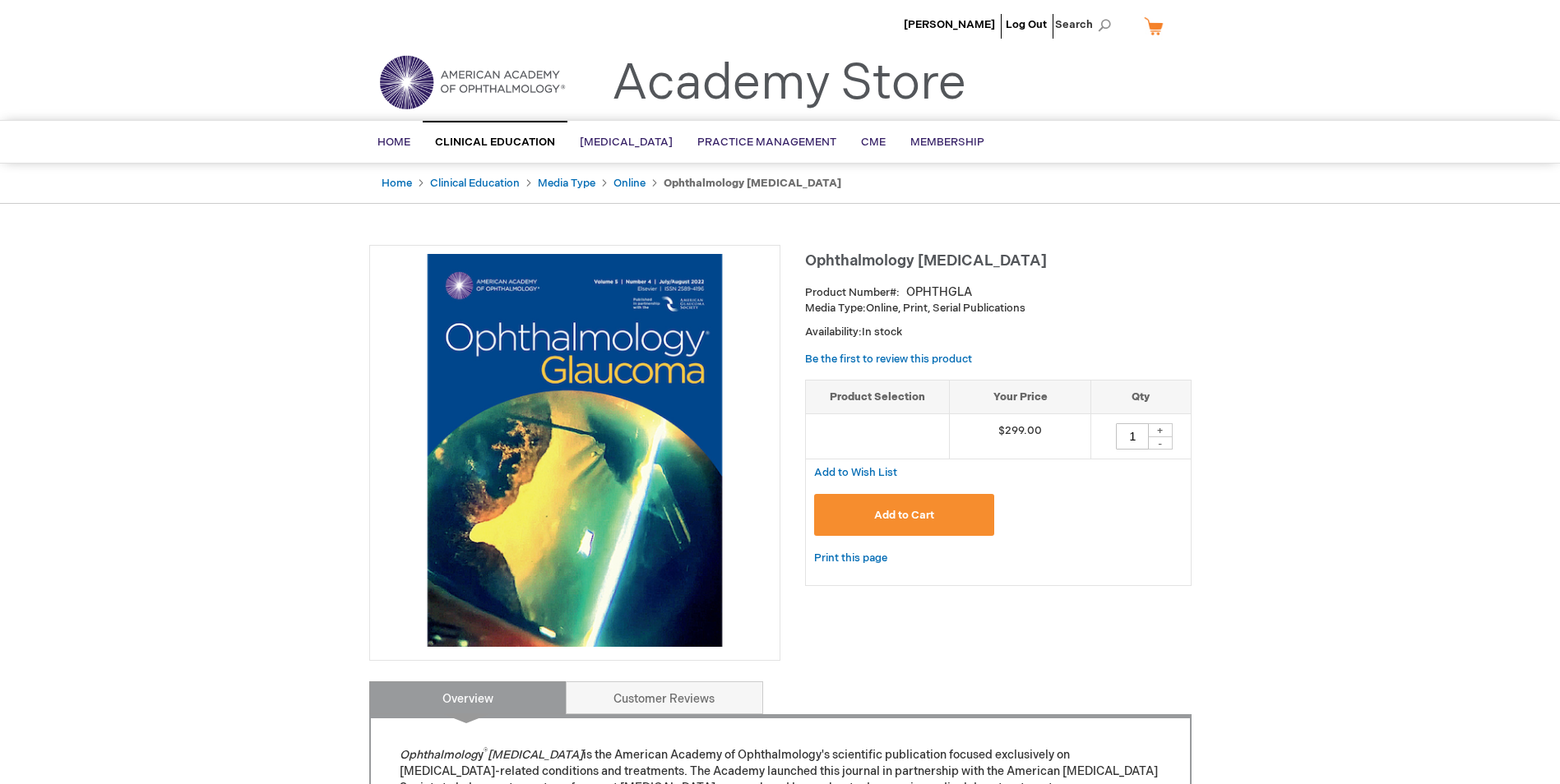
click at [886, 512] on span "Add to Cart" at bounding box center [905, 516] width 60 height 13
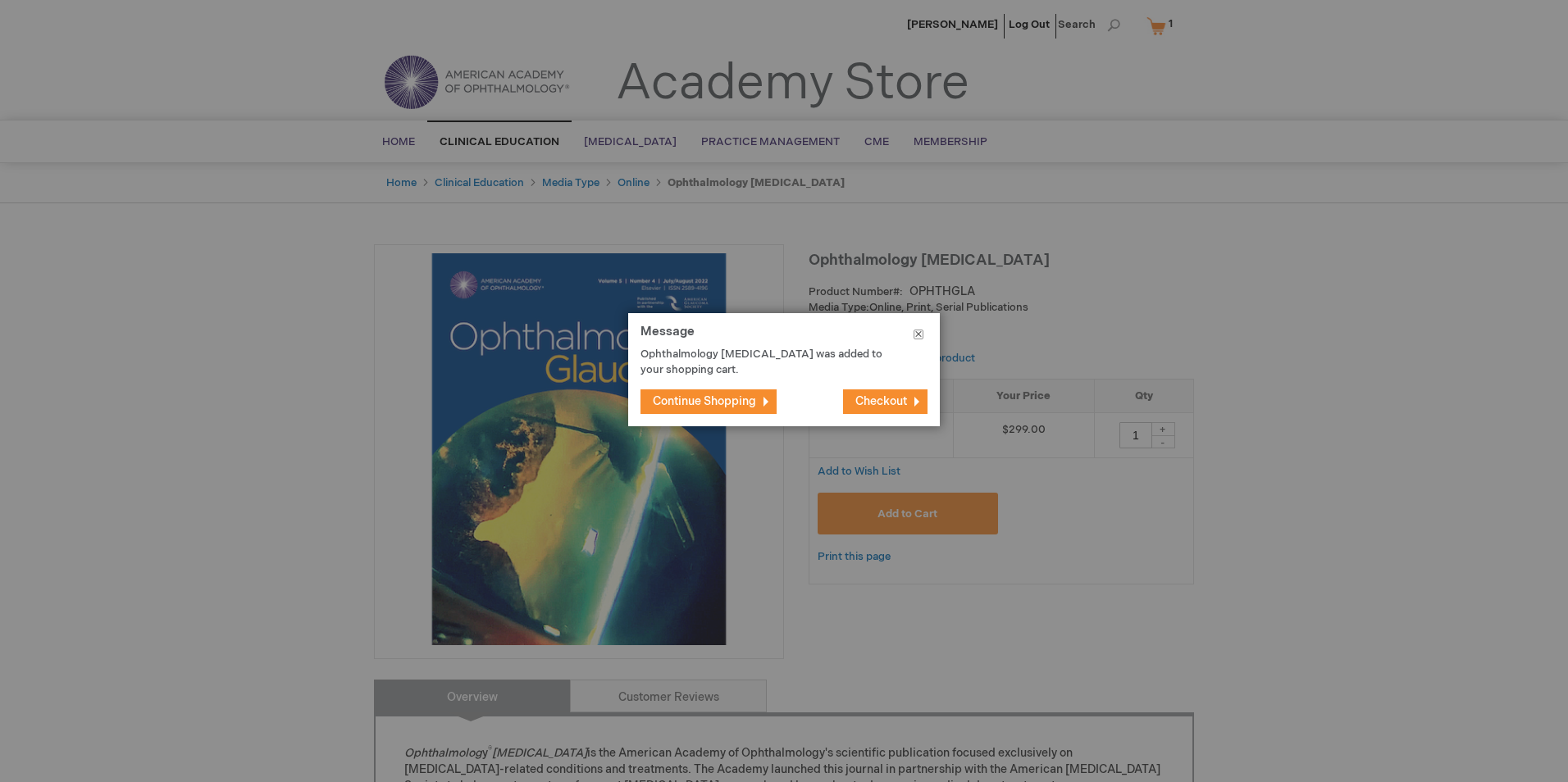
click at [921, 332] on button "Close" at bounding box center [919, 338] width 43 height 49
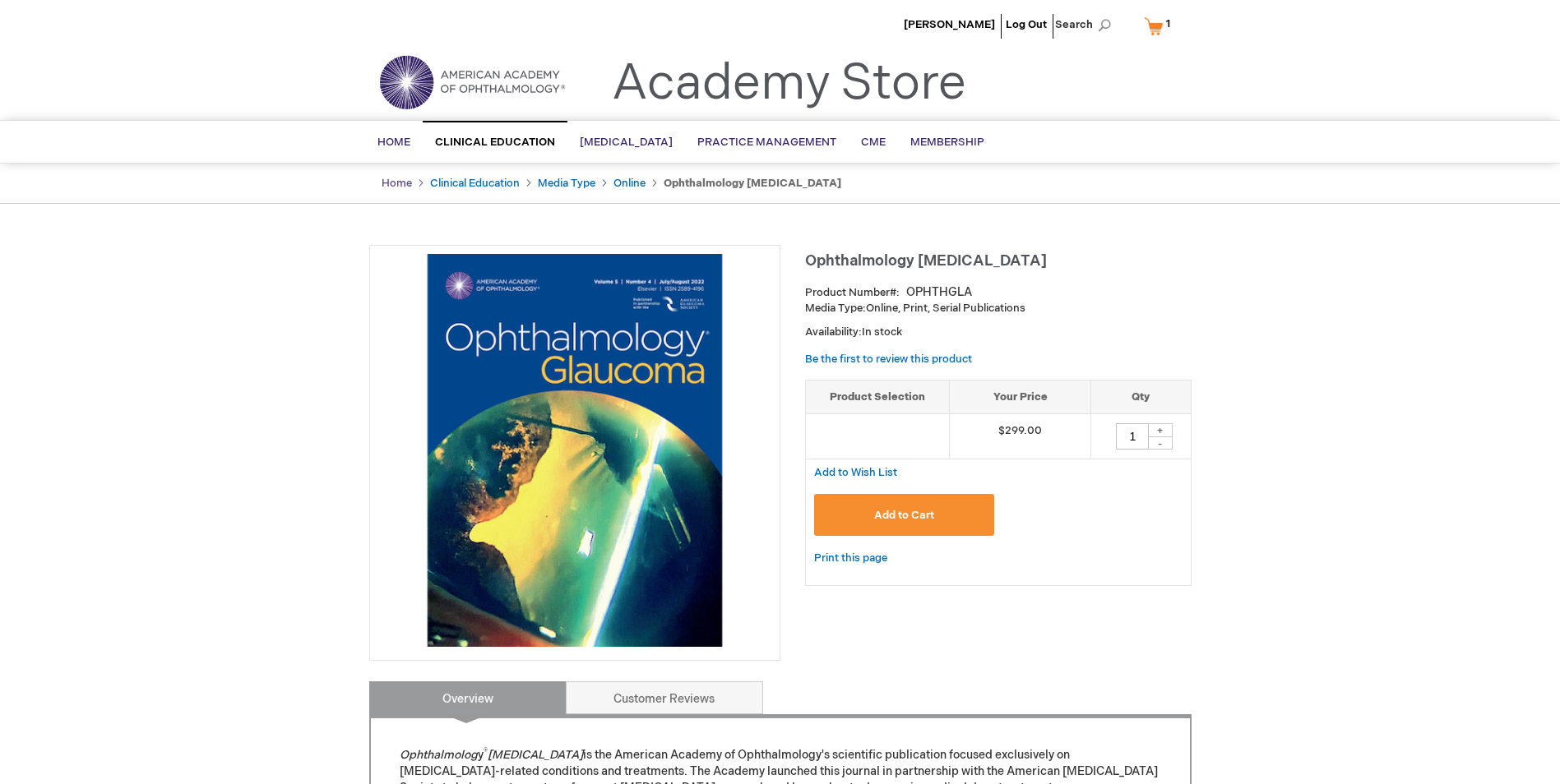
click at [396, 179] on link "Home" at bounding box center [396, 183] width 30 height 13
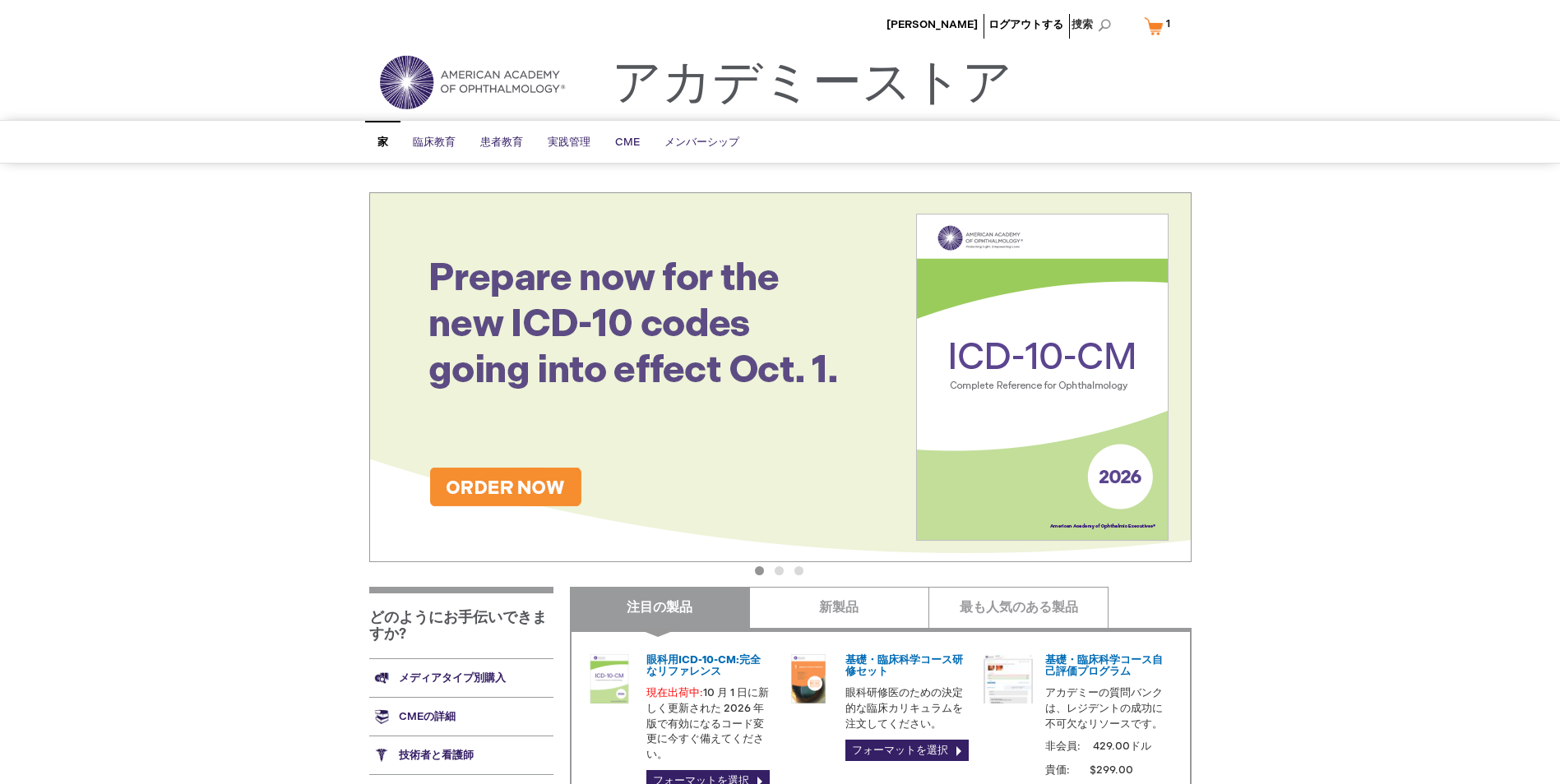
click at [386, 141] on span "家" at bounding box center [383, 142] width 11 height 13
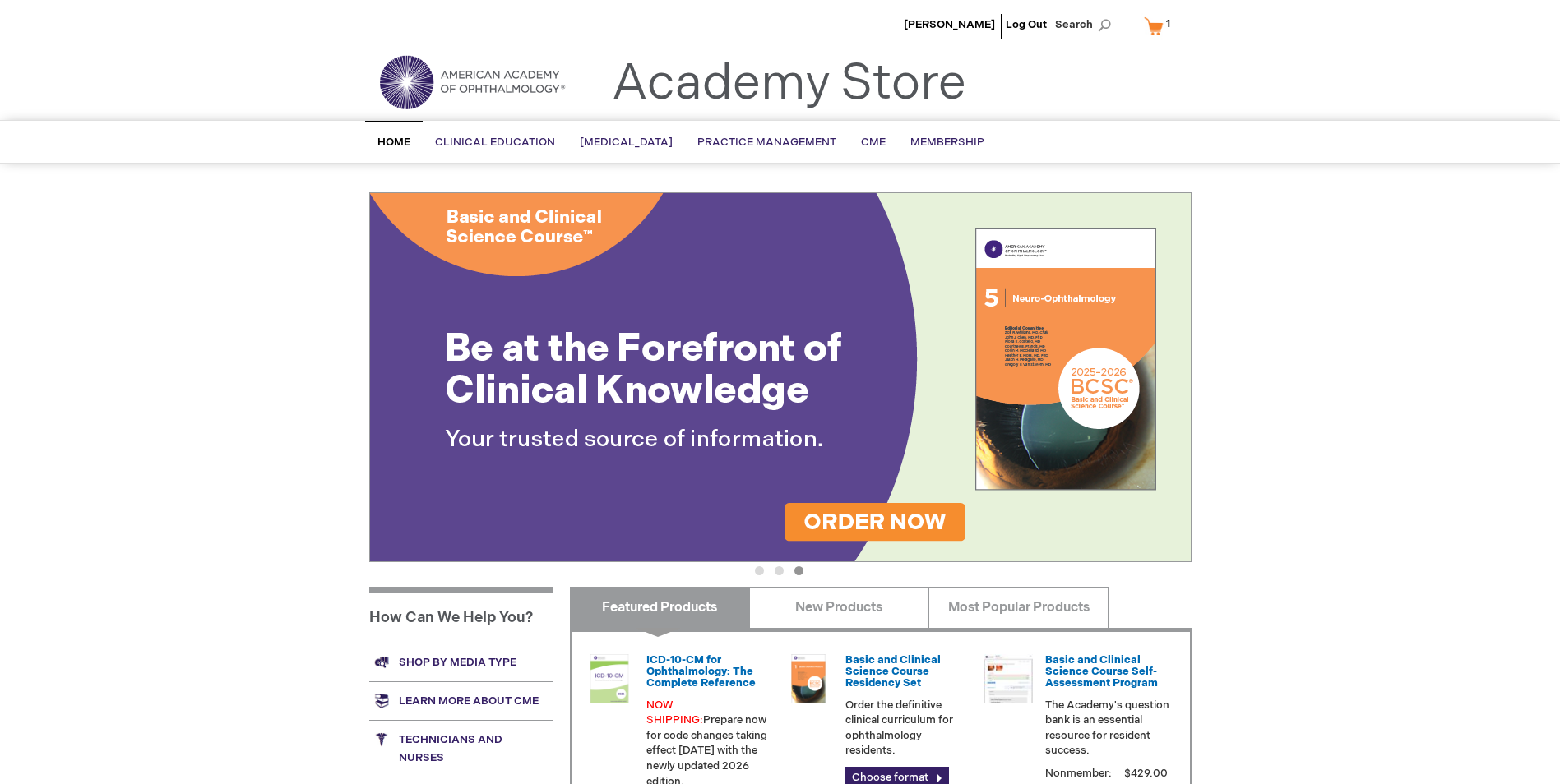
click at [518, 76] on img at bounding box center [472, 82] width 197 height 59
click at [1166, 28] on span "1 1 items" at bounding box center [1168, 24] width 9 height 20
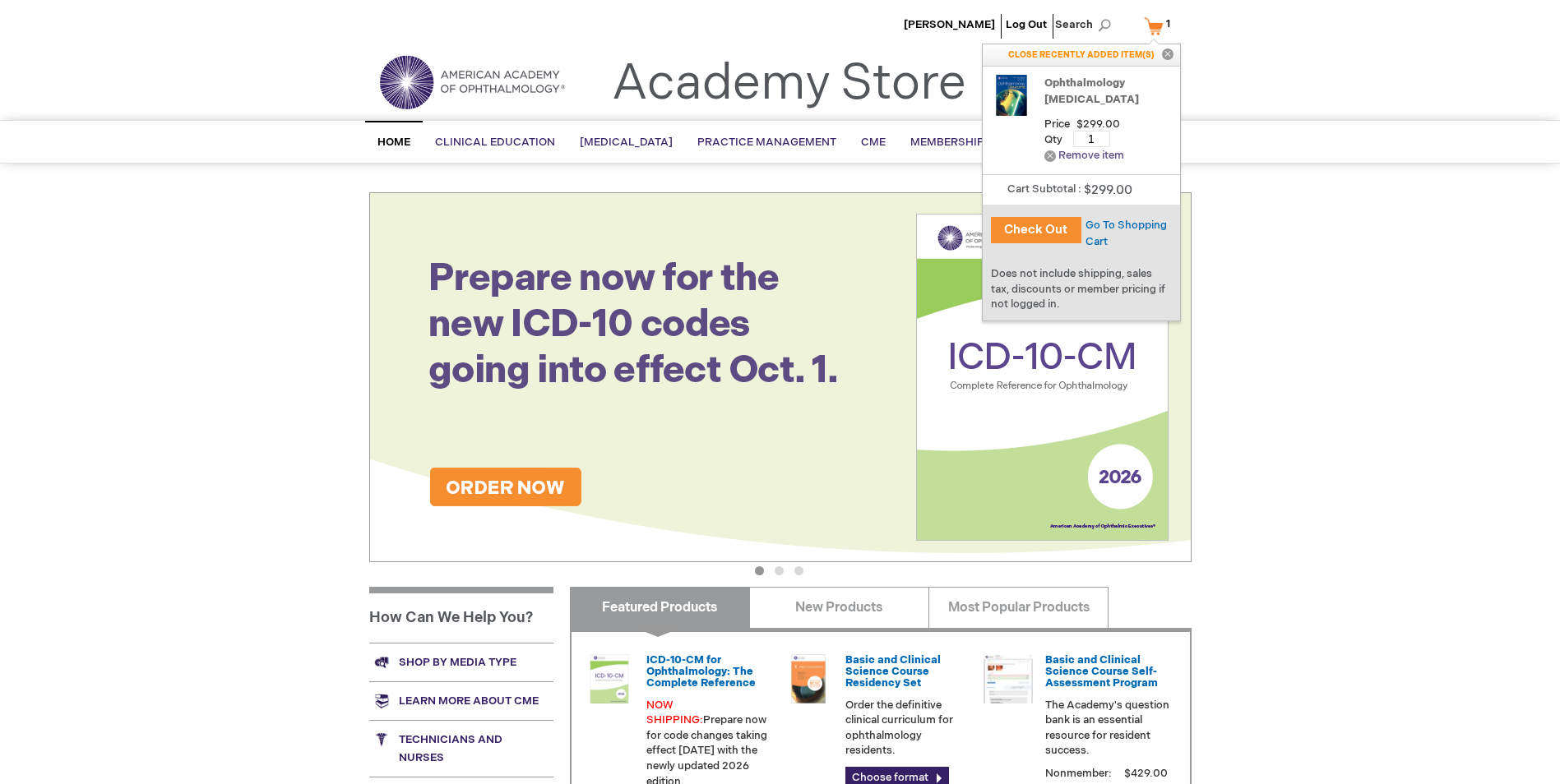
click at [1048, 153] on link "Remove Remove item" at bounding box center [1084, 156] width 79 height 13
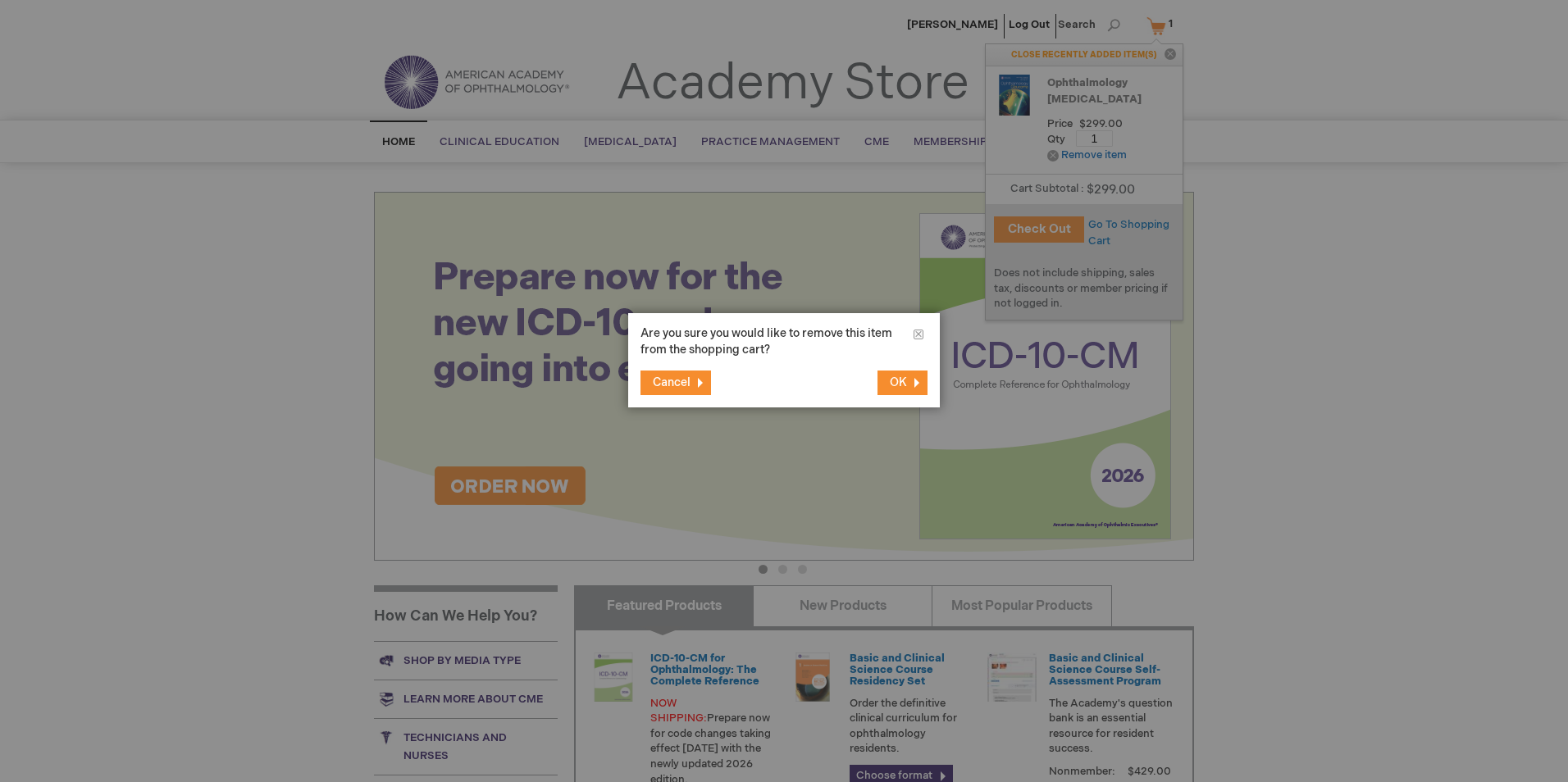
click at [893, 374] on button "OK" at bounding box center [902, 382] width 50 height 25
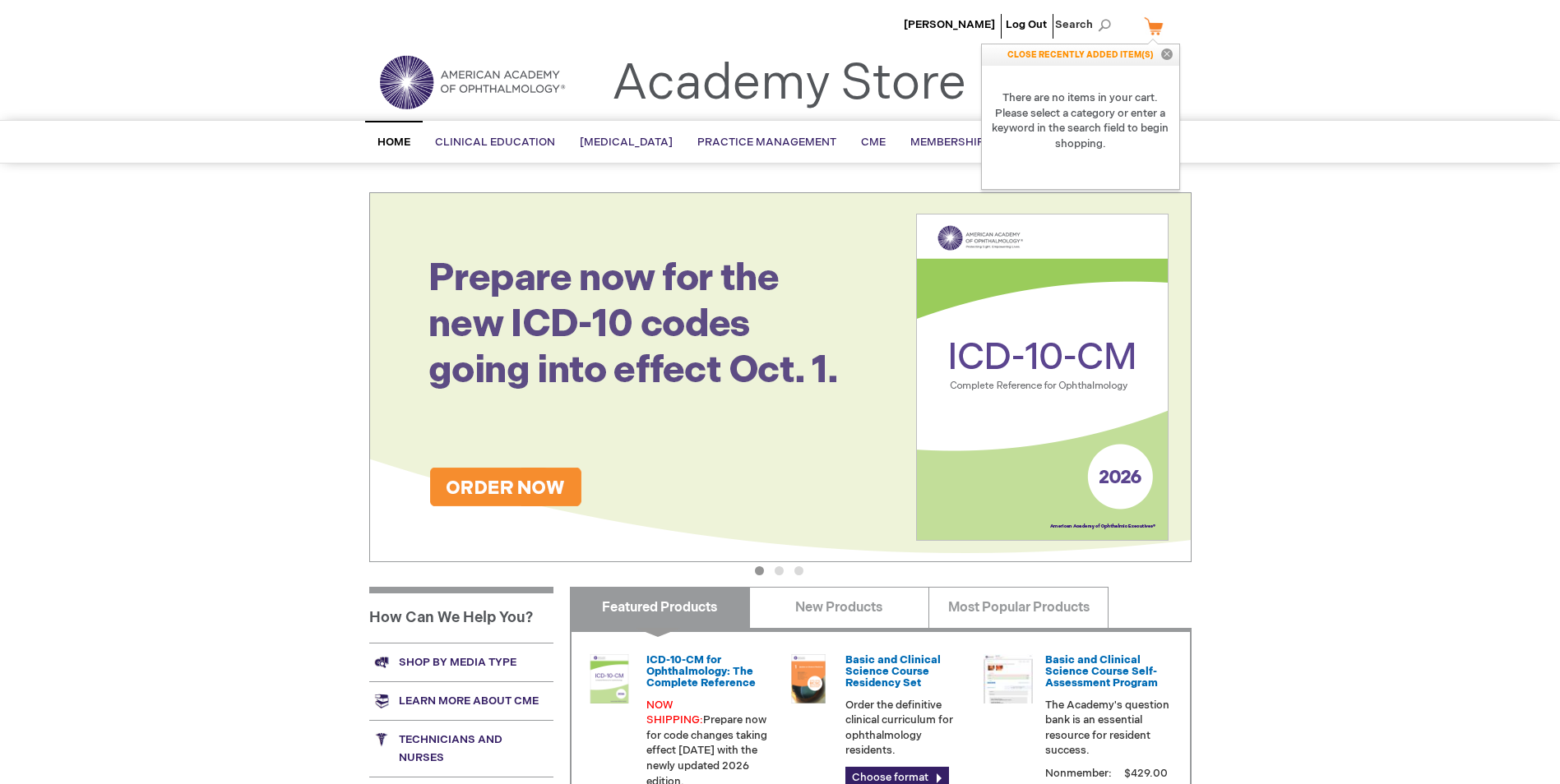
click at [1359, 68] on header "Hiroyuki Kondo Log Out Search My Cart CLOSE RECENTLY ADDED ITEM(S) Close There …" at bounding box center [780, 60] width 1560 height 120
